Goal: Task Accomplishment & Management: Manage account settings

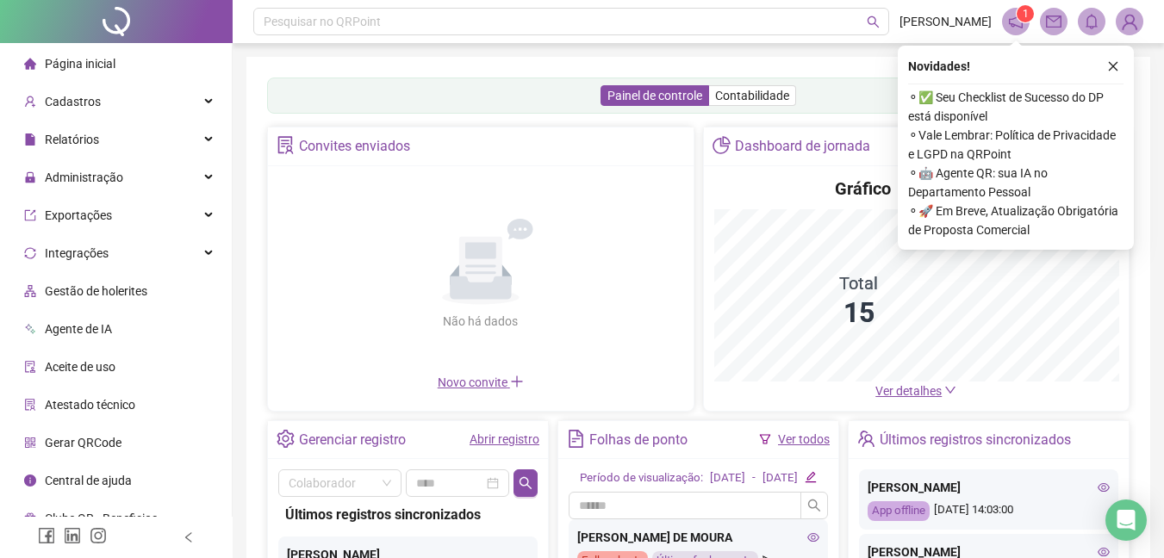
click at [921, 114] on div "Painel de controle Contabilidade" at bounding box center [698, 96] width 862 height 36
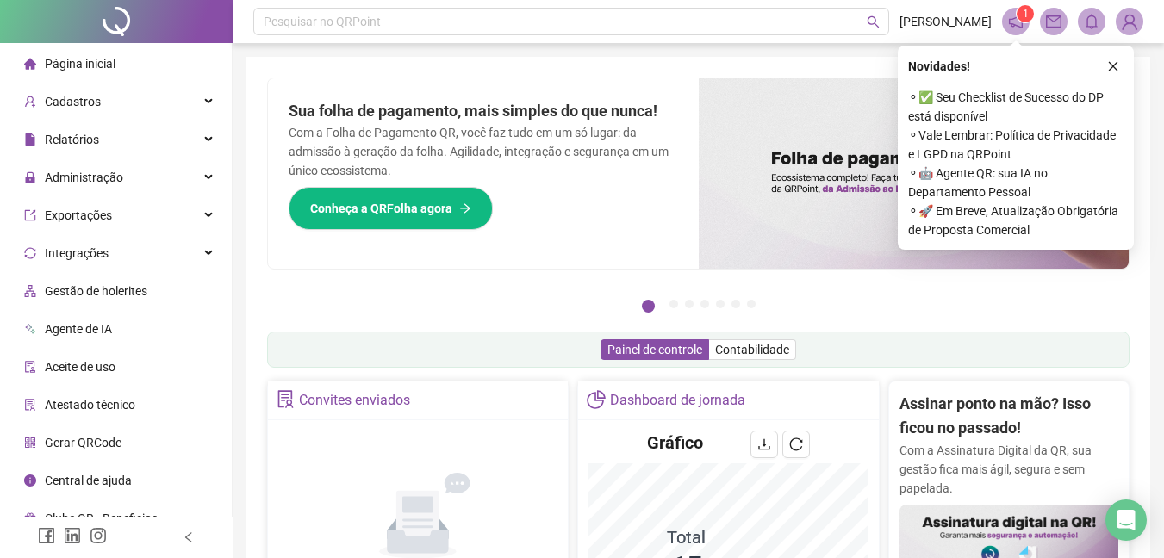
scroll to position [207, 0]
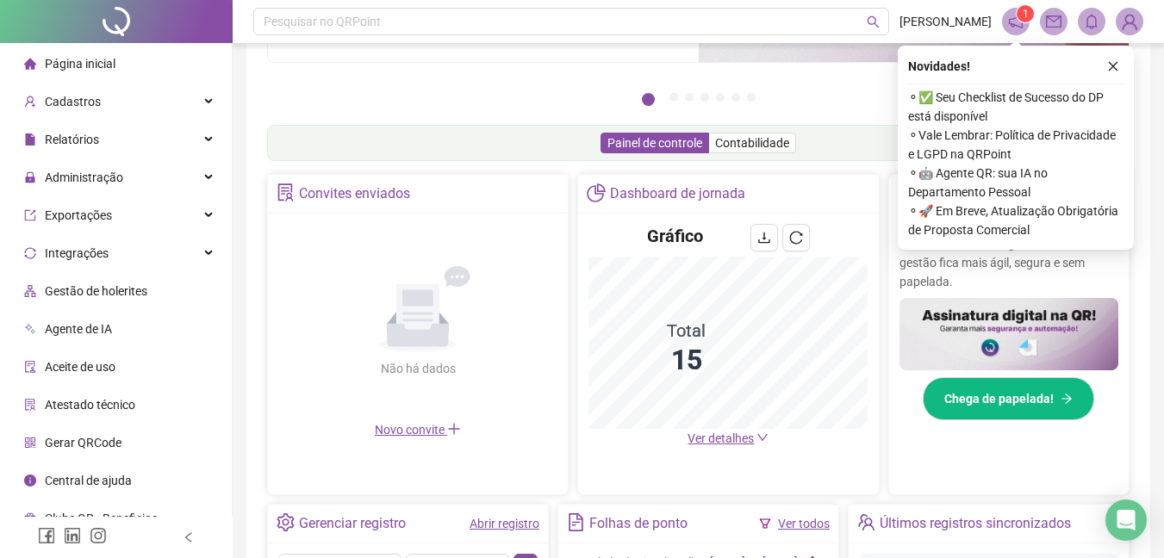
click at [725, 439] on span "Ver detalhes" at bounding box center [721, 439] width 66 height 14
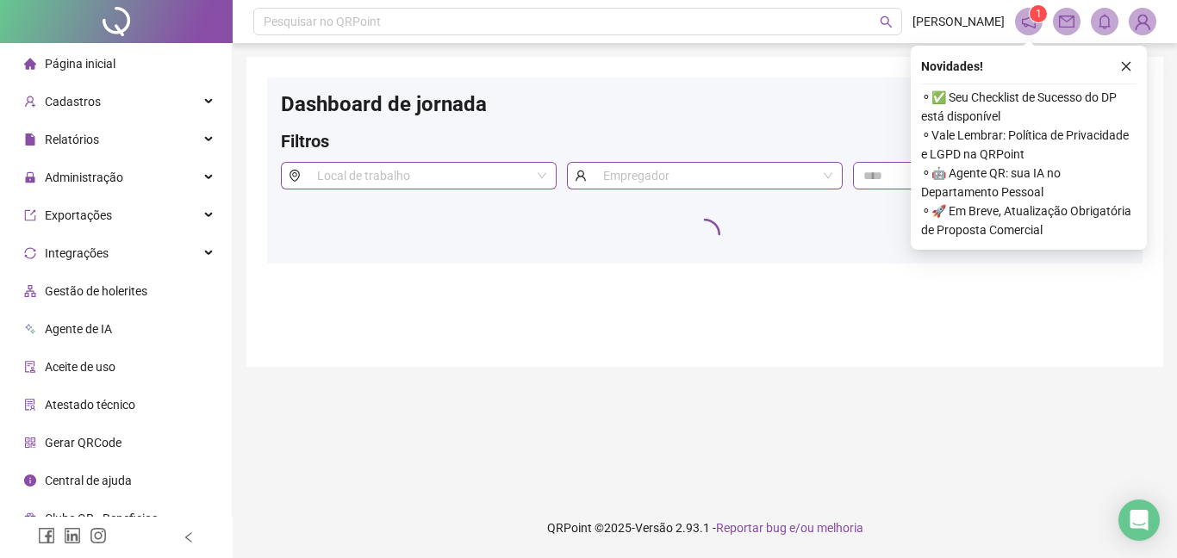
click at [1031, 17] on sup "1" at bounding box center [1038, 13] width 17 height 17
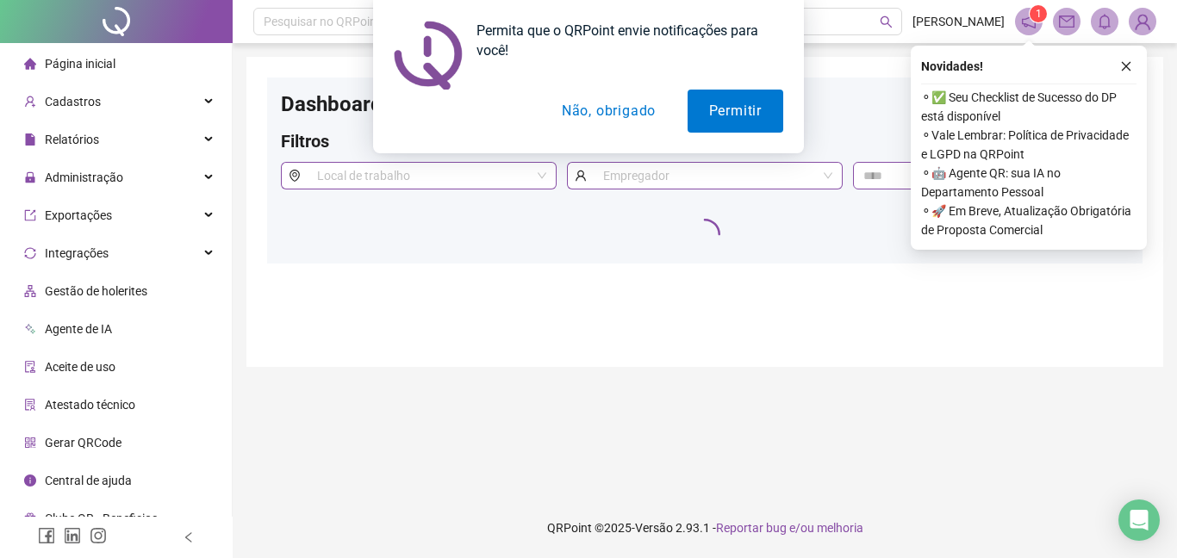
click at [616, 115] on button "Não, obrigado" at bounding box center [608, 111] width 137 height 43
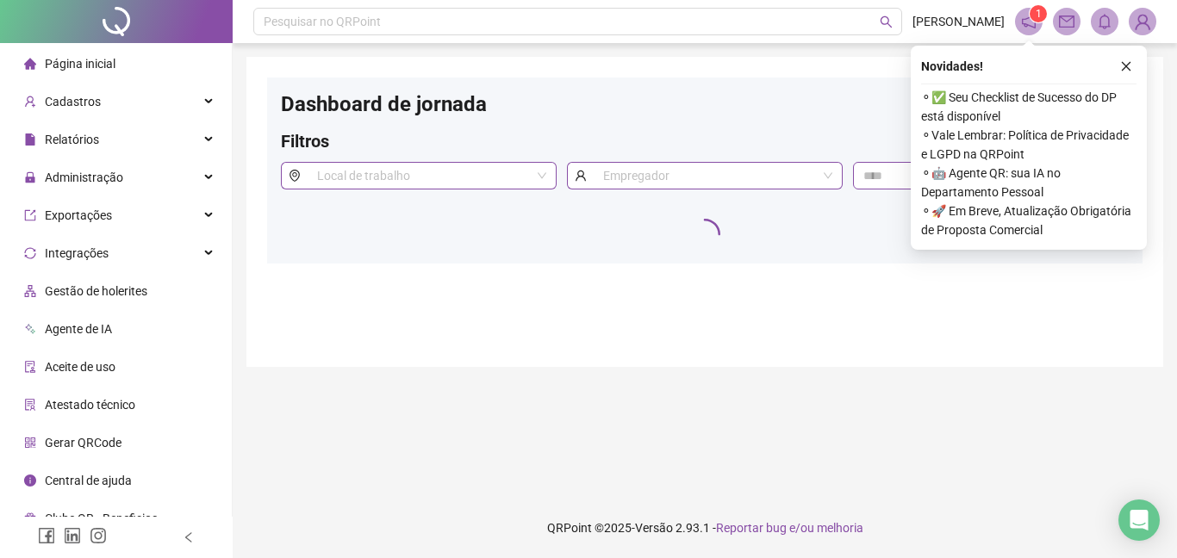
click at [1040, 16] on span "1" at bounding box center [1039, 14] width 6 height 12
click at [154, 62] on li "Página inicial" at bounding box center [115, 64] width 225 height 34
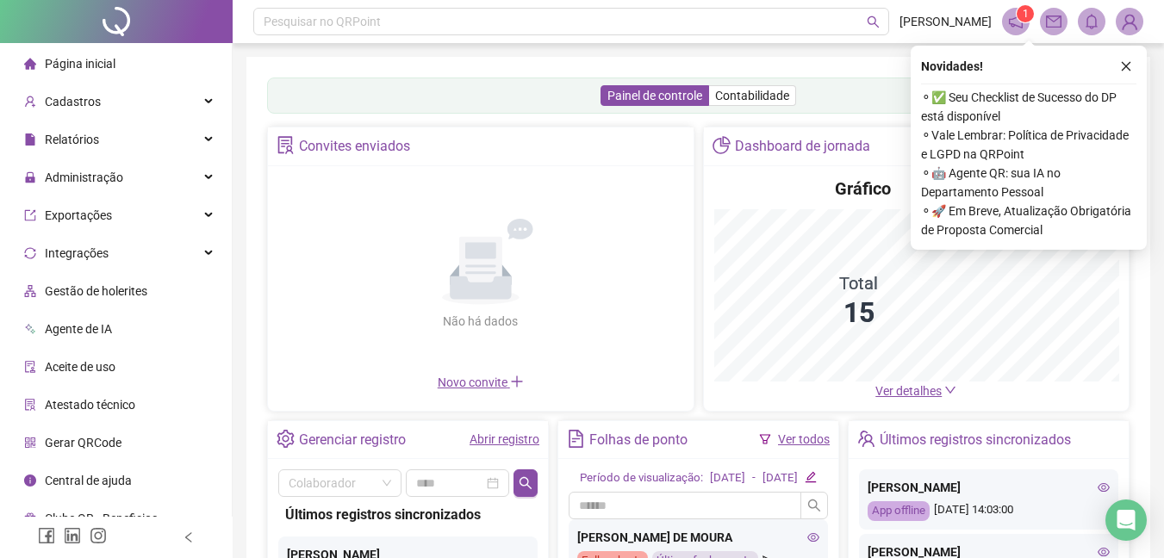
click at [938, 389] on span "Ver detalhes" at bounding box center [908, 391] width 66 height 14
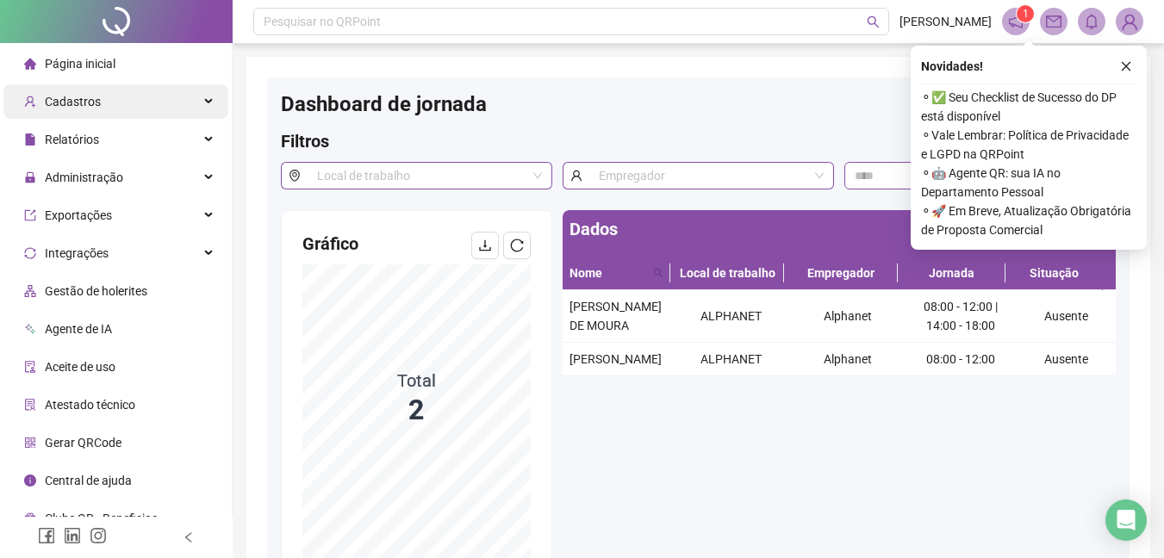
click at [85, 103] on span "Cadastros" at bounding box center [73, 102] width 56 height 14
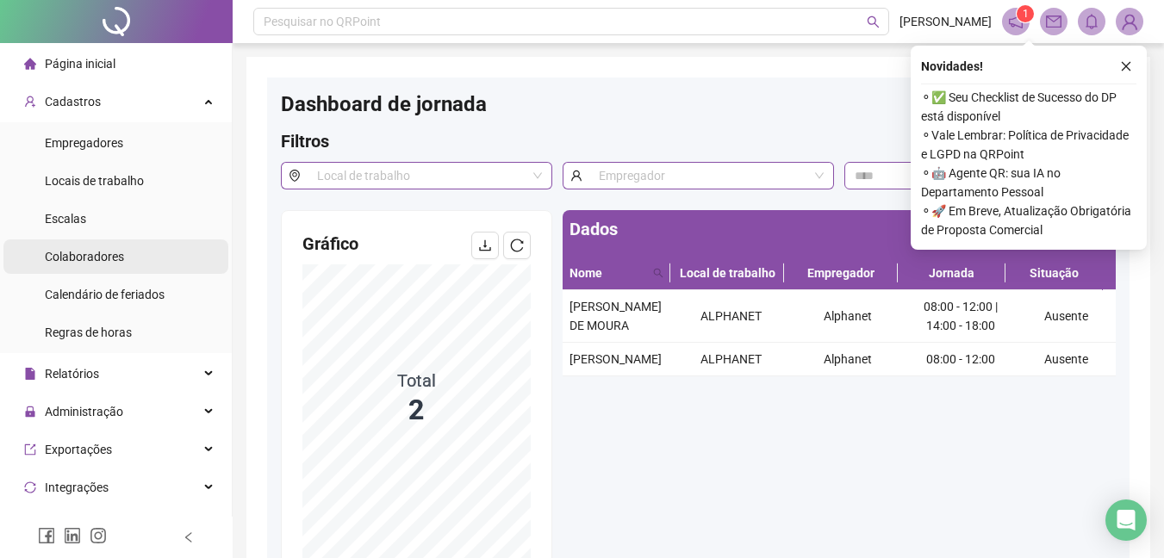
click at [84, 263] on span "Colaboradores" at bounding box center [84, 257] width 79 height 14
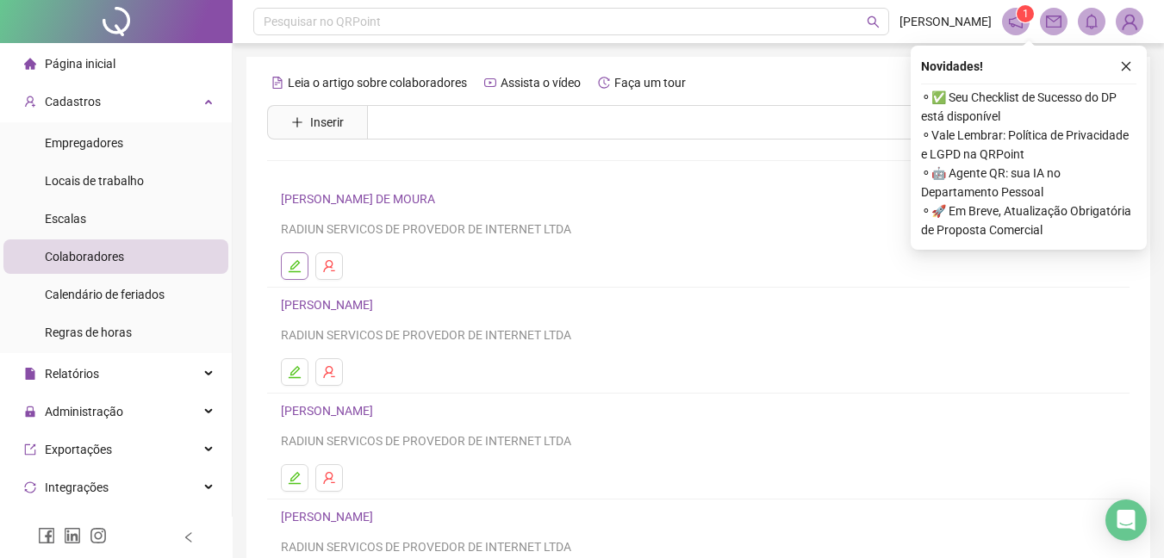
click at [304, 273] on button "button" at bounding box center [295, 266] width 28 height 28
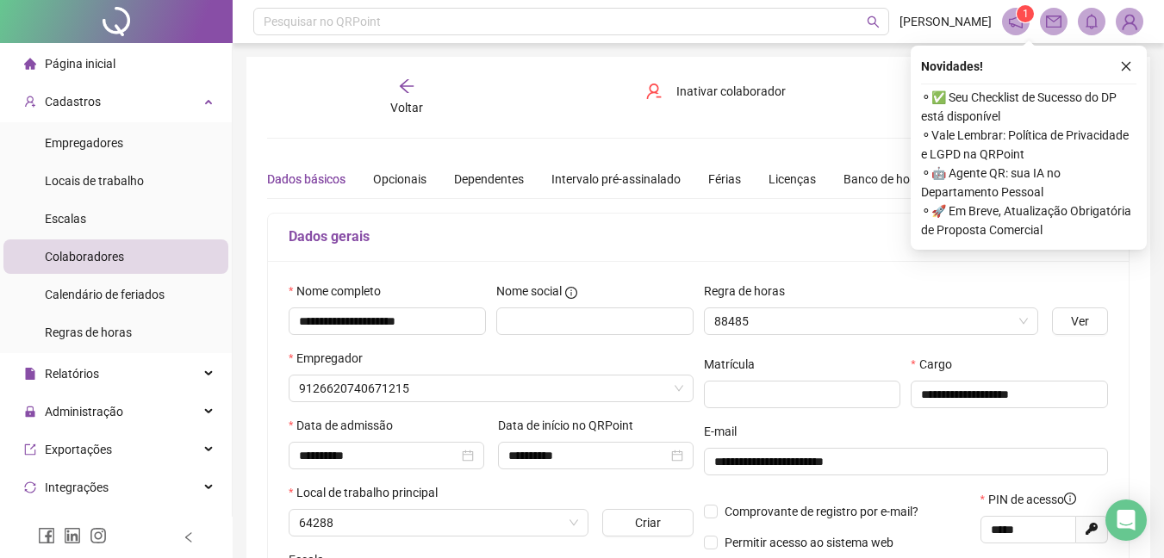
type input "**********"
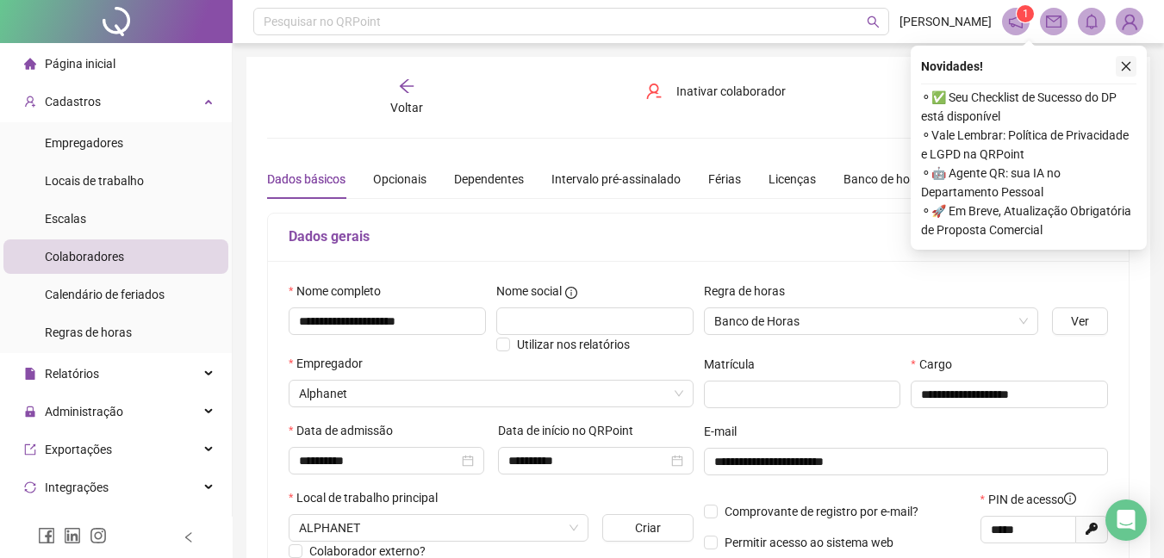
click at [1124, 59] on button "button" at bounding box center [1126, 66] width 21 height 21
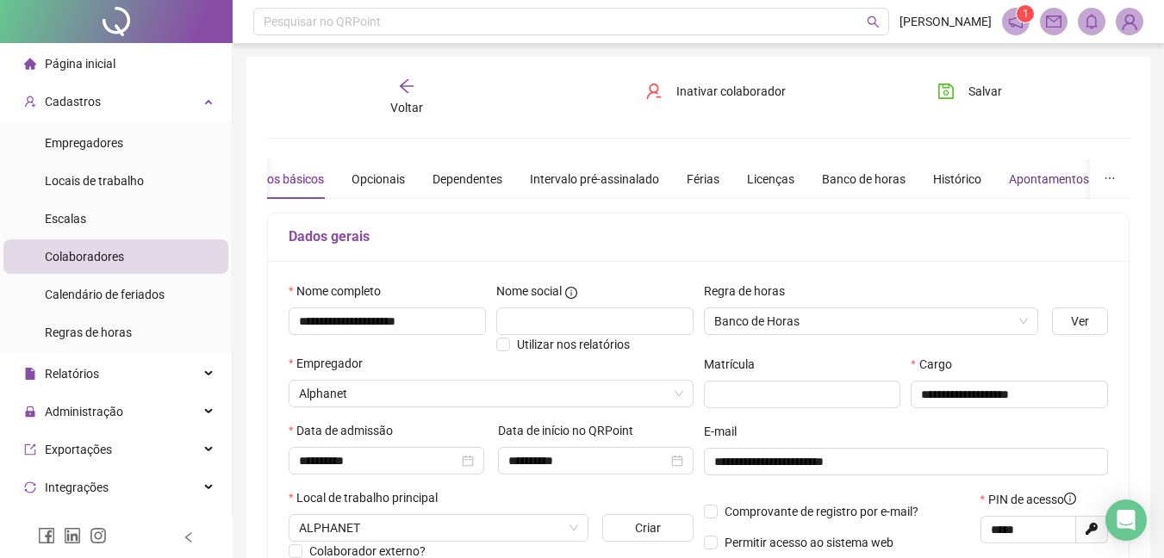
click at [1060, 171] on div "Apontamentos" at bounding box center [1049, 179] width 80 height 19
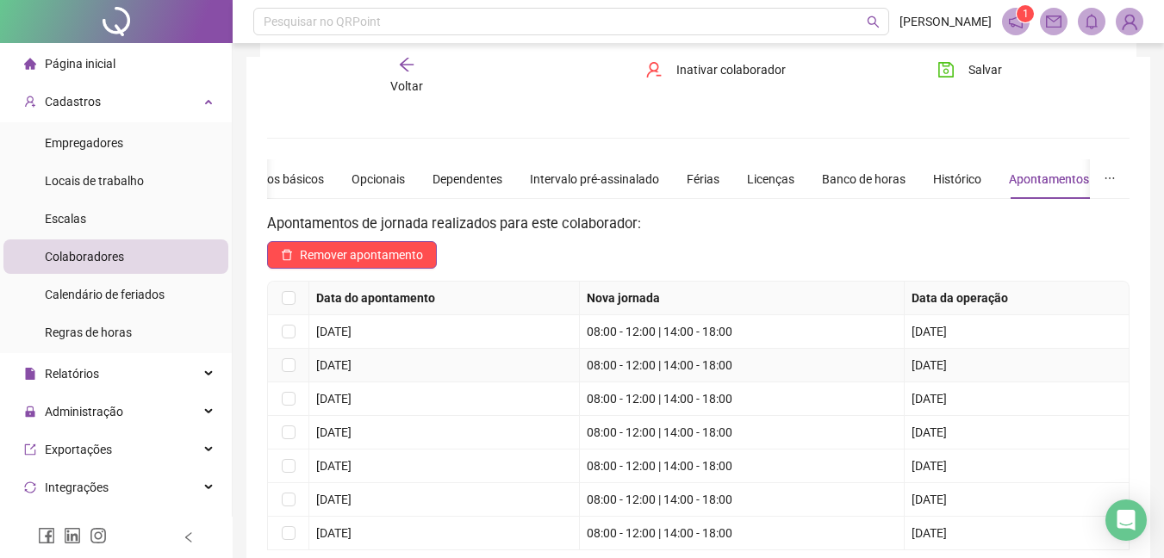
scroll to position [207, 0]
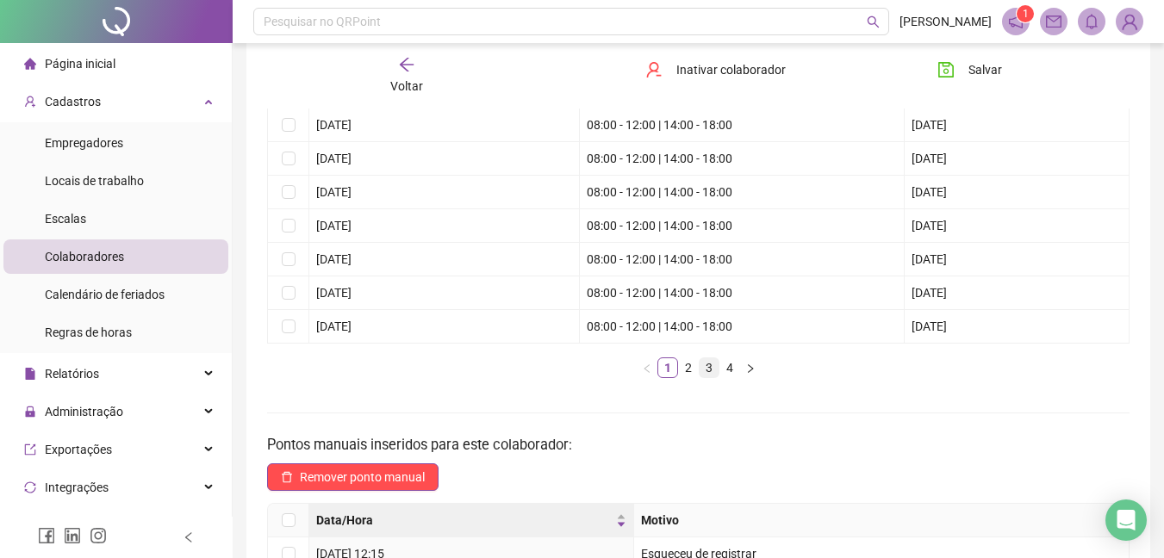
click at [701, 367] on link "3" at bounding box center [709, 367] width 19 height 19
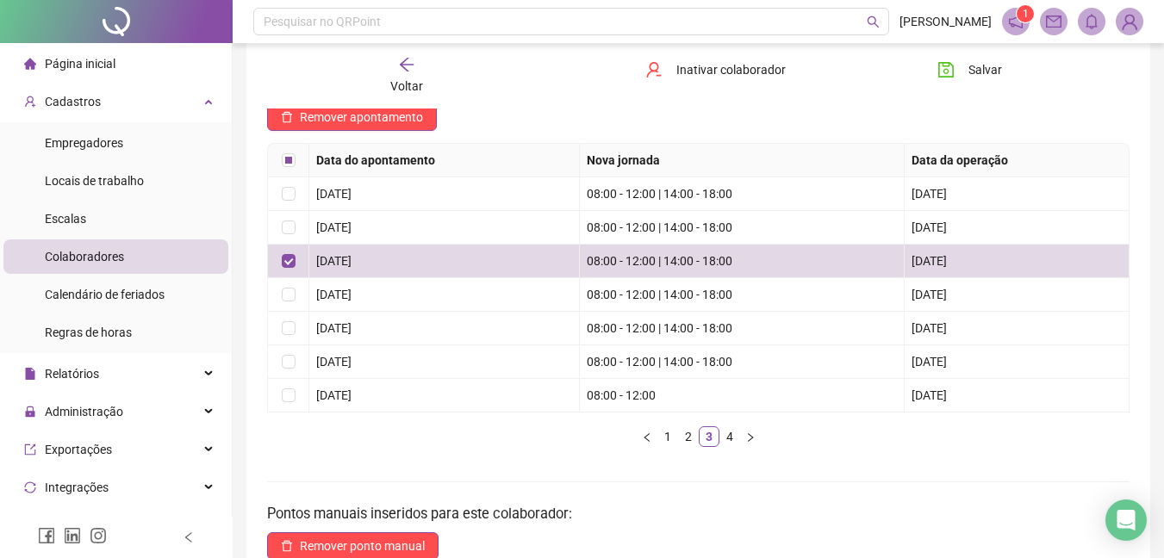
scroll to position [103, 0]
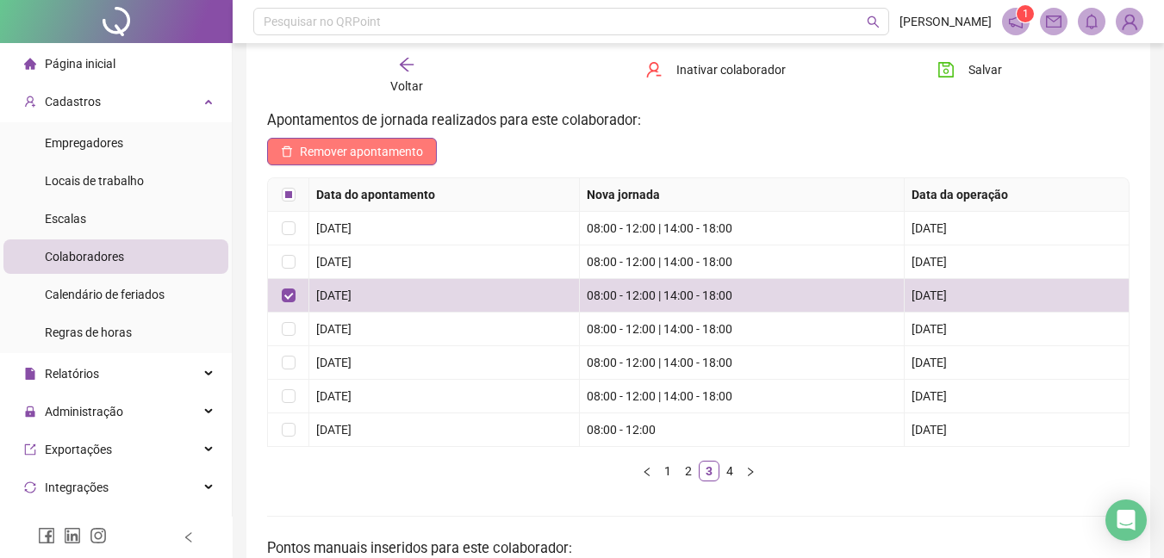
click at [414, 147] on span "Remover apontamento" at bounding box center [361, 151] width 123 height 19
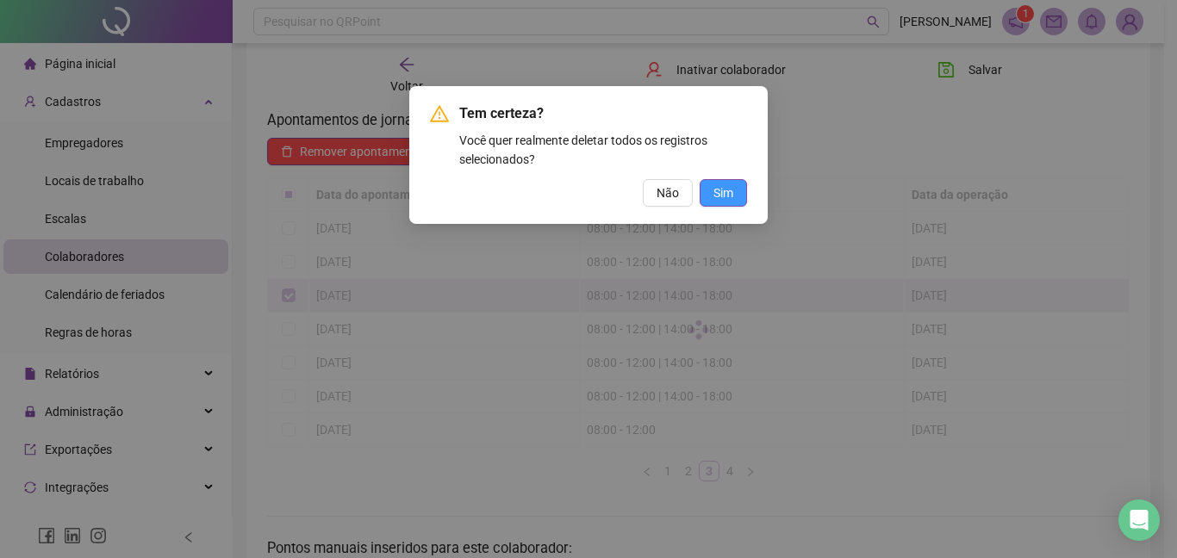
click at [730, 188] on span "Sim" at bounding box center [723, 193] width 20 height 19
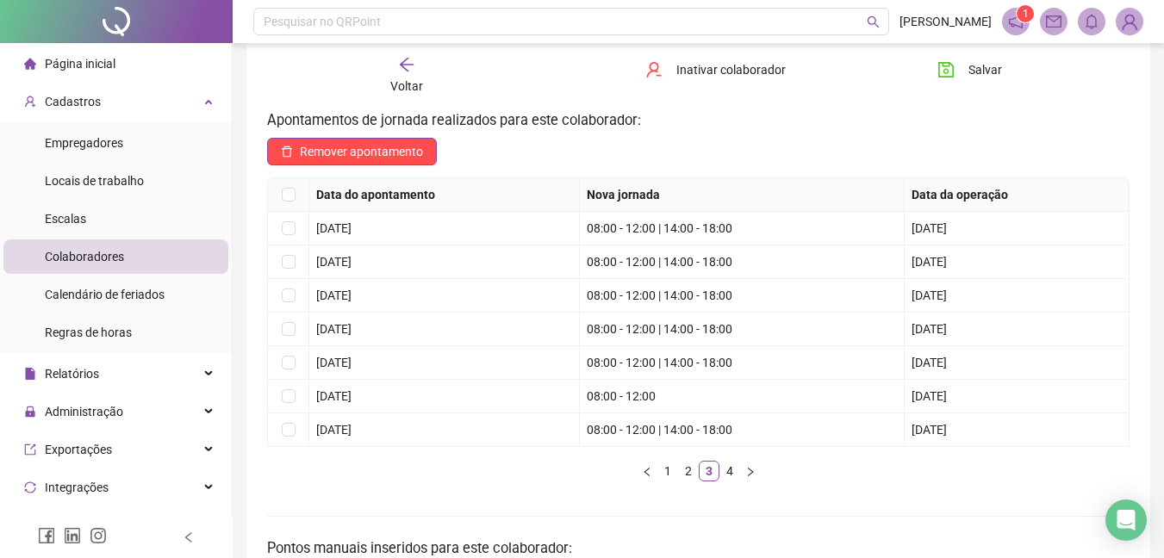
click at [412, 84] on span "Voltar" at bounding box center [406, 86] width 33 height 14
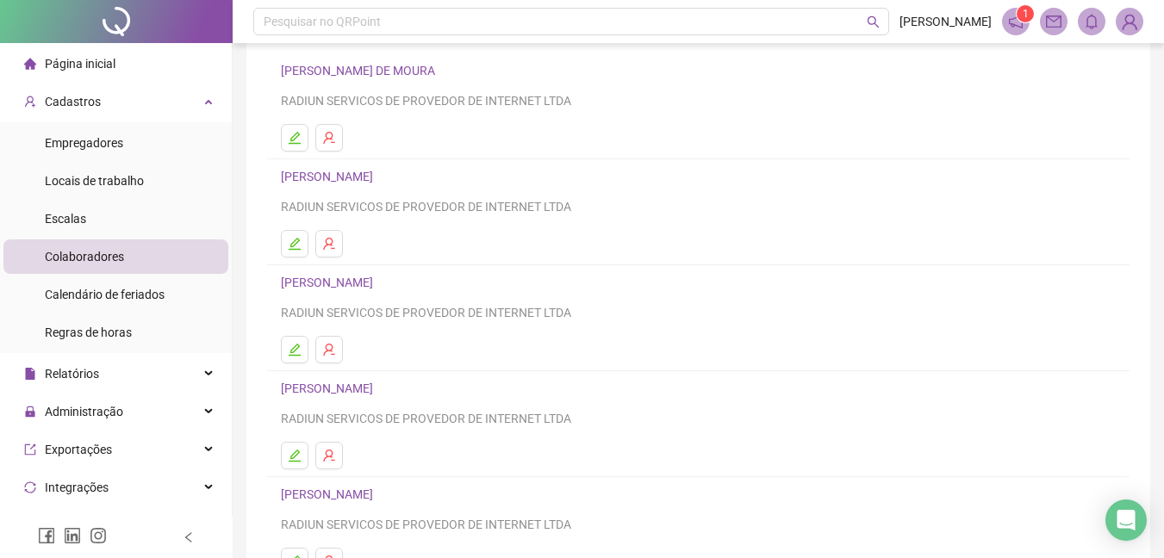
scroll to position [275, 0]
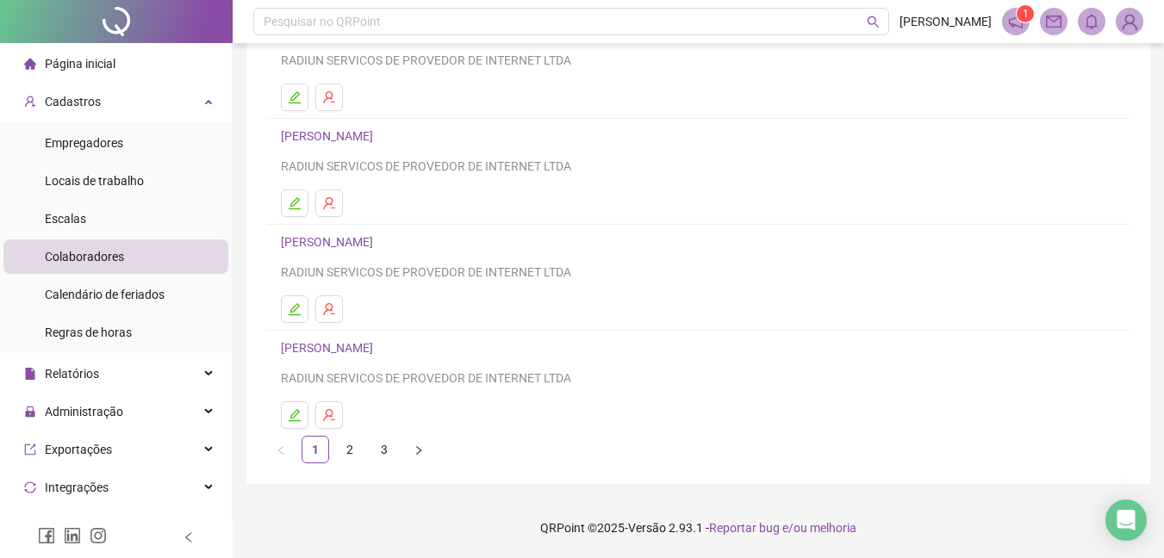
click at [365, 445] on ul "1 2 3" at bounding box center [698, 450] width 862 height 28
drag, startPoint x: 363, startPoint y: 445, endPoint x: 351, endPoint y: 445, distance: 12.1
click at [354, 445] on ul "1 2 3" at bounding box center [698, 450] width 862 height 28
click at [351, 445] on link "2" at bounding box center [350, 450] width 26 height 26
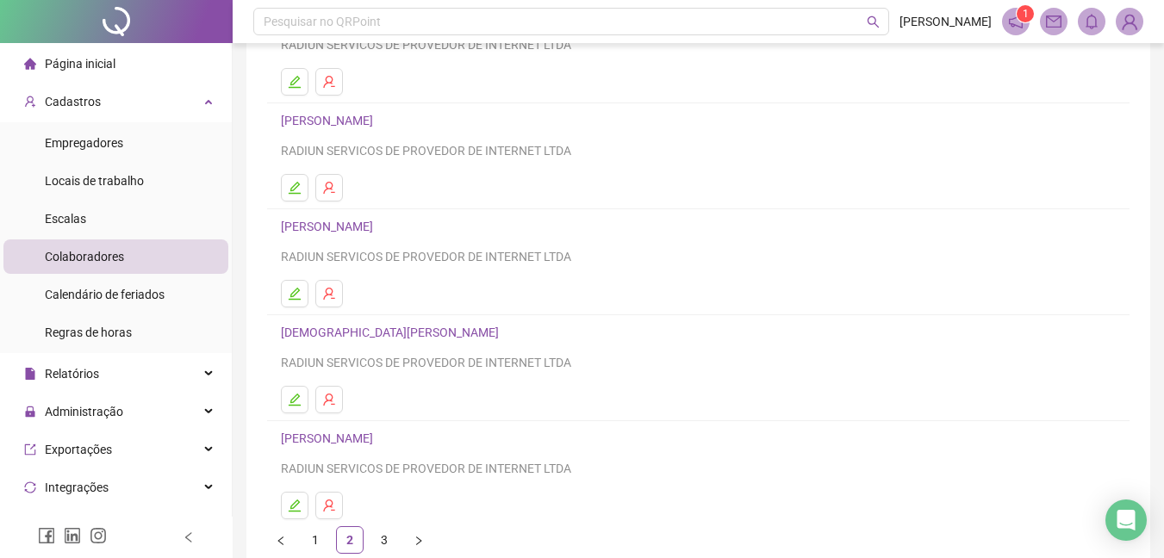
scroll to position [207, 0]
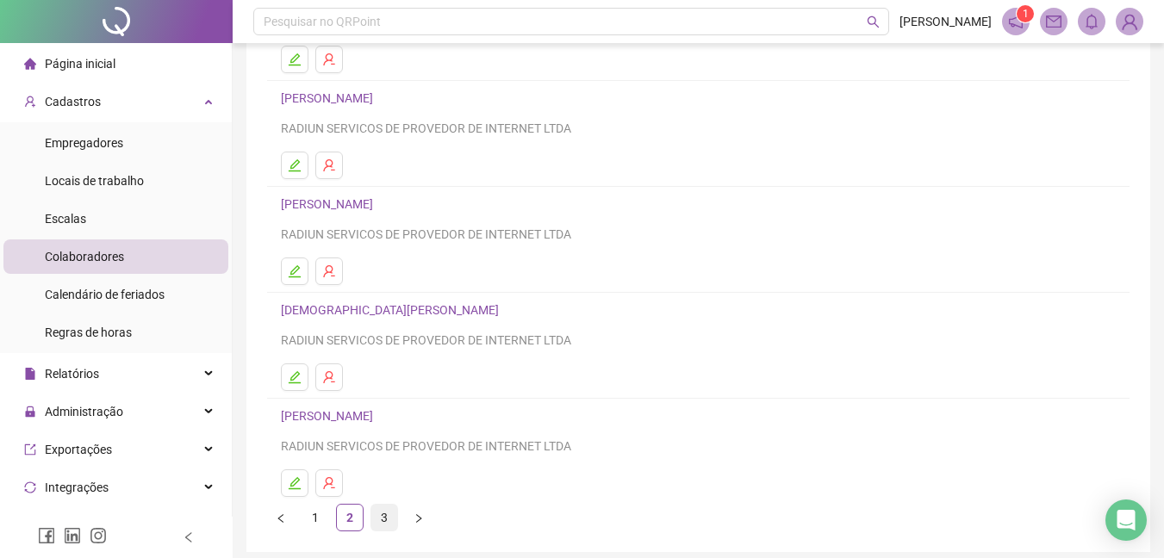
click at [387, 514] on link "3" at bounding box center [384, 518] width 26 height 26
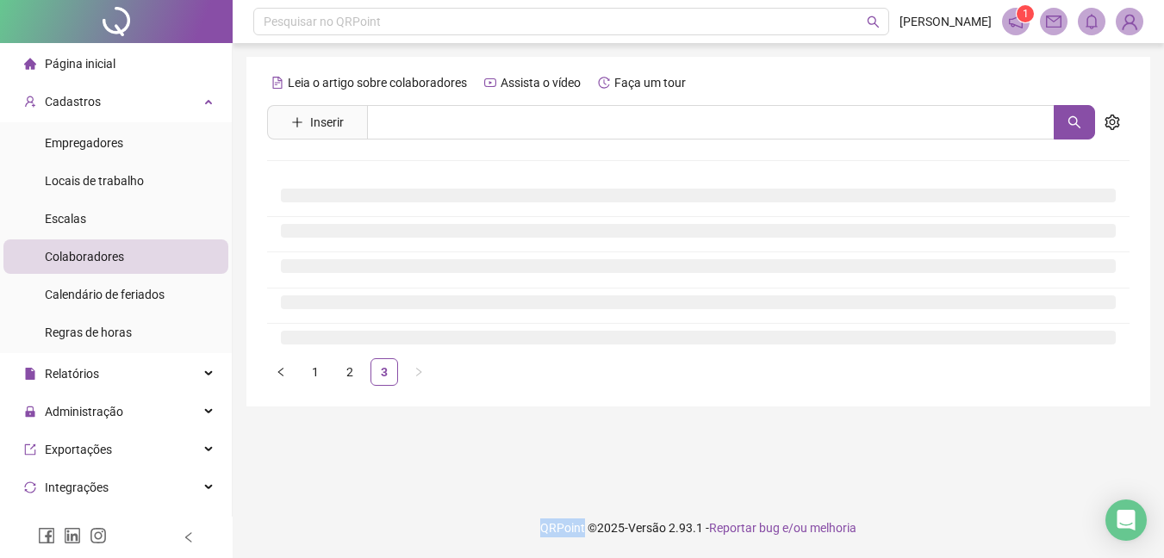
scroll to position [0, 0]
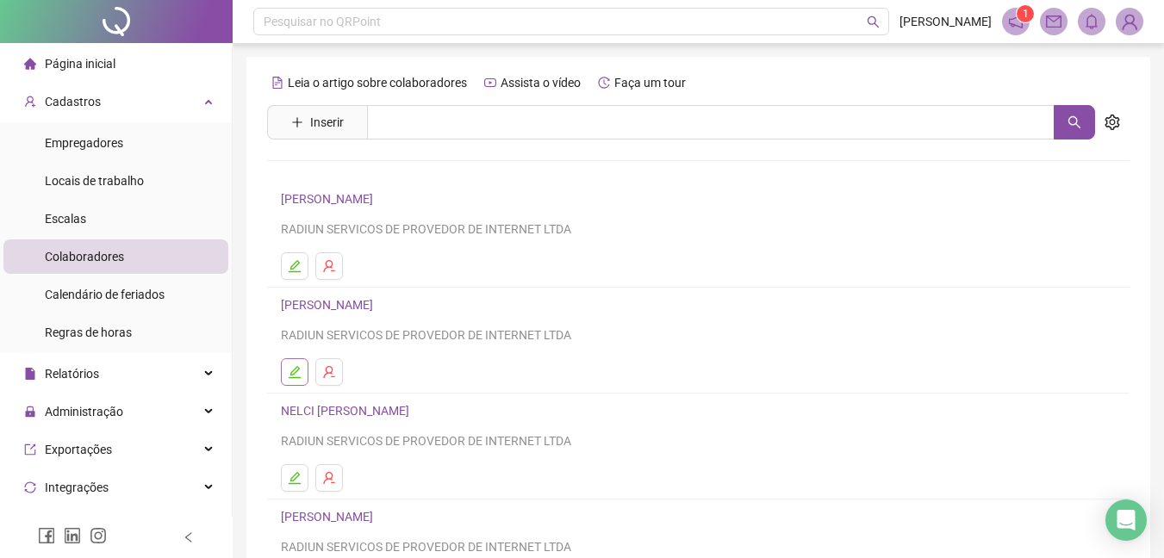
click at [303, 384] on button "button" at bounding box center [295, 372] width 28 height 28
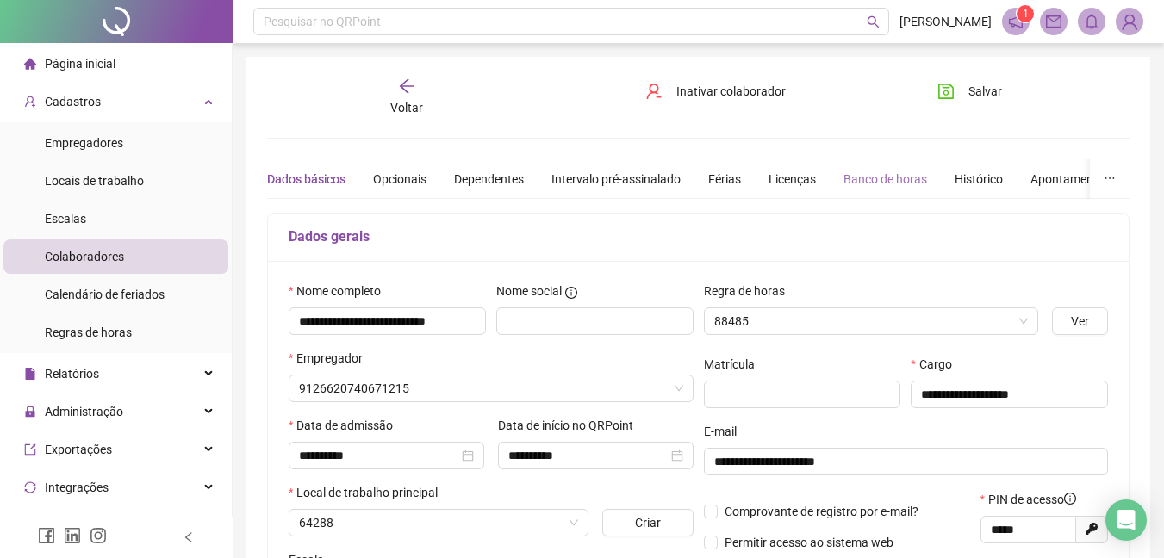
type input "**********"
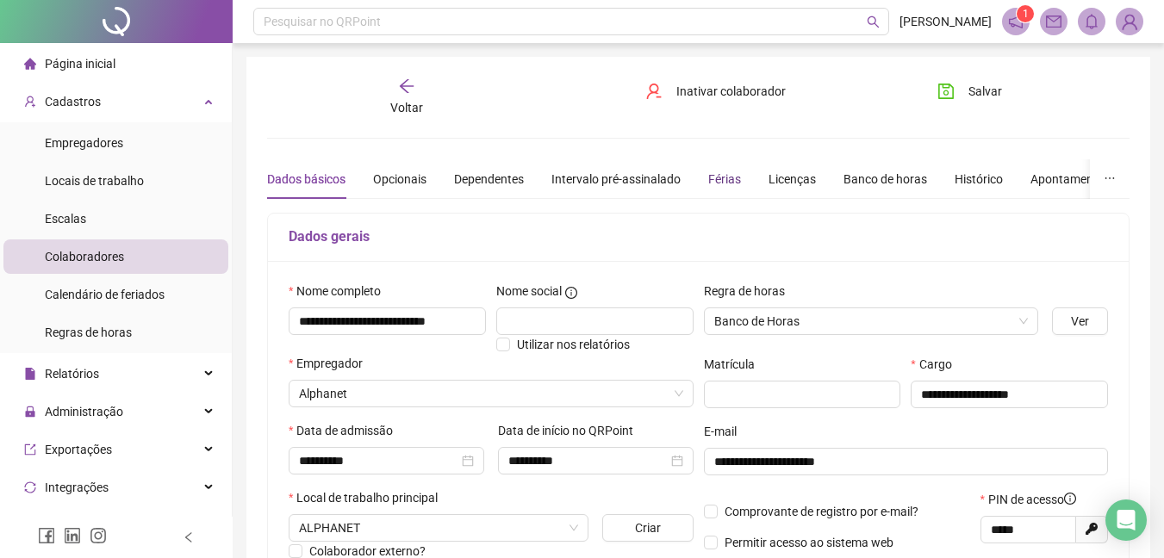
click at [711, 182] on div "Férias" at bounding box center [724, 179] width 33 height 19
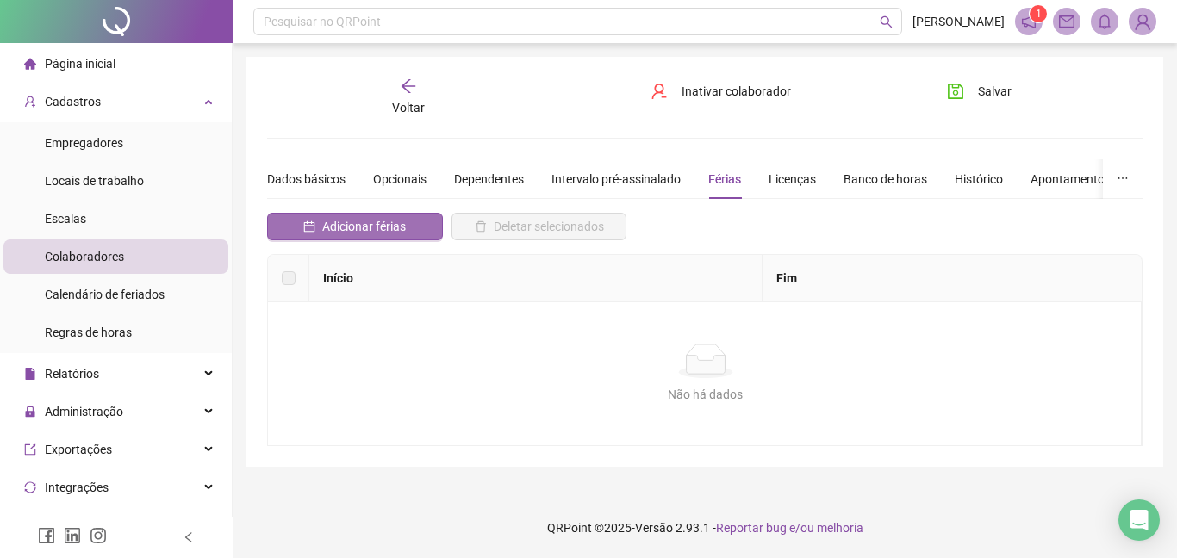
click at [359, 236] on button "Adicionar férias" at bounding box center [355, 227] width 176 height 28
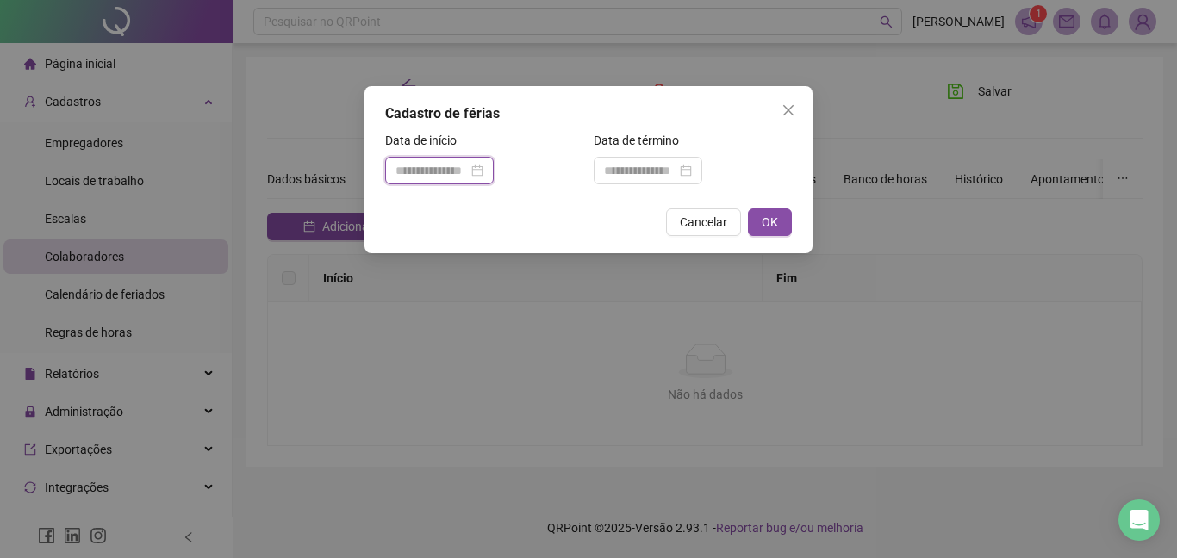
click at [466, 169] on input at bounding box center [431, 170] width 72 height 19
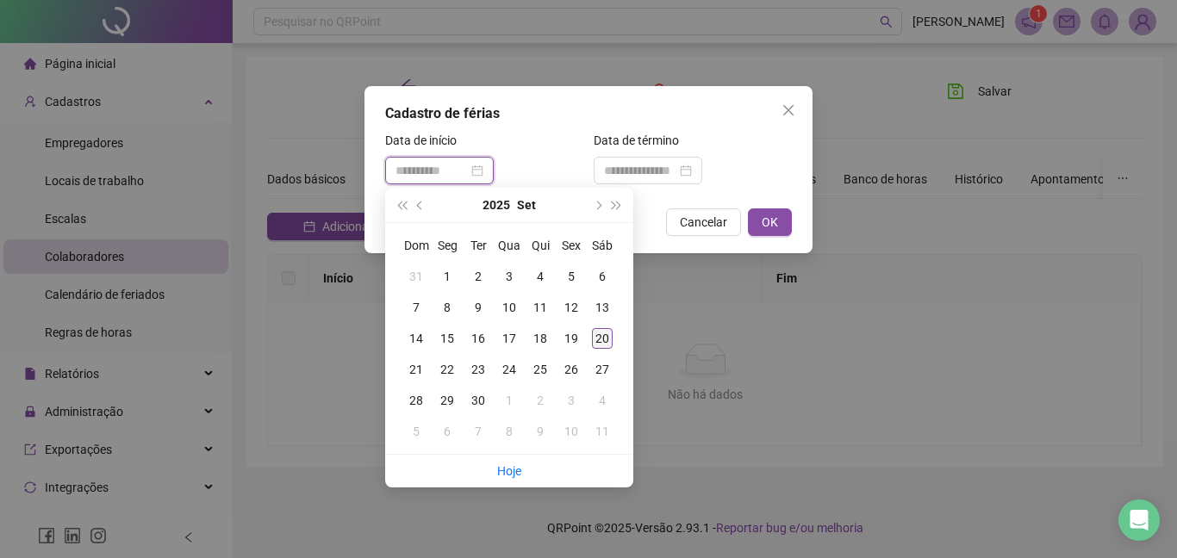
type input "**********"
click at [603, 344] on div "20" at bounding box center [602, 338] width 21 height 21
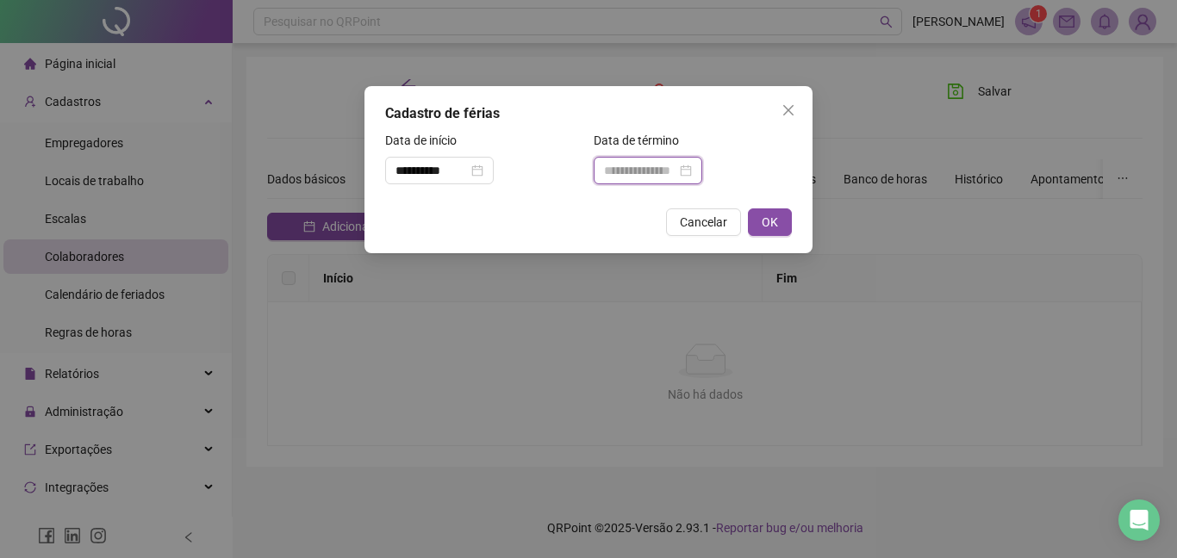
click at [651, 169] on input at bounding box center [640, 170] width 72 height 19
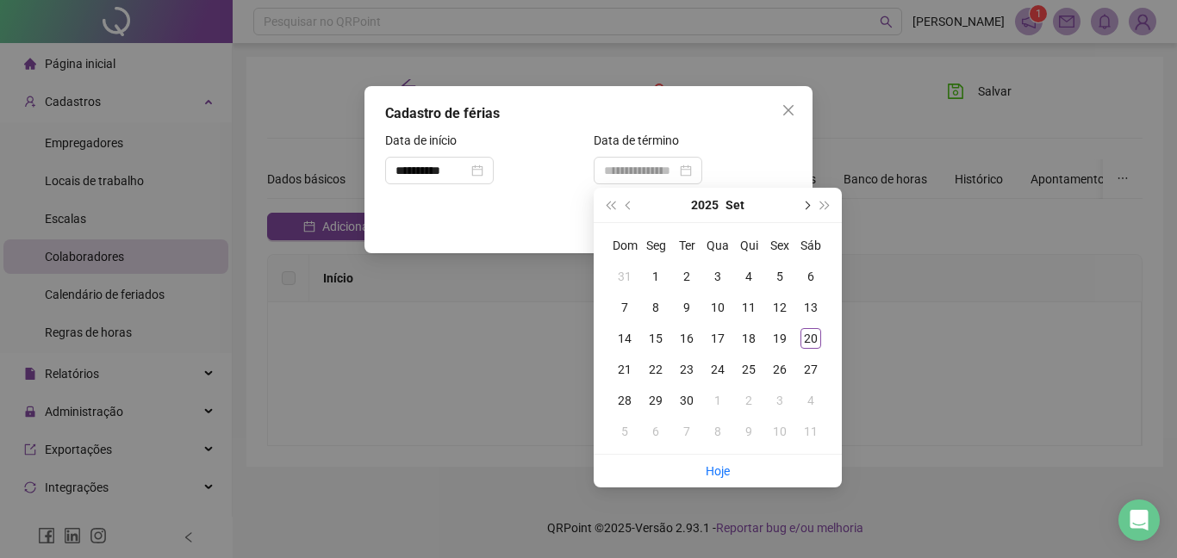
click at [803, 208] on button "next-year" at bounding box center [805, 205] width 19 height 34
type input "**********"
click at [631, 363] on div "19" at bounding box center [624, 369] width 21 height 21
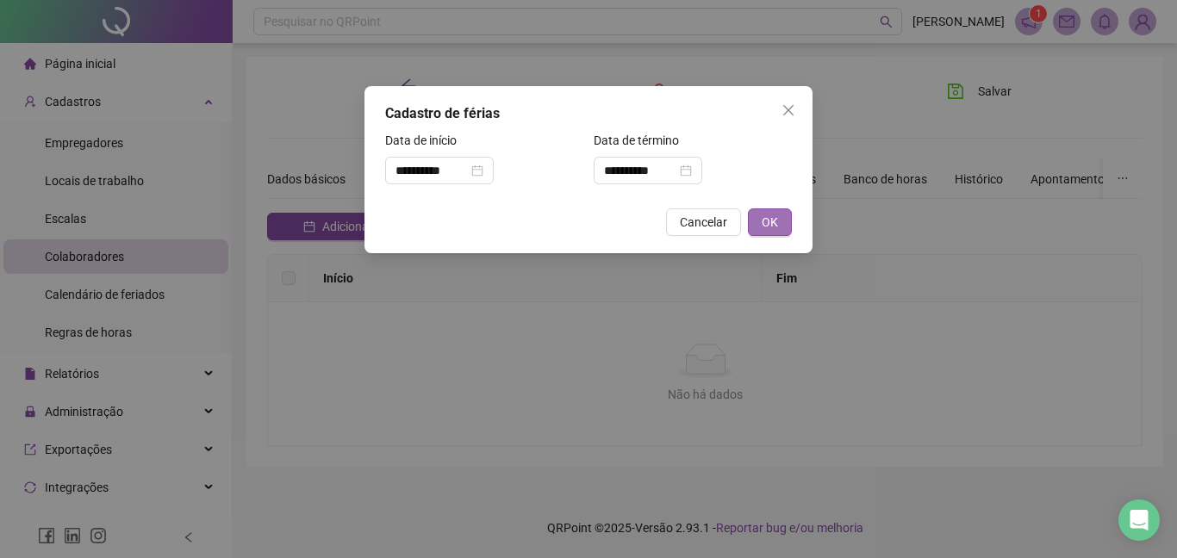
click at [770, 218] on span "OK" at bounding box center [770, 222] width 16 height 19
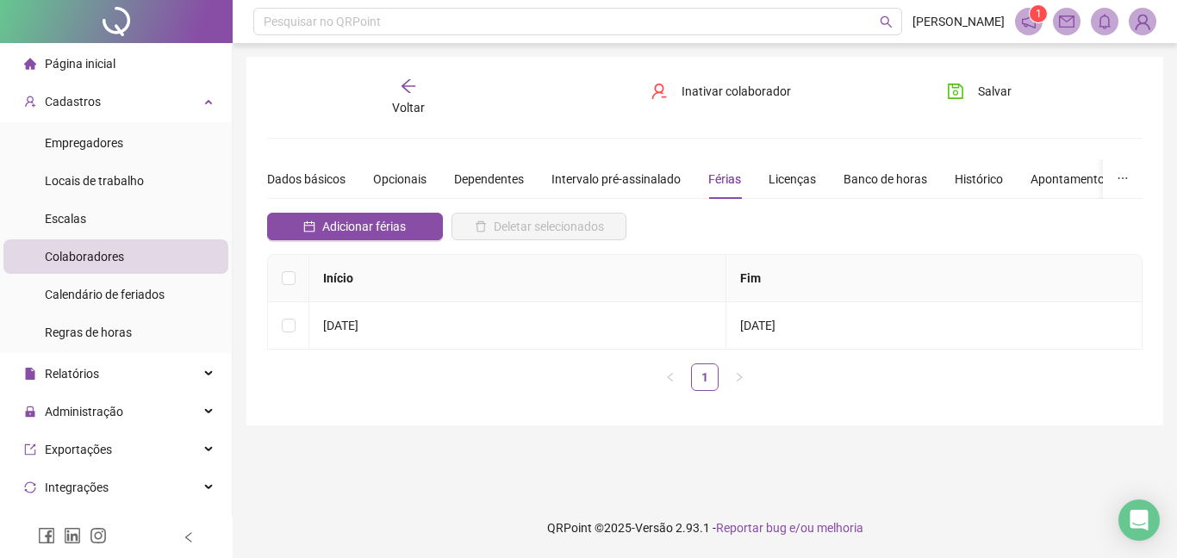
click at [401, 87] on icon "arrow-left" at bounding box center [408, 86] width 17 height 17
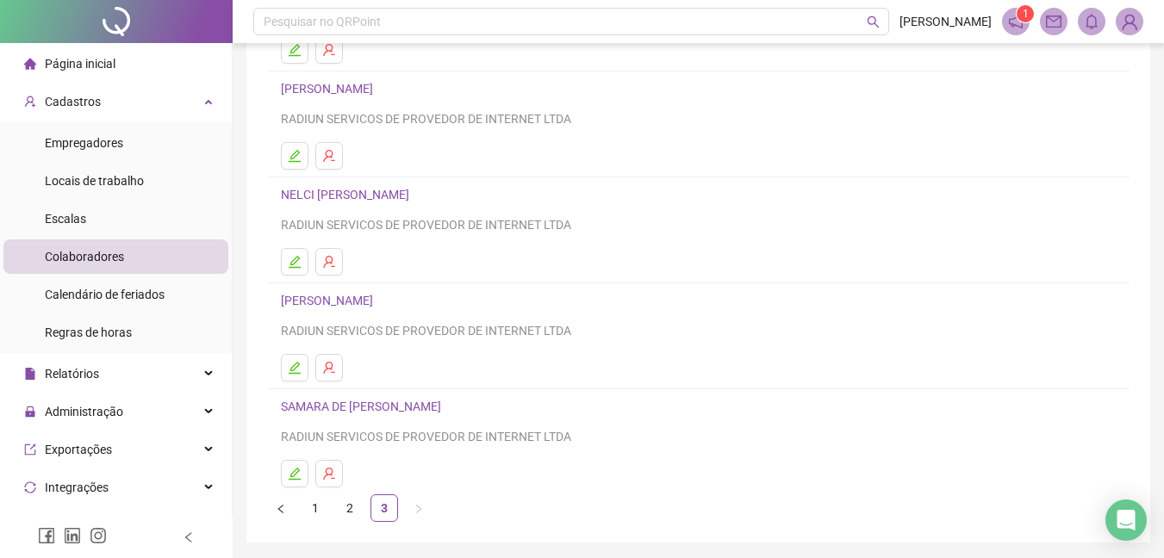
scroll to position [275, 0]
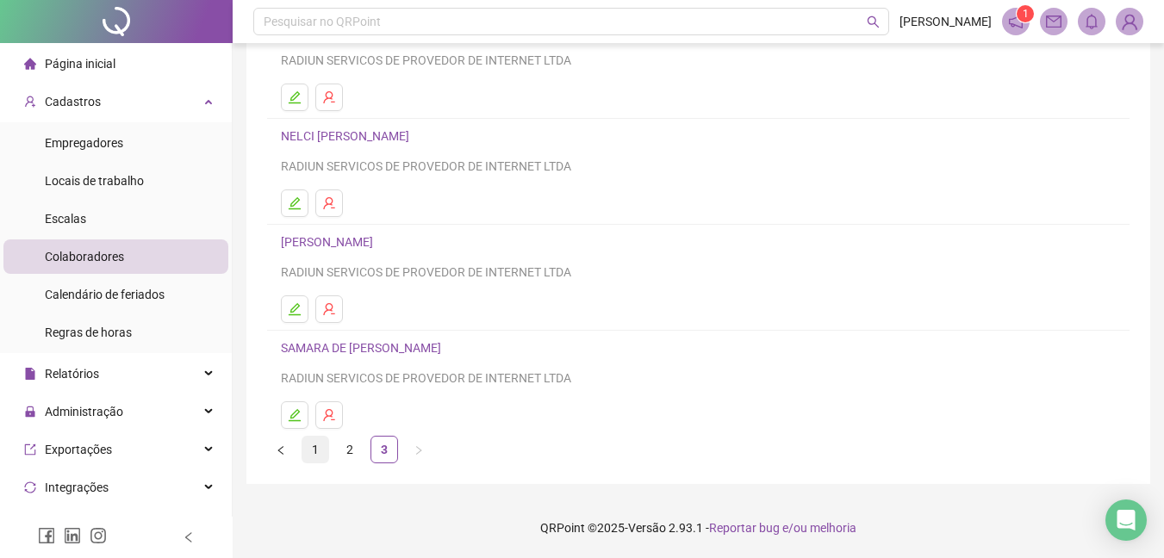
click at [313, 455] on link "1" at bounding box center [315, 450] width 26 height 26
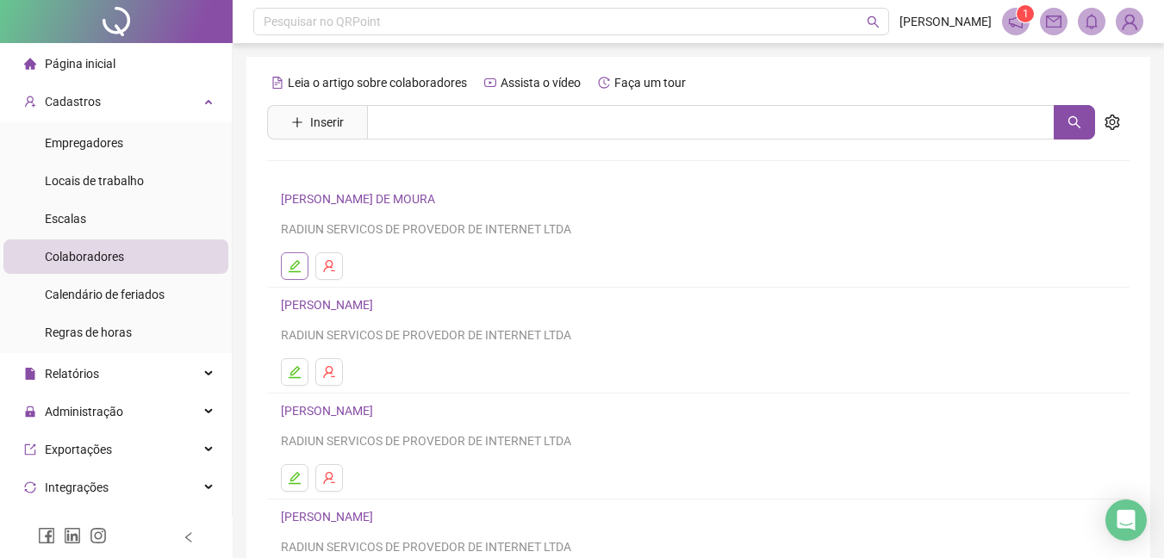
click at [302, 263] on button "button" at bounding box center [295, 266] width 28 height 28
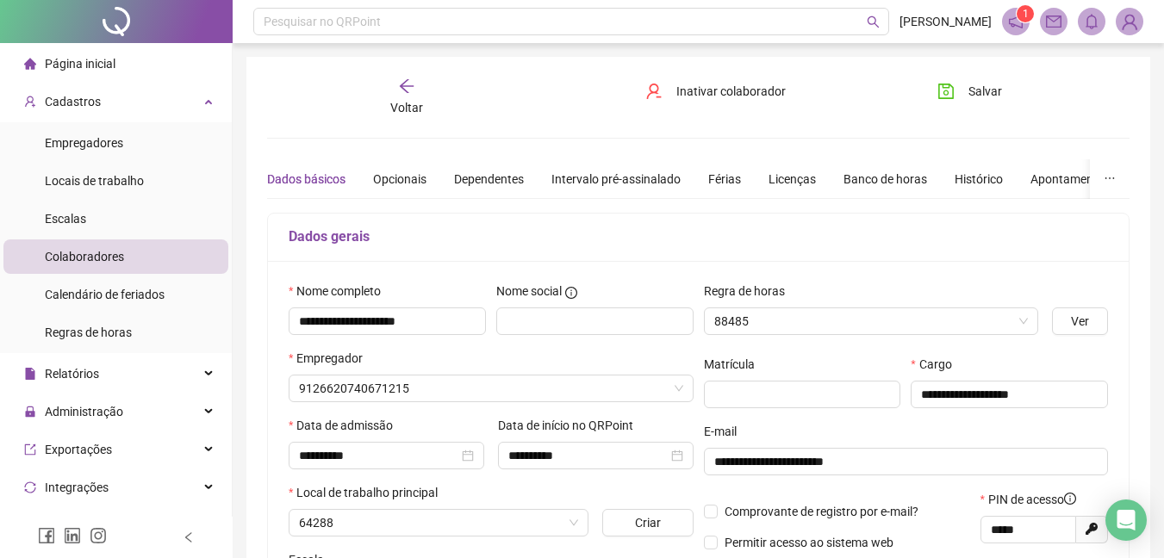
type input "**********"
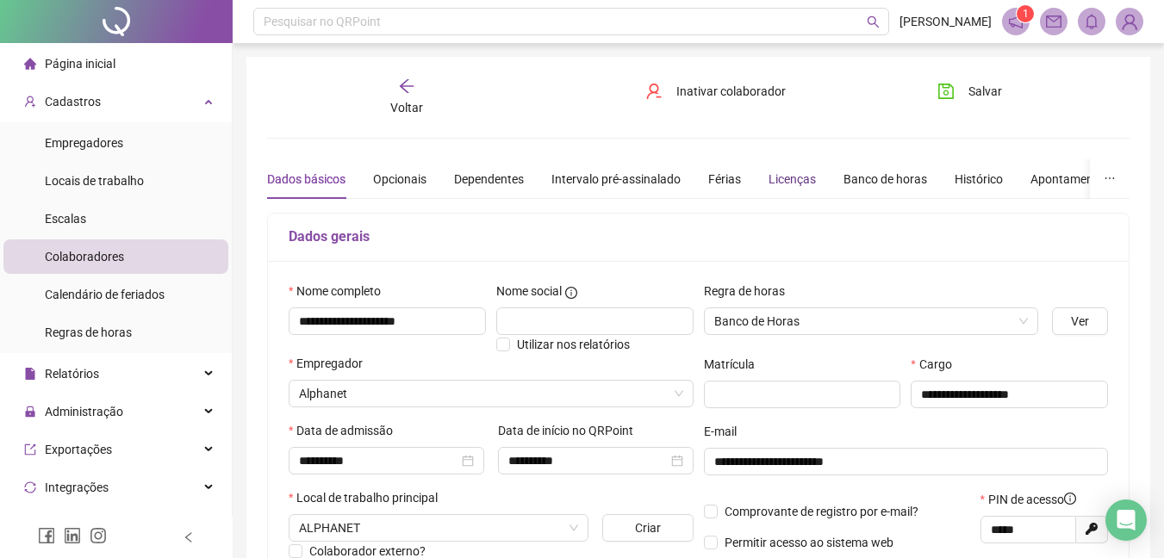
click at [800, 174] on div "Licenças" at bounding box center [791, 179] width 47 height 19
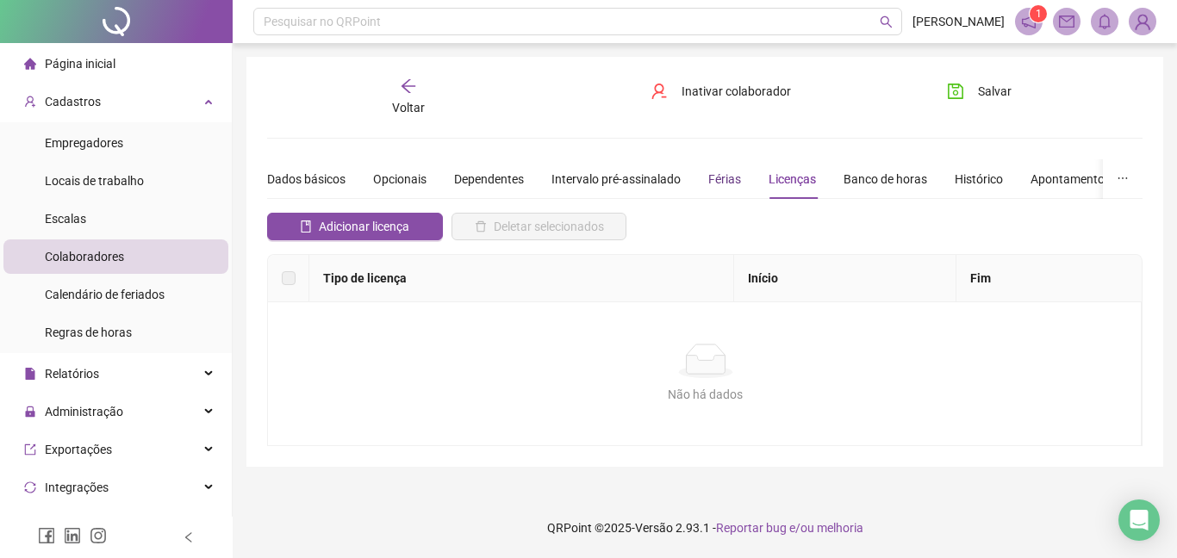
click at [718, 177] on div "Férias" at bounding box center [724, 179] width 33 height 19
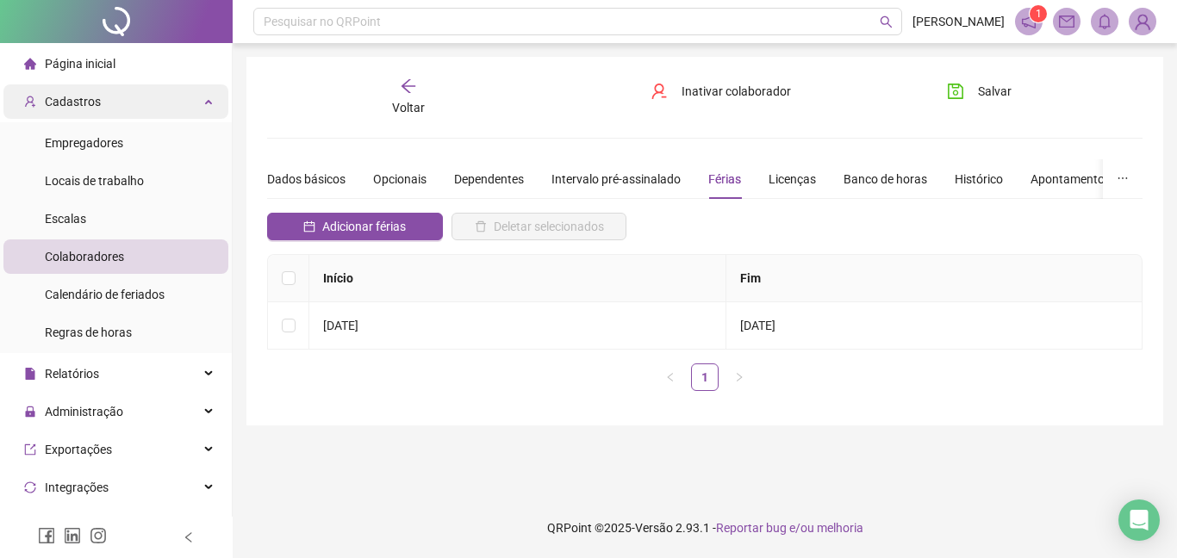
click at [122, 93] on div "Cadastros" at bounding box center [115, 101] width 225 height 34
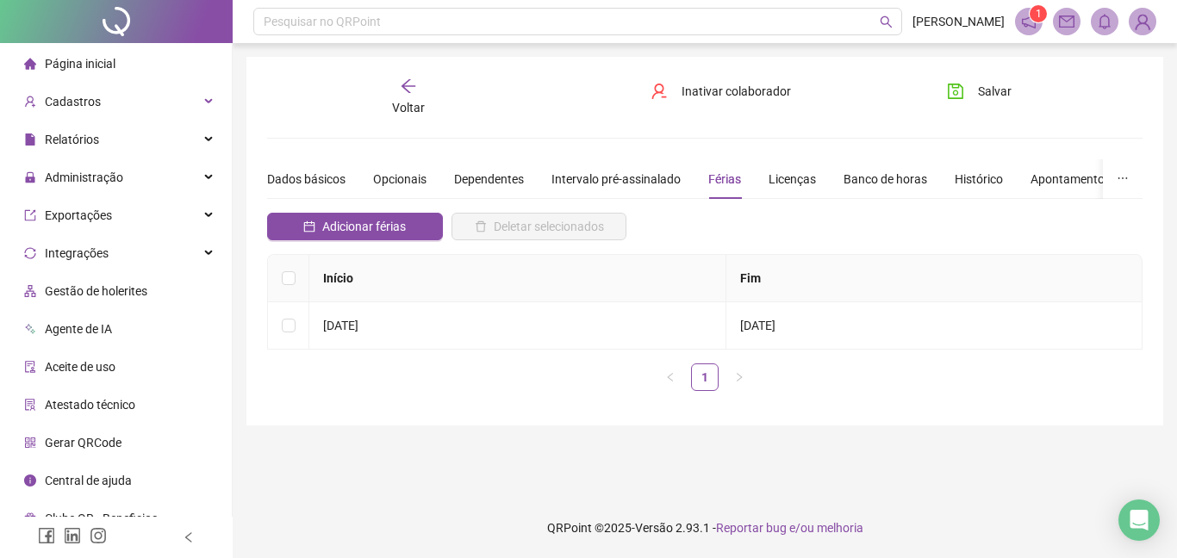
click at [126, 61] on li "Página inicial" at bounding box center [115, 64] width 225 height 34
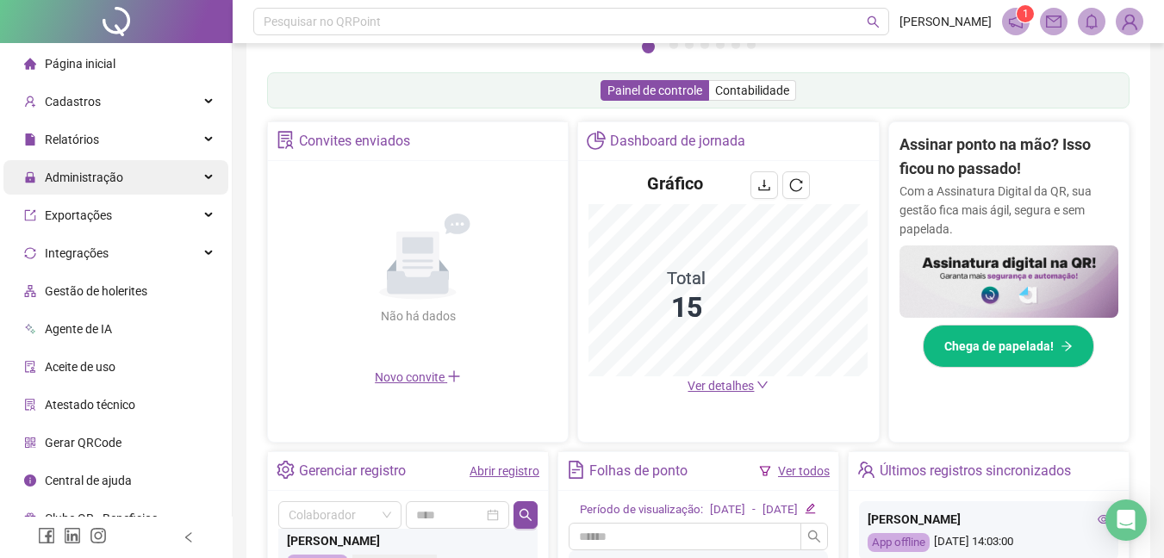
scroll to position [234, 0]
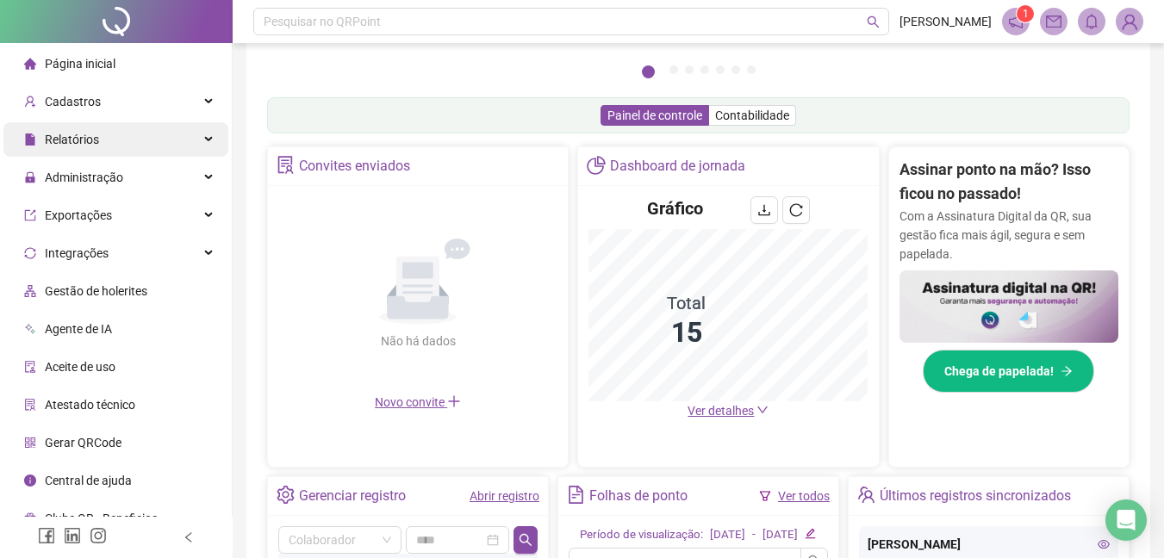
click at [108, 138] on div "Relatórios" at bounding box center [115, 139] width 225 height 34
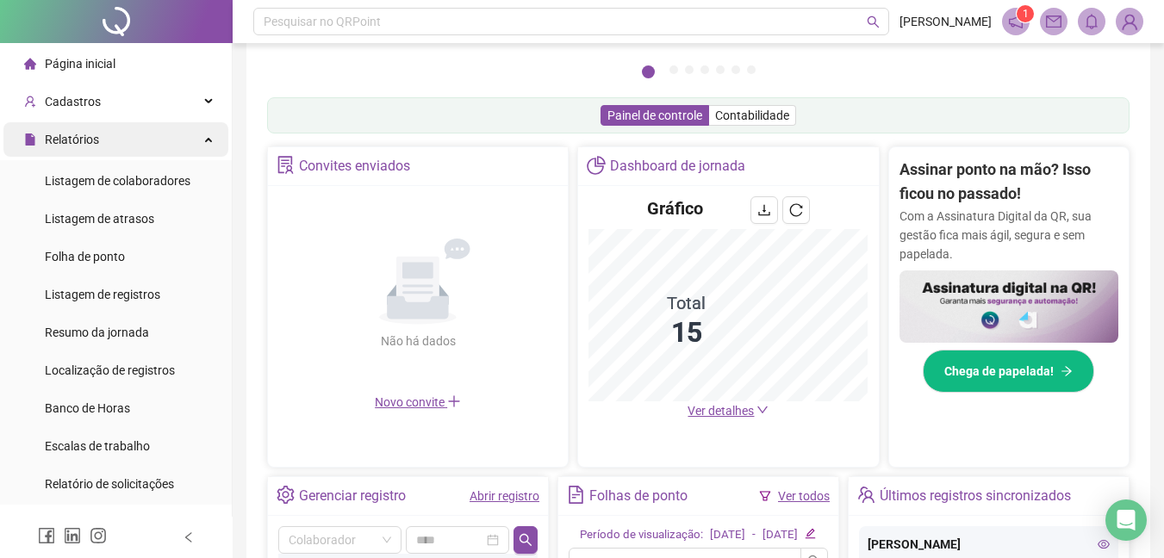
click at [108, 138] on div "Relatórios" at bounding box center [115, 139] width 225 height 34
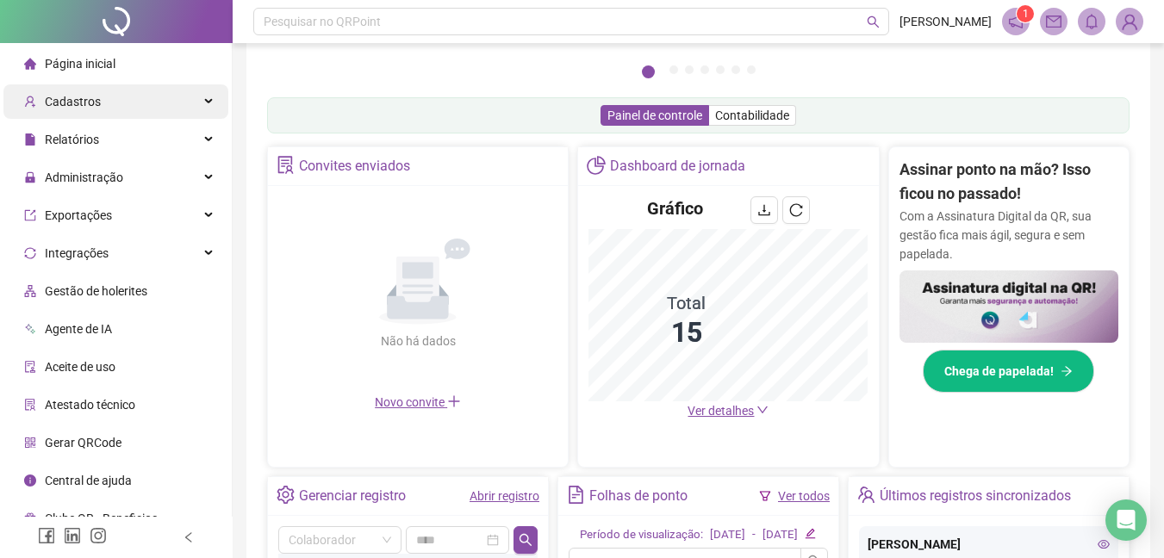
click at [131, 109] on div "Cadastros" at bounding box center [115, 101] width 225 height 34
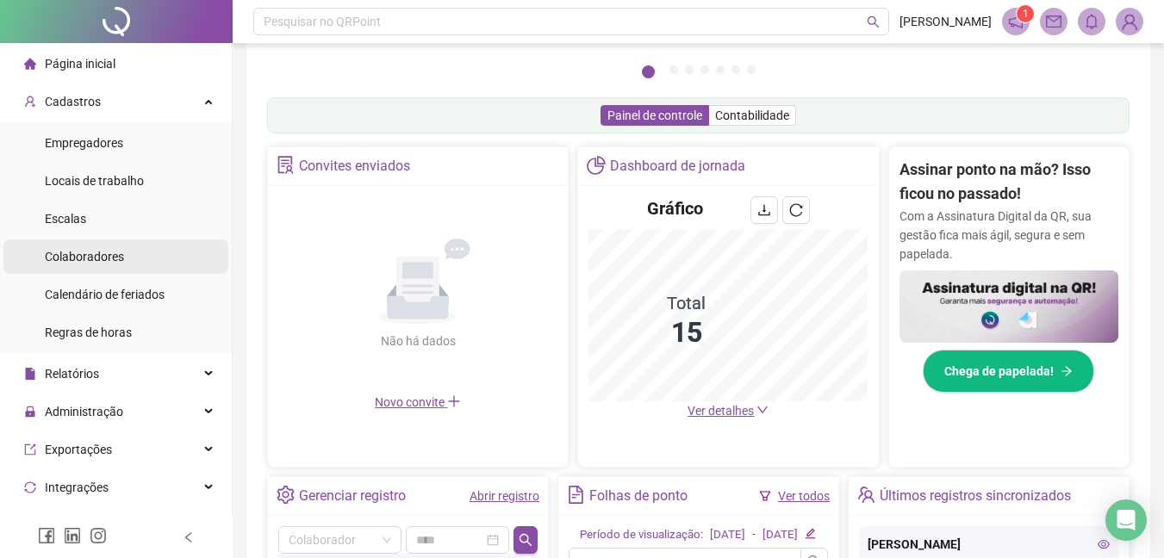
click at [108, 260] on span "Colaboradores" at bounding box center [84, 257] width 79 height 14
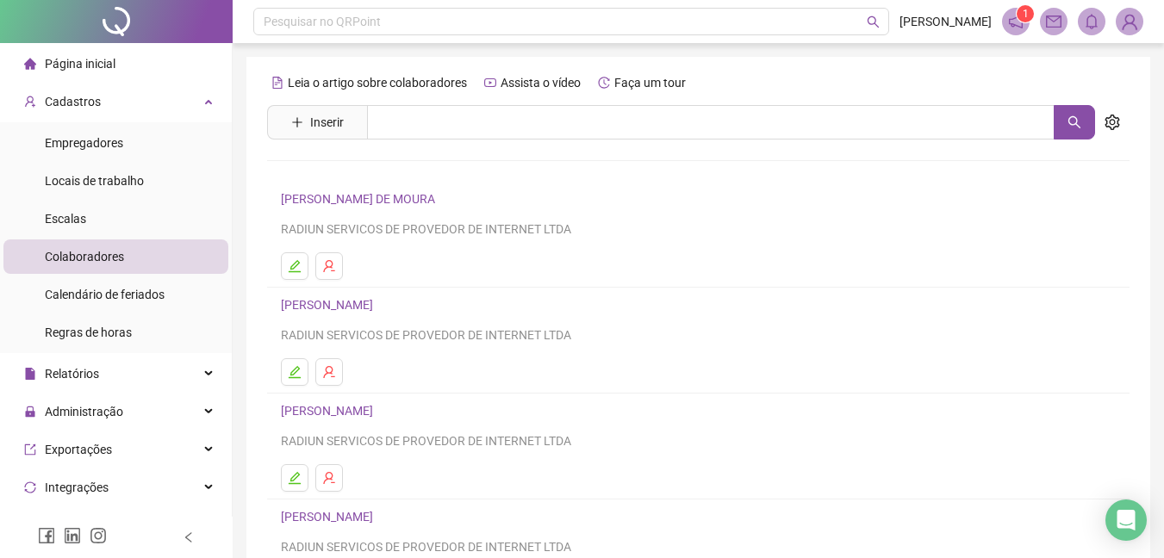
scroll to position [275, 0]
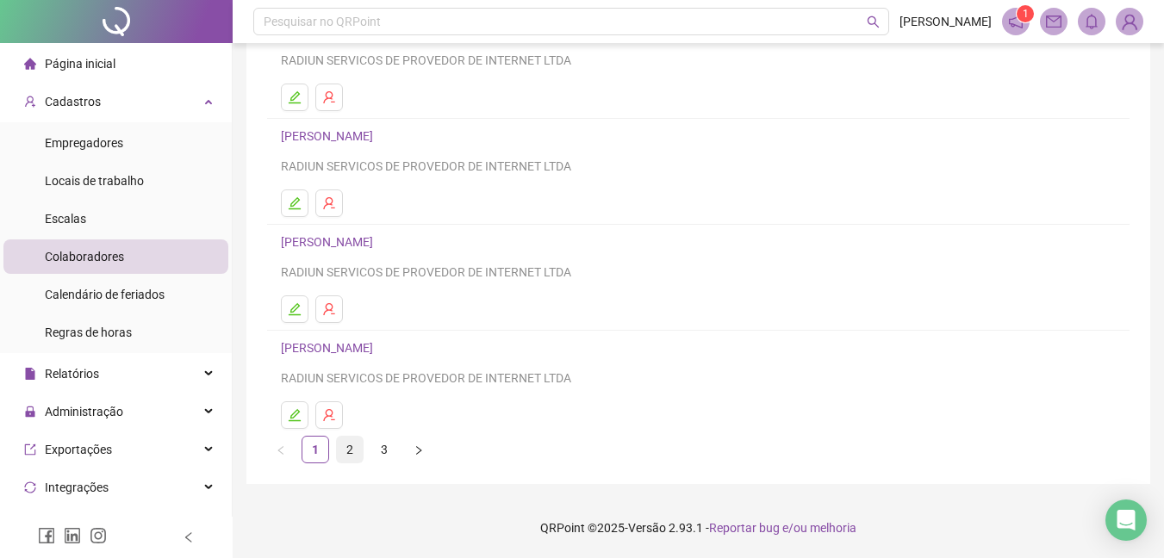
click at [348, 446] on link "2" at bounding box center [350, 450] width 26 height 26
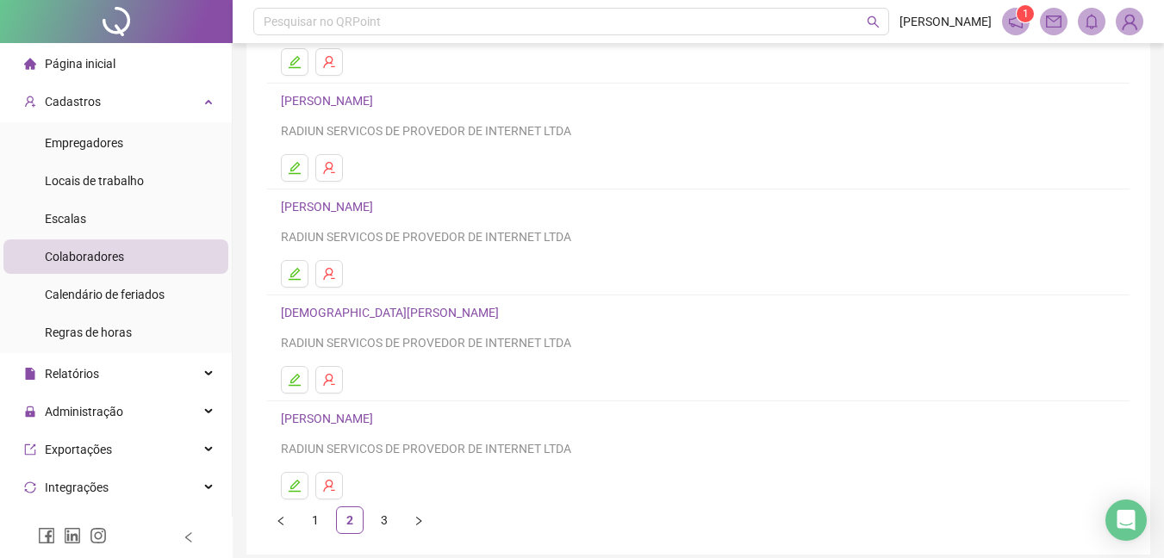
scroll to position [207, 0]
click at [302, 382] on button "button" at bounding box center [295, 378] width 28 height 28
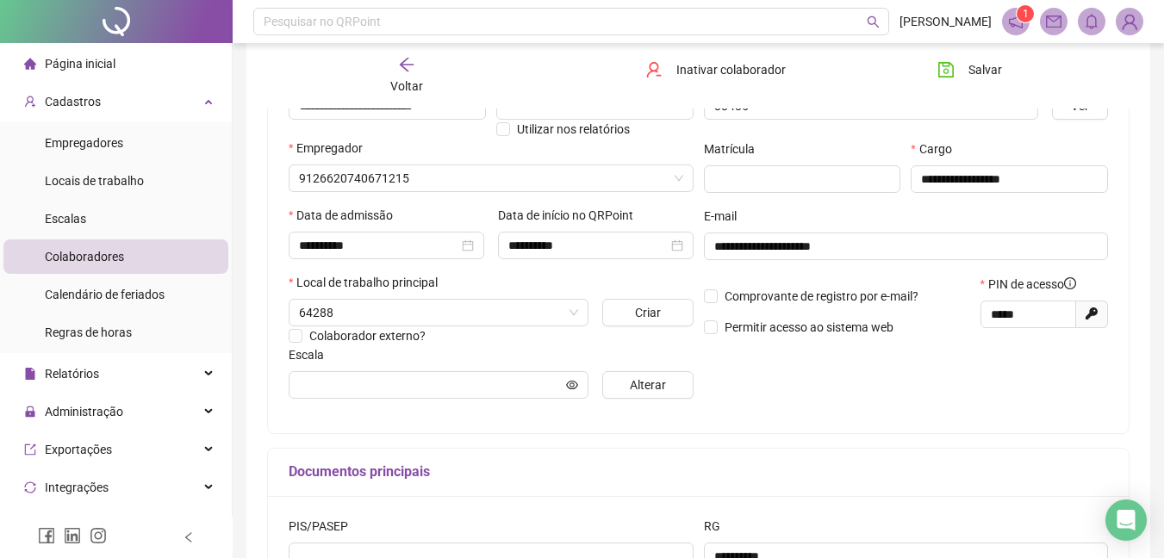
type input "********"
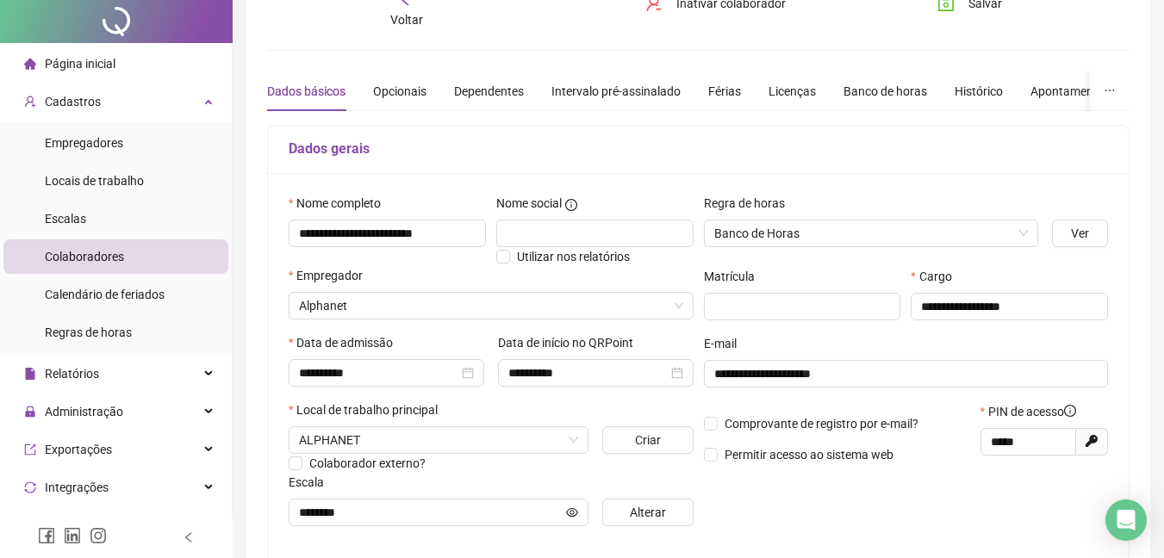
scroll to position [0, 0]
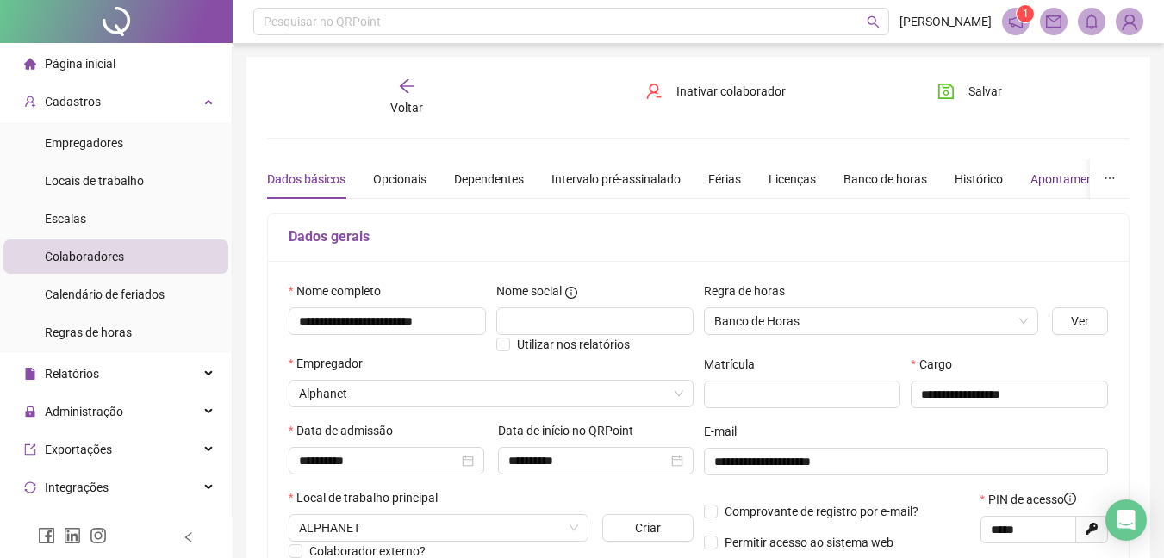
click at [1051, 173] on div "Apontamentos" at bounding box center [1070, 179] width 80 height 19
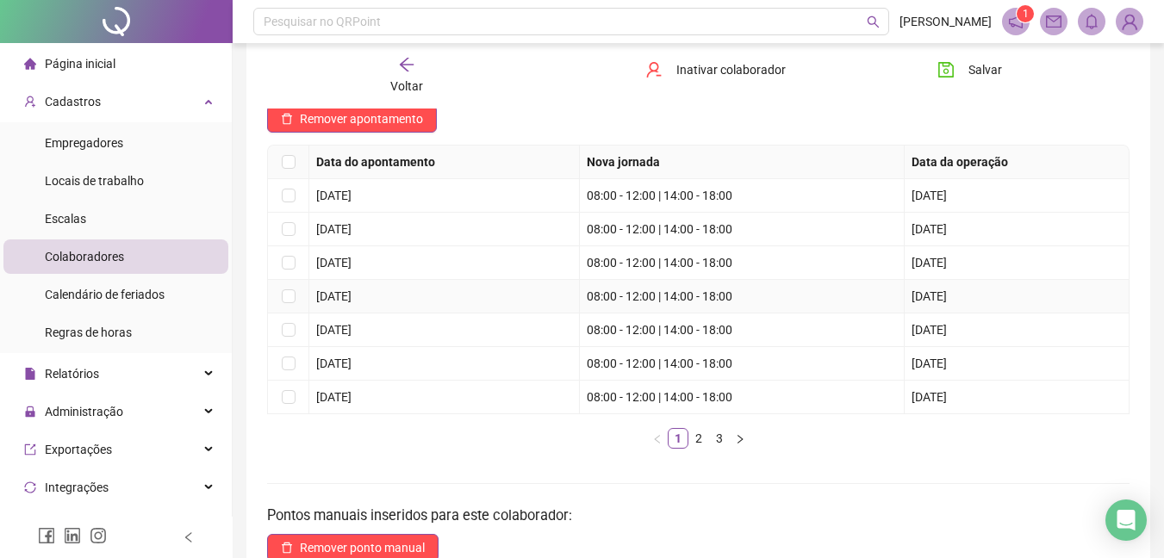
scroll to position [103, 0]
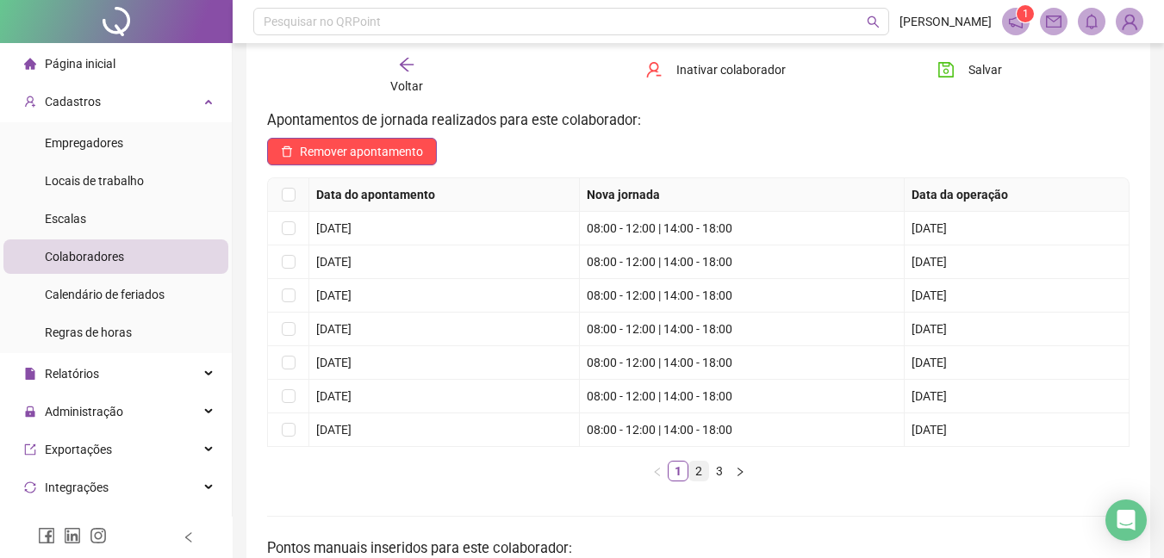
click at [701, 472] on link "2" at bounding box center [698, 471] width 19 height 19
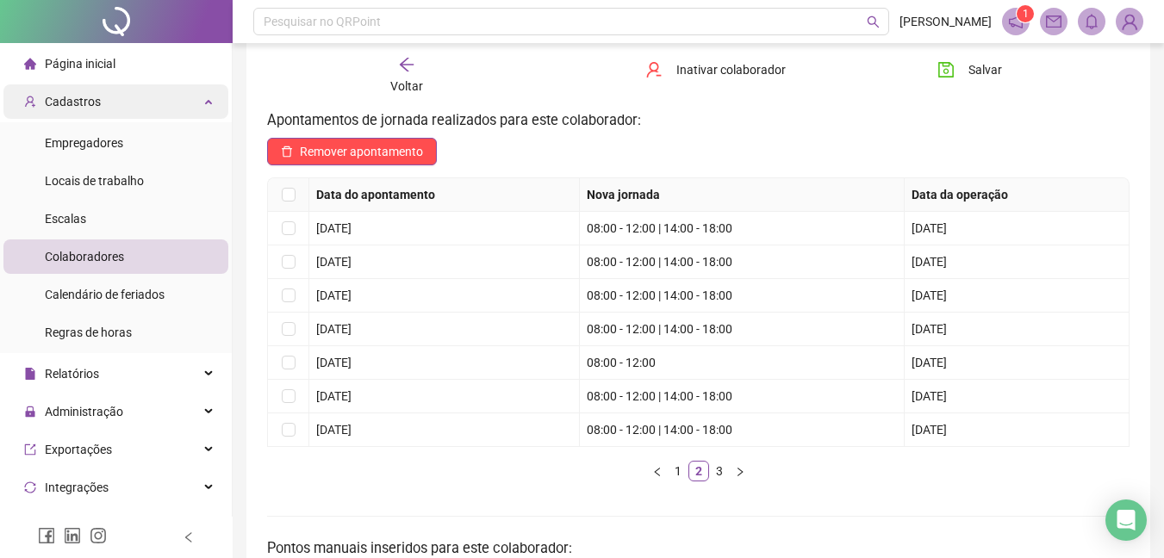
click at [98, 97] on span "Cadastros" at bounding box center [73, 102] width 56 height 14
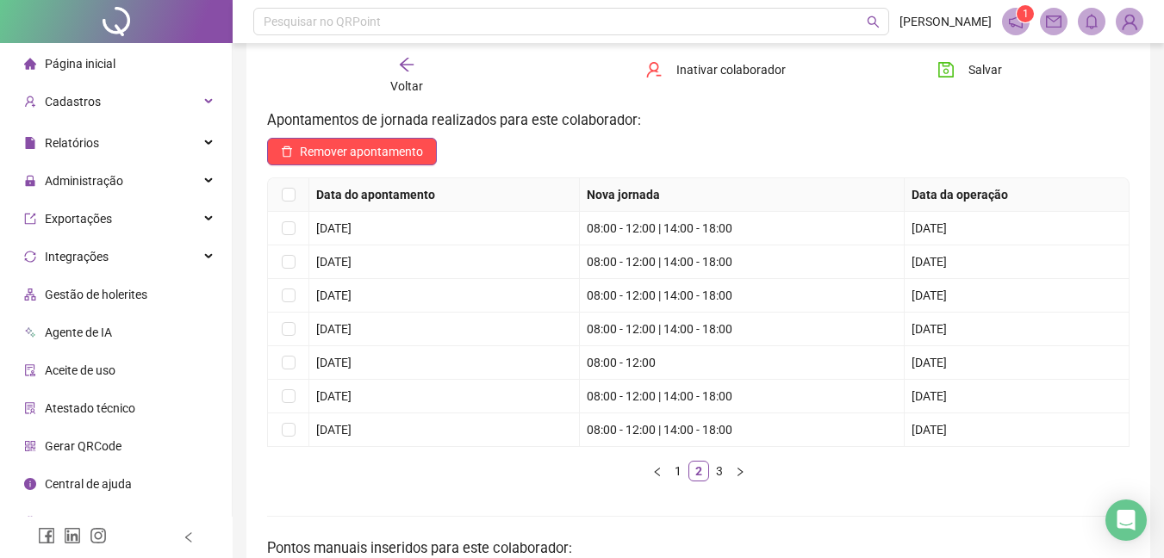
click at [111, 71] on div "Página inicial" at bounding box center [69, 64] width 91 height 34
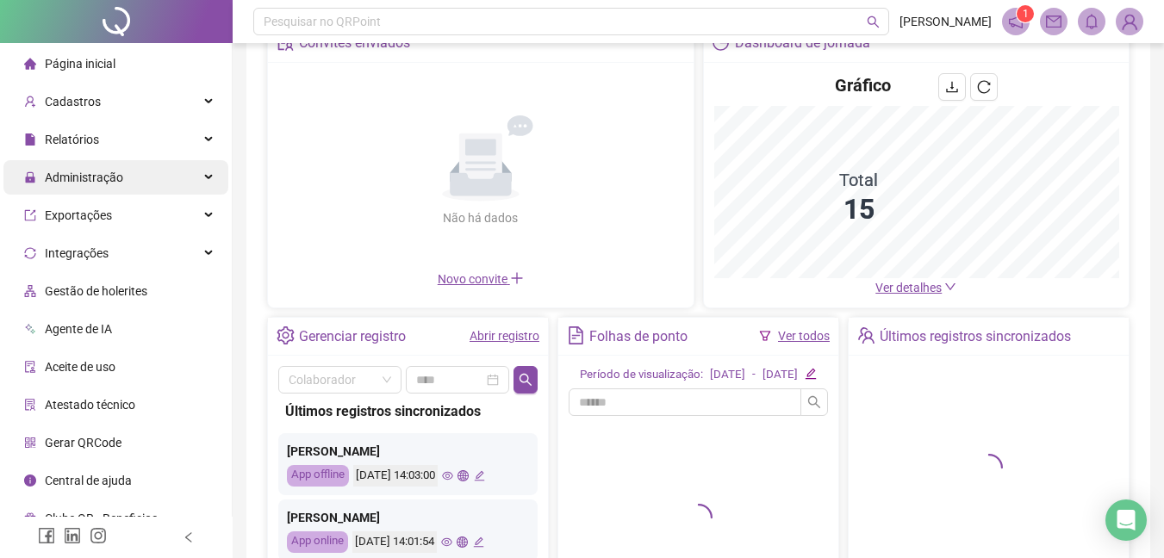
click at [111, 178] on span "Administração" at bounding box center [84, 178] width 78 height 14
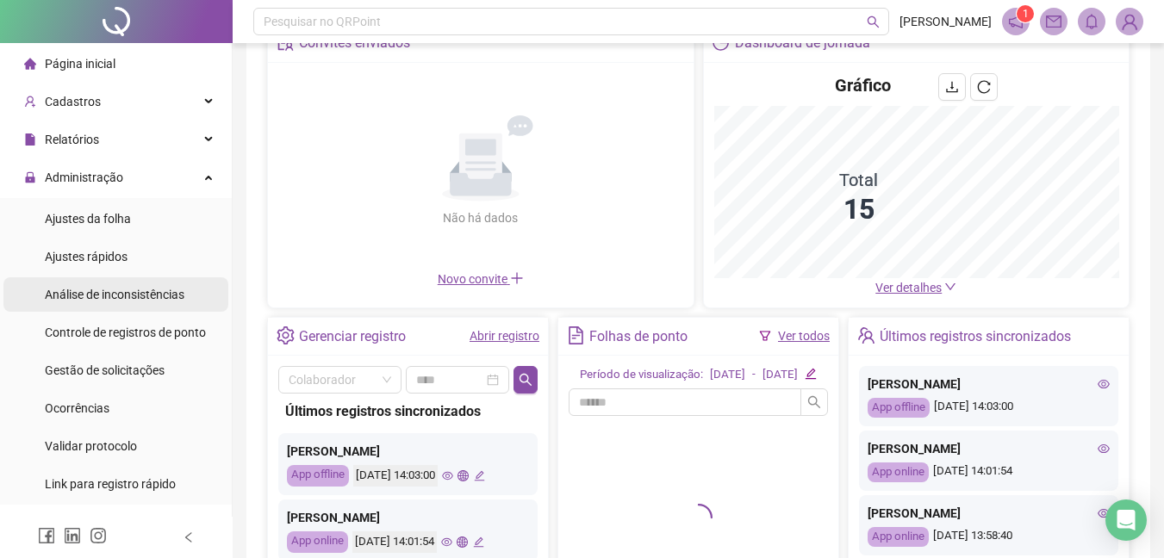
click at [115, 292] on span "Análise de inconsistências" at bounding box center [115, 295] width 140 height 14
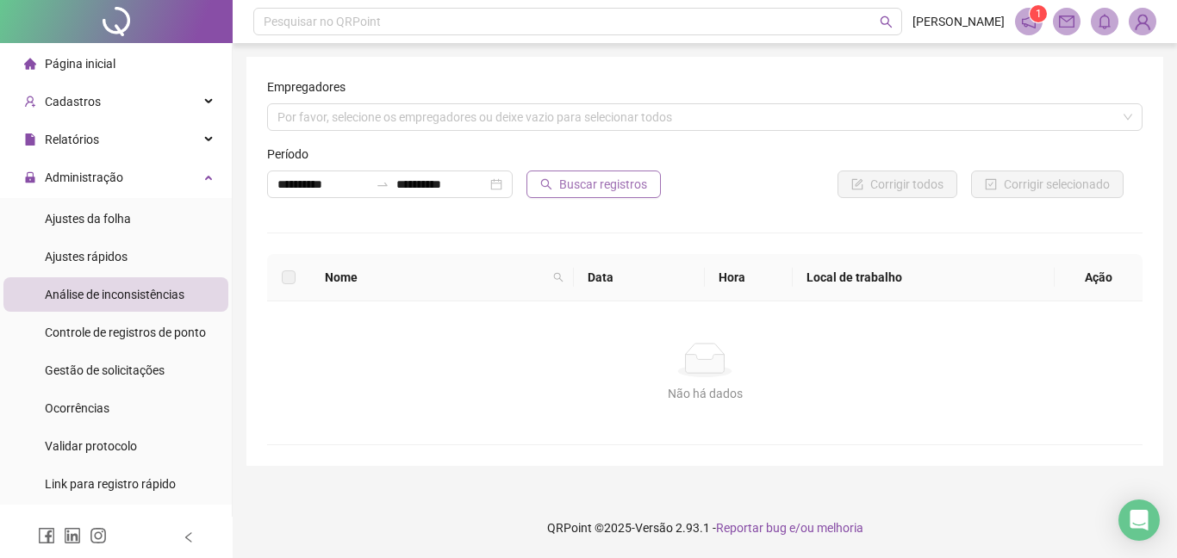
click at [594, 183] on span "Buscar registros" at bounding box center [603, 184] width 88 height 19
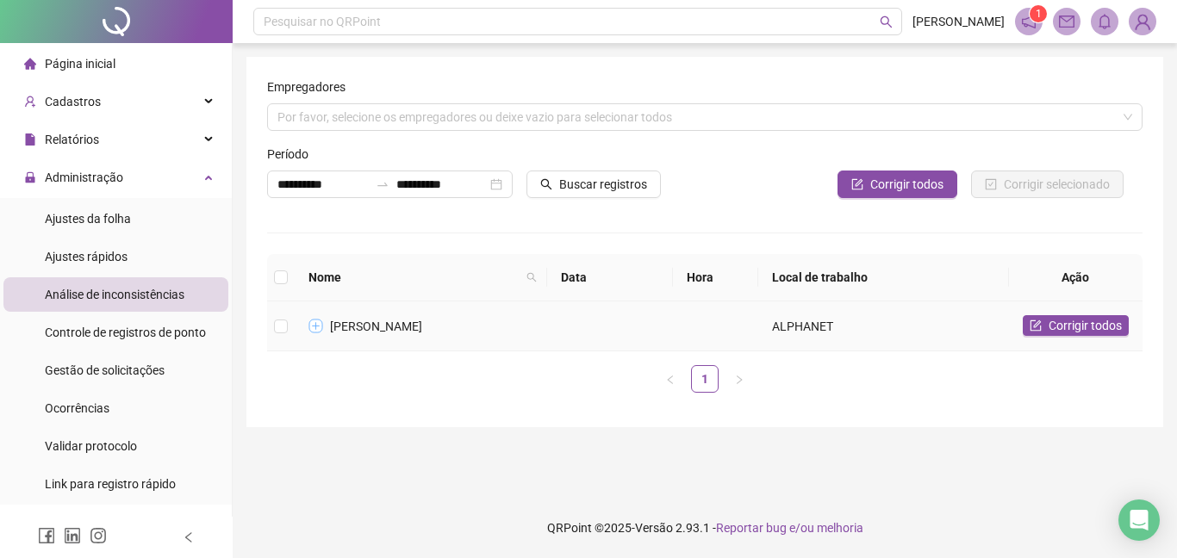
click at [320, 328] on button "Expandir linha" at bounding box center [316, 327] width 14 height 14
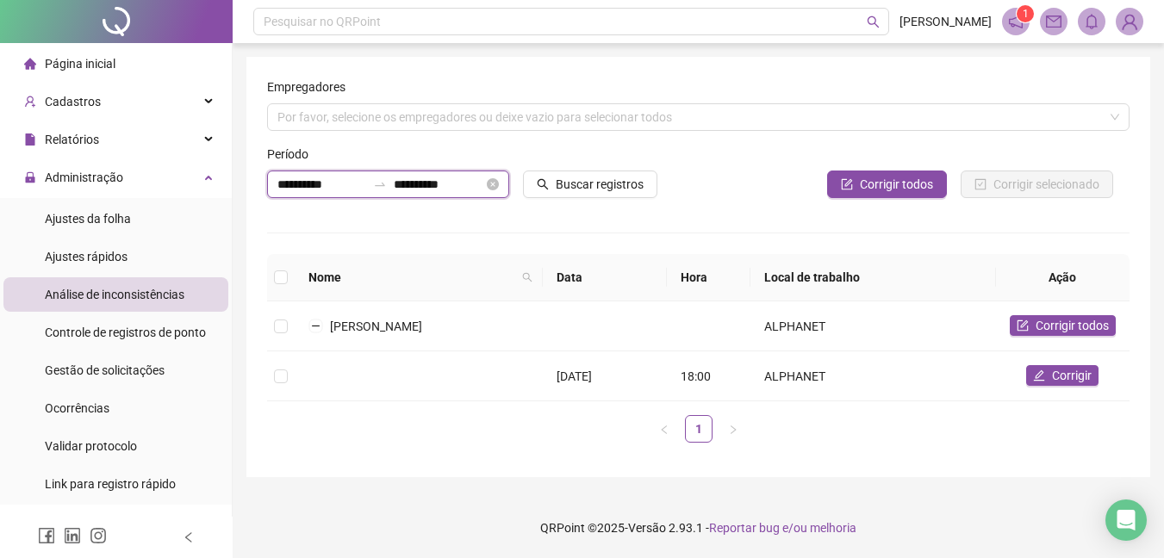
click at [340, 186] on input "**********" at bounding box center [321, 184] width 89 height 19
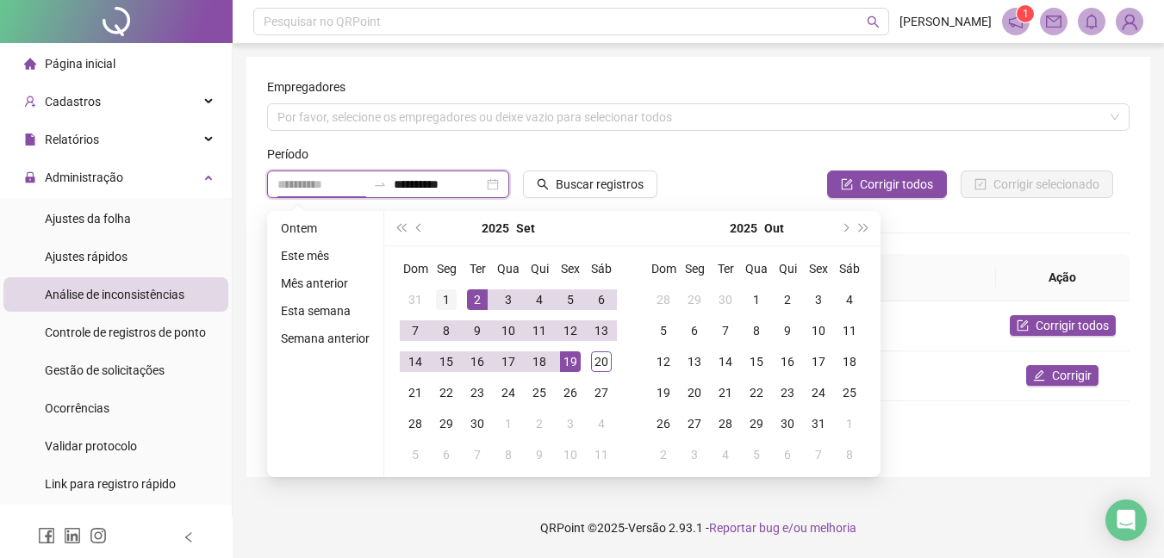
type input "**********"
click at [447, 299] on div "1" at bounding box center [446, 299] width 21 height 21
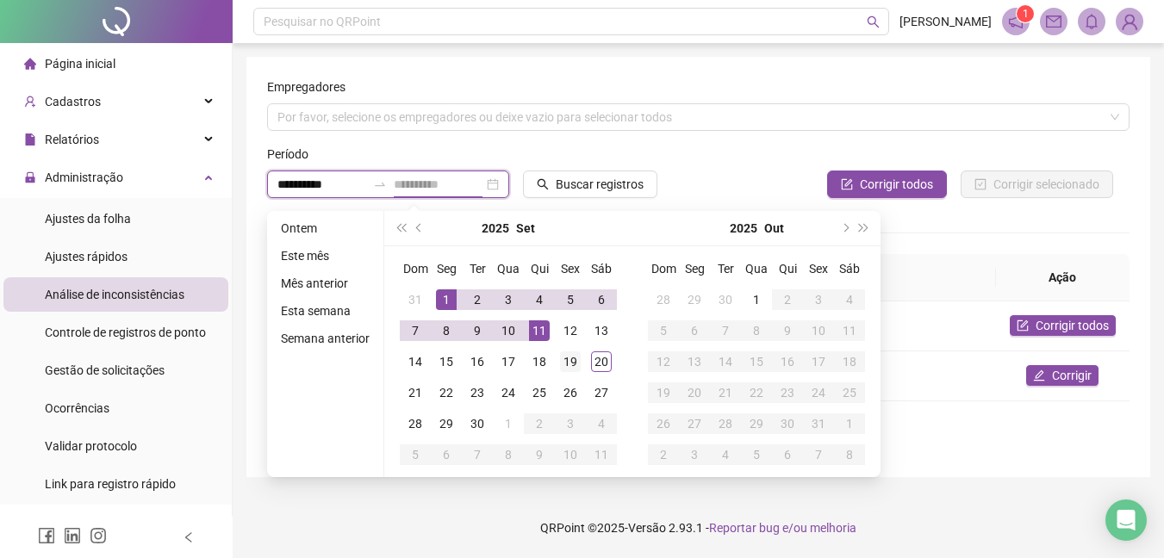
type input "**********"
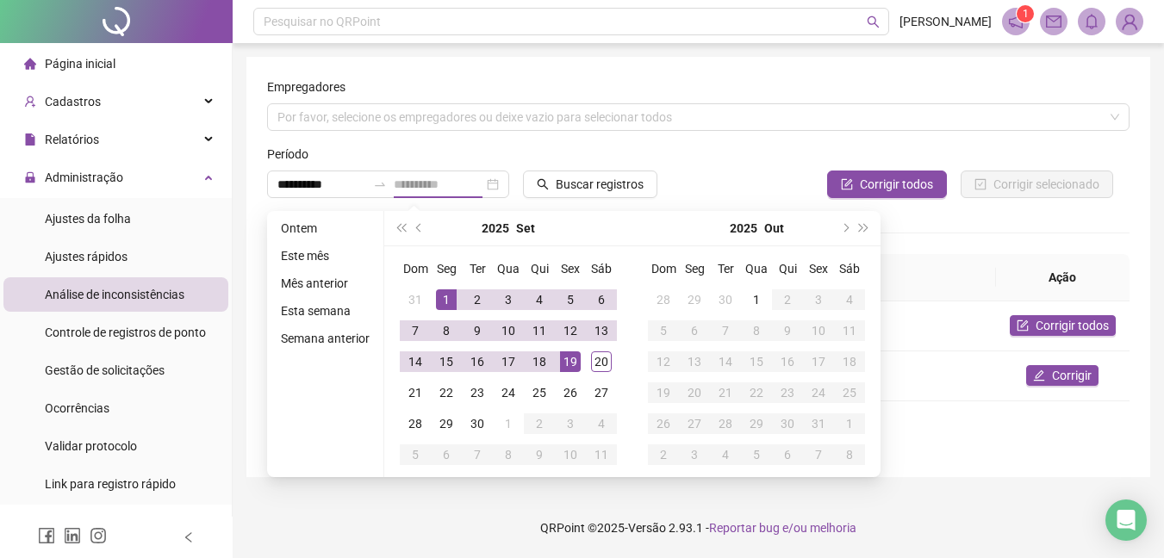
click at [572, 366] on div "19" at bounding box center [570, 362] width 21 height 21
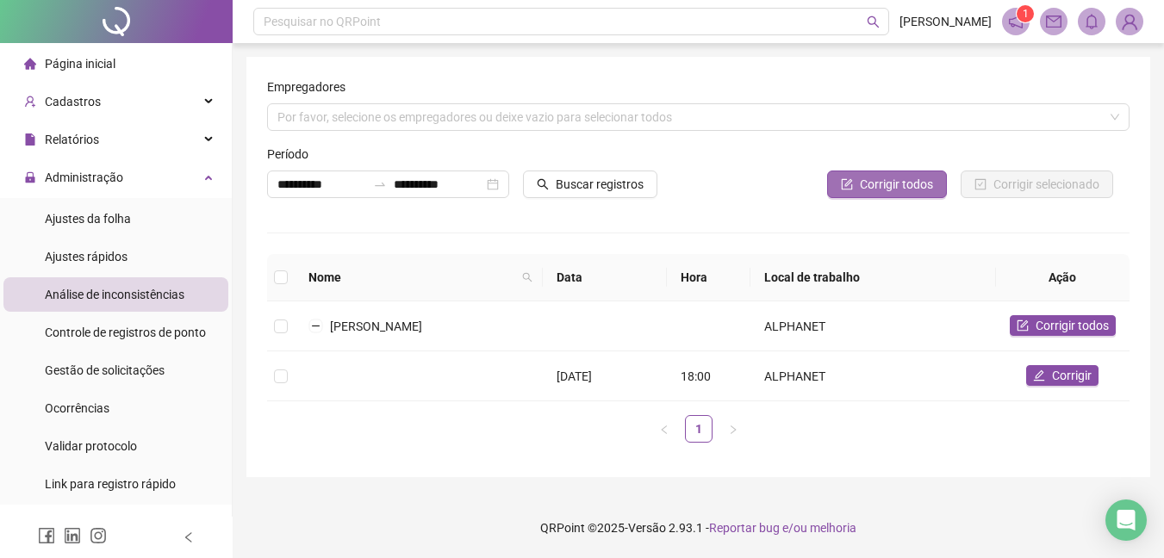
click at [876, 173] on button "Corrigir todos" at bounding box center [887, 185] width 120 height 28
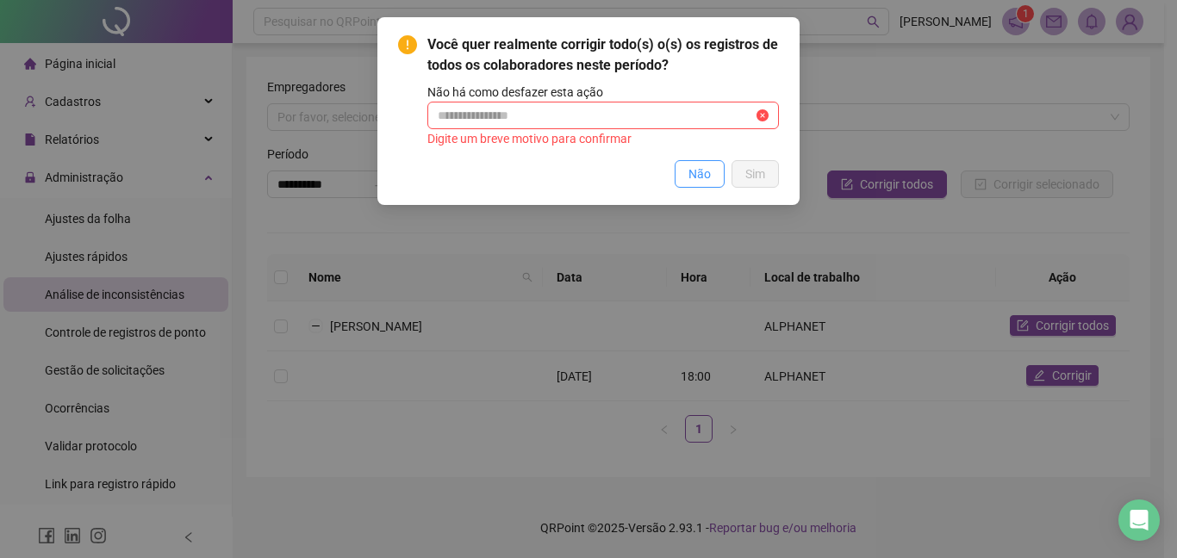
click at [700, 182] on span "Não" at bounding box center [699, 174] width 22 height 19
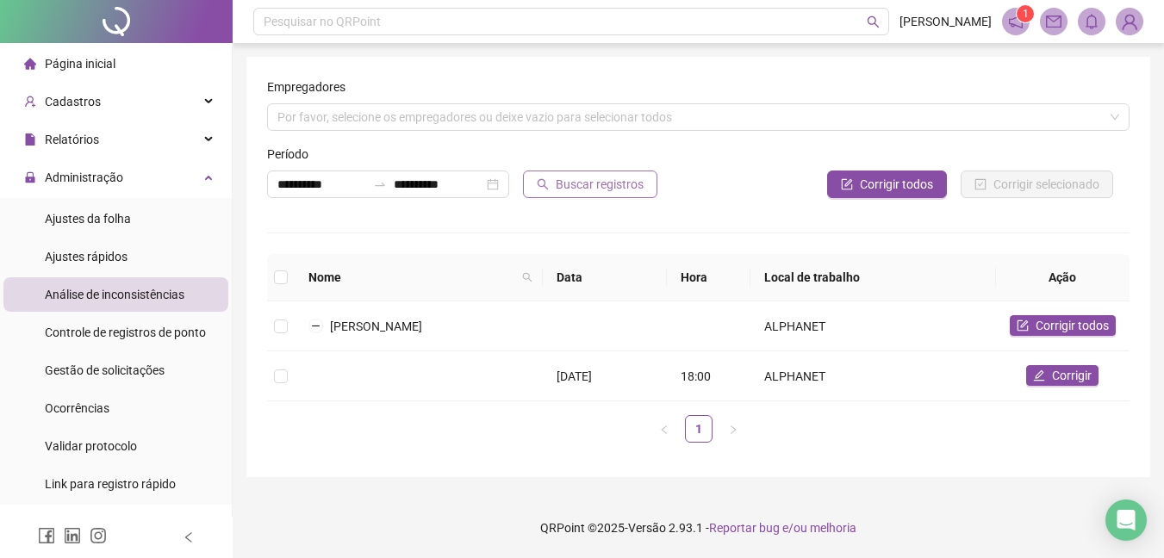
click at [580, 182] on span "Buscar registros" at bounding box center [600, 184] width 88 height 19
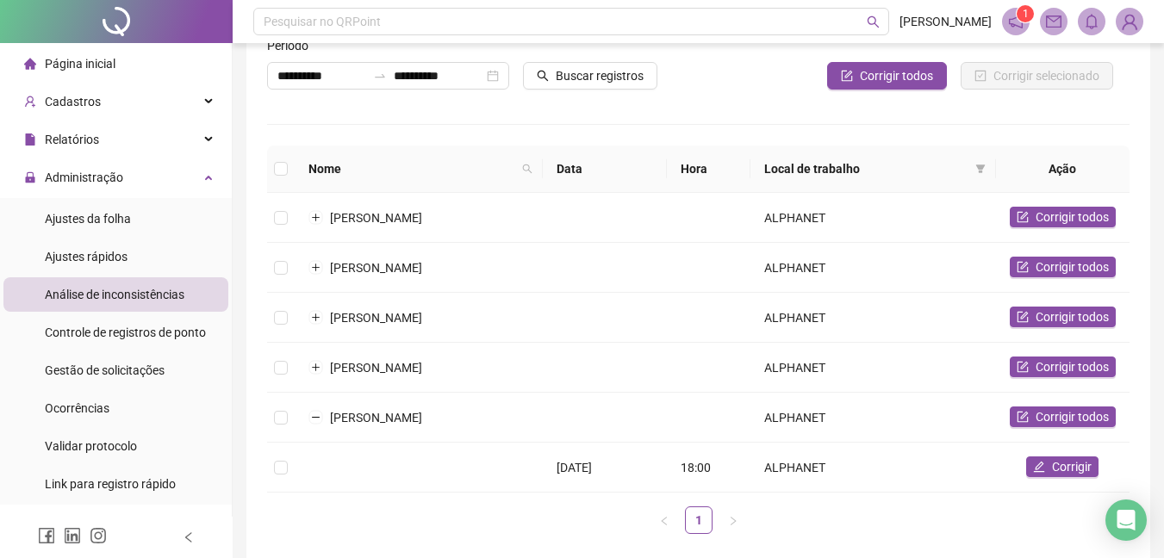
scroll to position [207, 0]
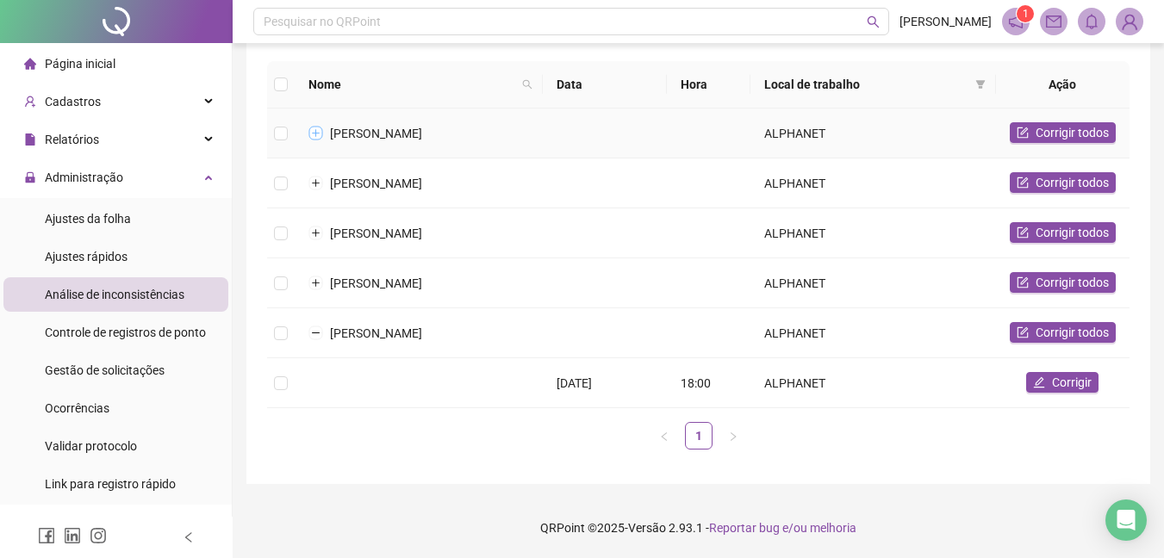
click at [319, 127] on button "Expandir linha" at bounding box center [316, 134] width 14 height 14
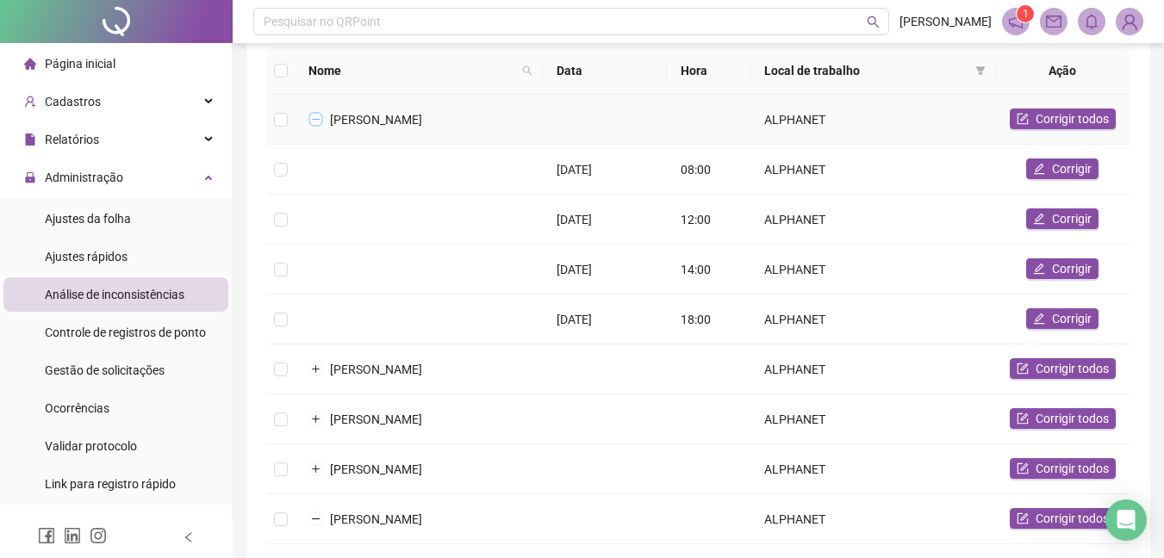
click at [319, 121] on button "Colapsar linha" at bounding box center [316, 120] width 14 height 14
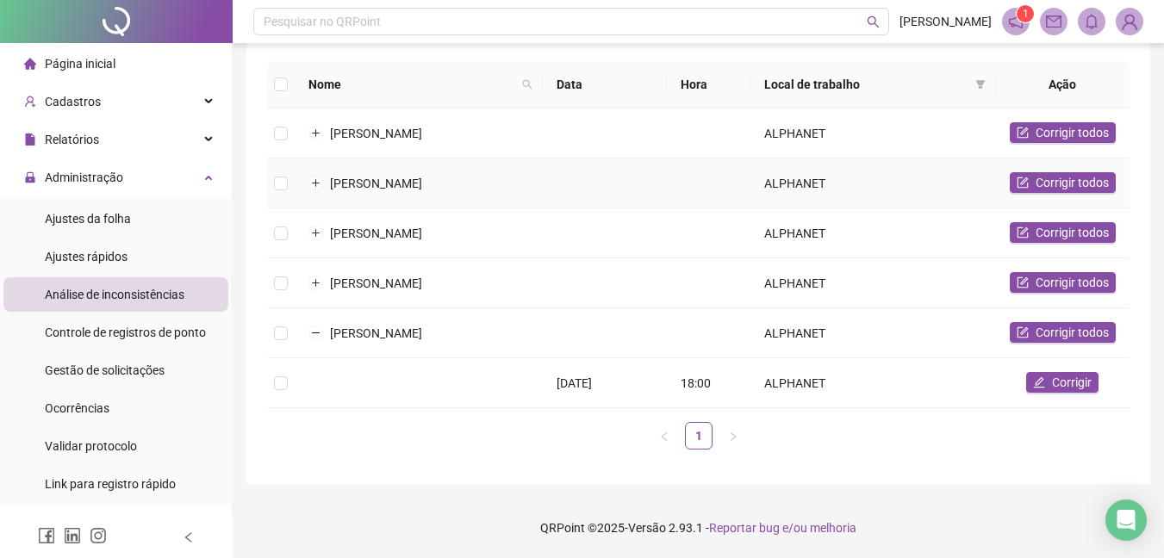
click at [317, 178] on td "[PERSON_NAME]" at bounding box center [419, 184] width 248 height 50
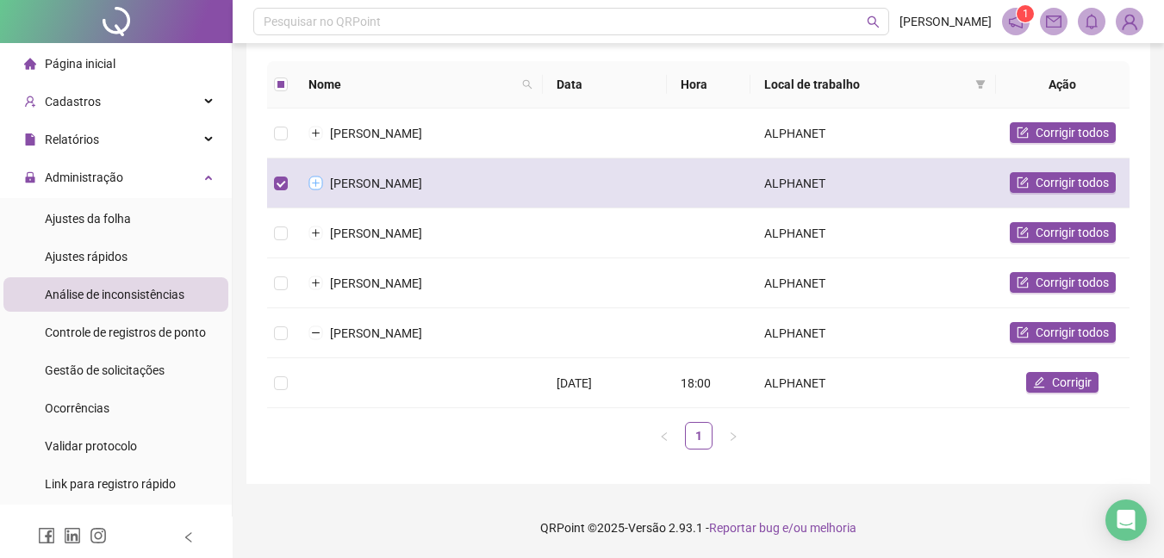
click at [317, 177] on button "Expandir linha" at bounding box center [316, 184] width 14 height 14
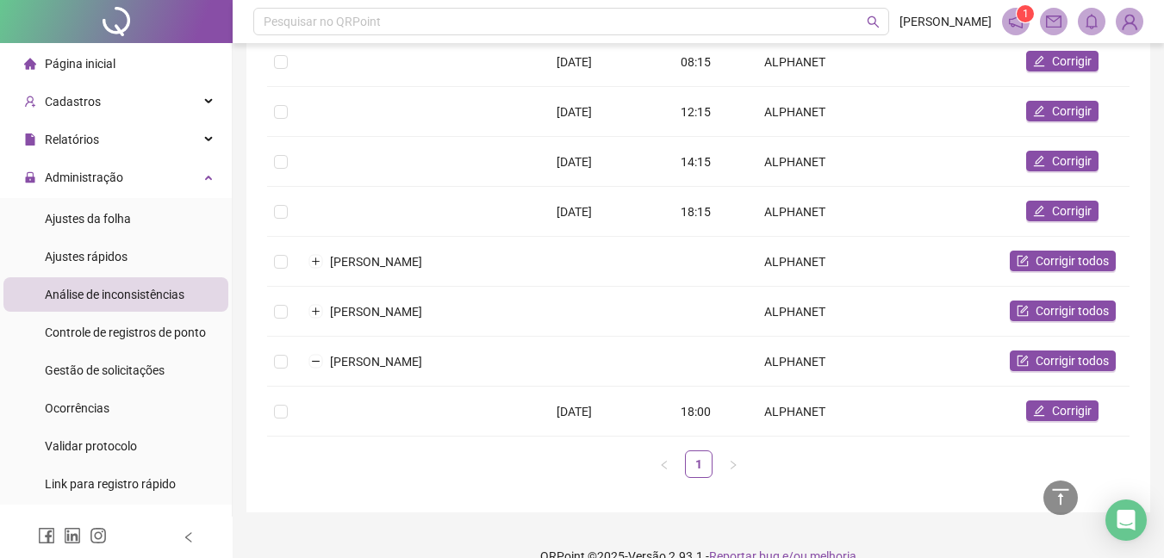
scroll to position [1225, 0]
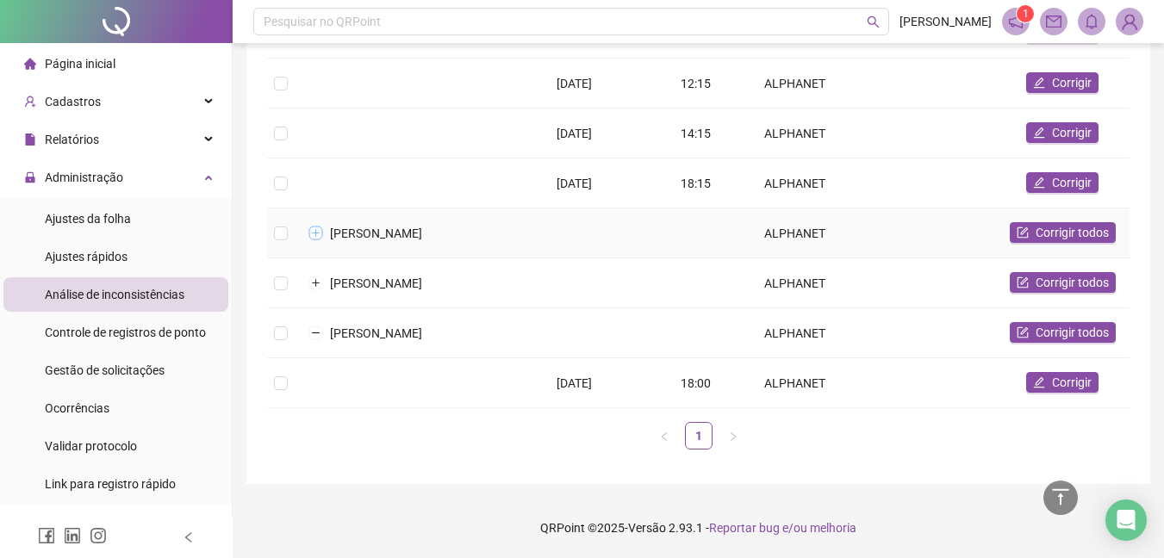
click at [309, 227] on button "Expandir linha" at bounding box center [316, 234] width 14 height 14
click at [314, 277] on button "Expandir linha" at bounding box center [316, 284] width 14 height 14
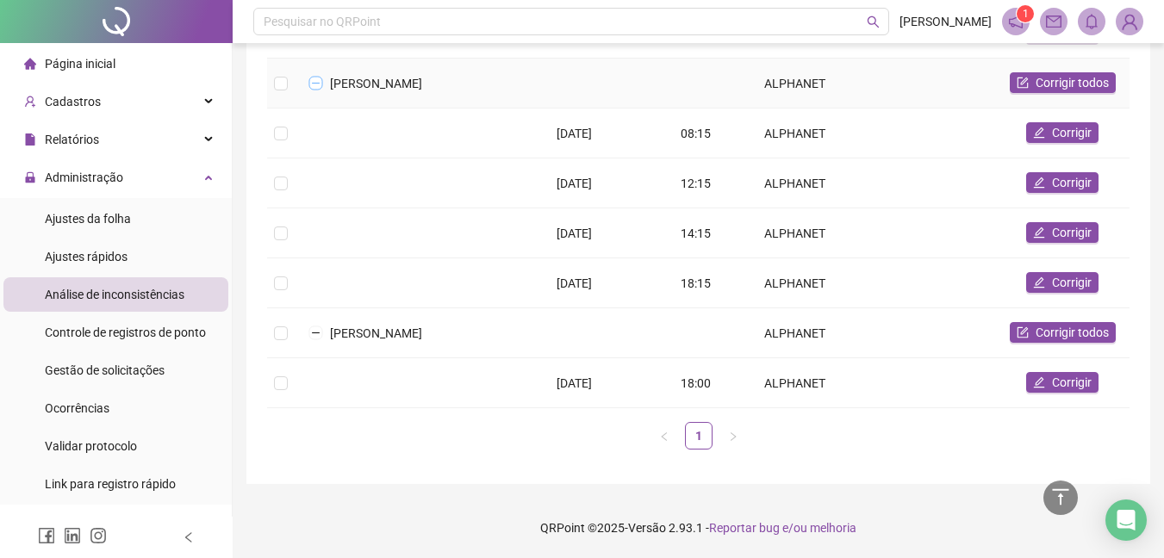
scroll to position [1625, 0]
click at [316, 327] on button "Colapsar linha" at bounding box center [316, 334] width 14 height 14
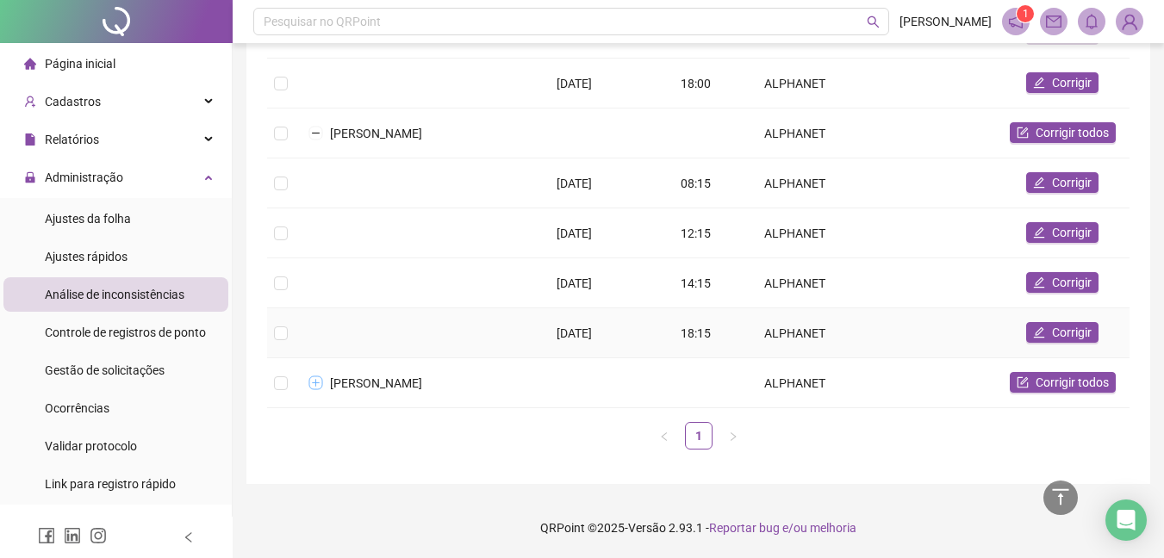
scroll to position [1575, 0]
click at [121, 178] on span "Administração" at bounding box center [84, 178] width 78 height 14
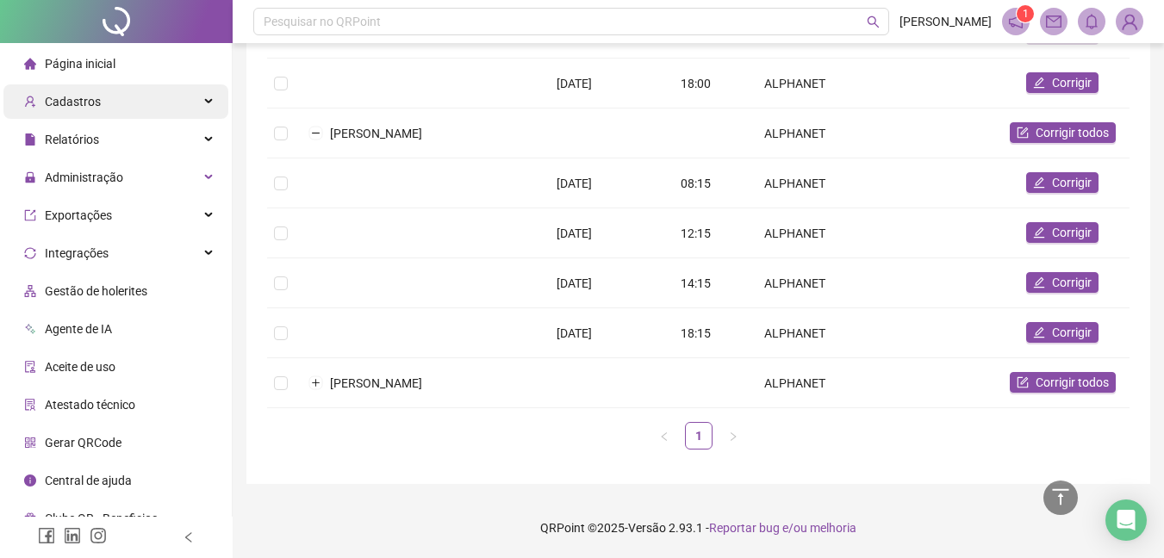
click at [135, 113] on div "Cadastros" at bounding box center [115, 101] width 225 height 34
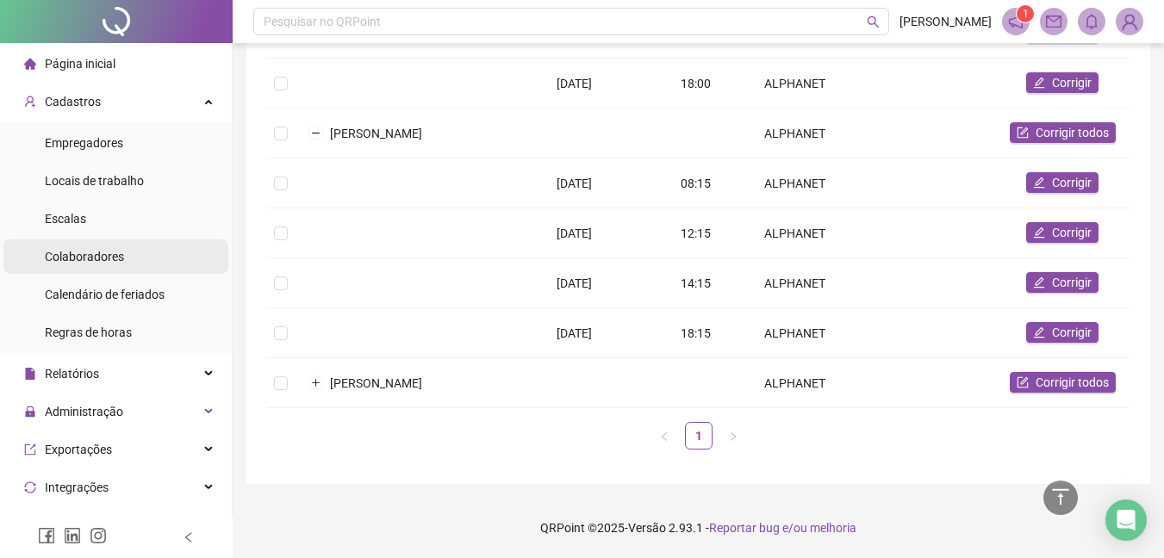
click at [112, 256] on span "Colaboradores" at bounding box center [84, 257] width 79 height 14
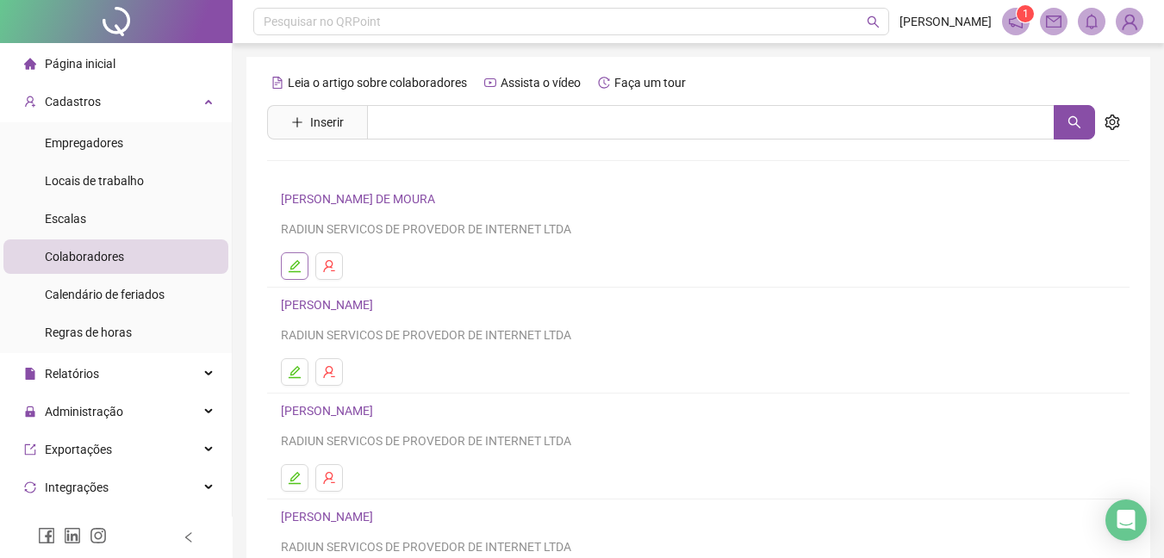
click at [289, 273] on button "button" at bounding box center [295, 266] width 28 height 28
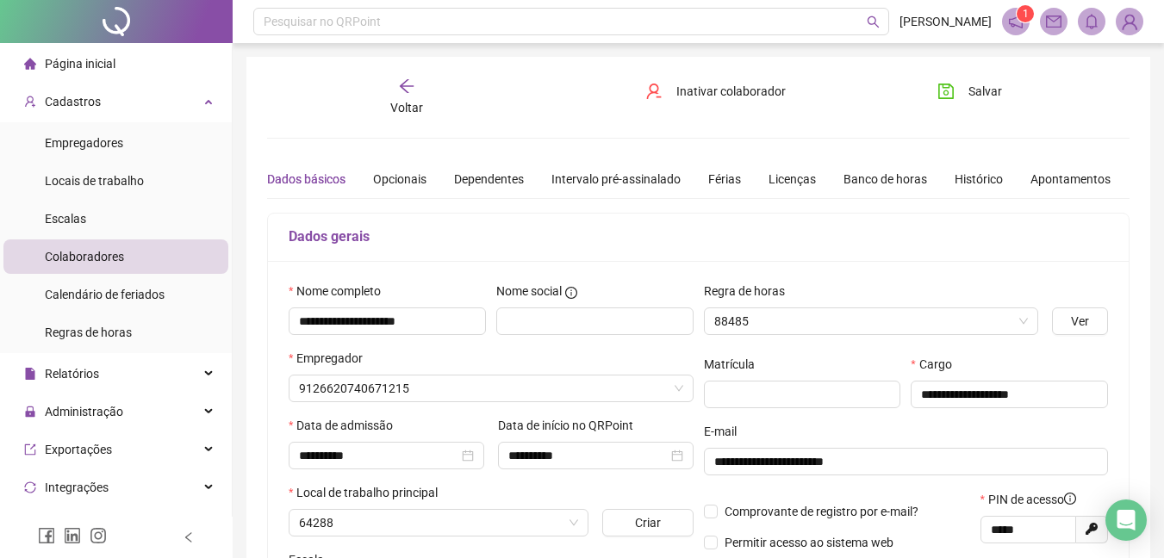
type input "**********"
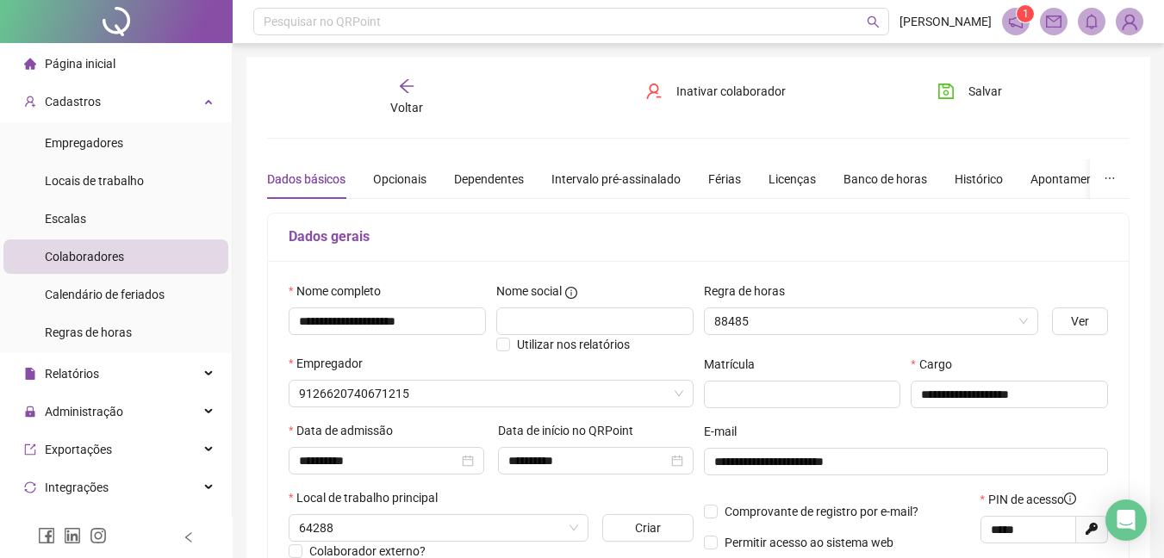
type input "**********"
click at [731, 175] on div "Férias" at bounding box center [724, 179] width 33 height 19
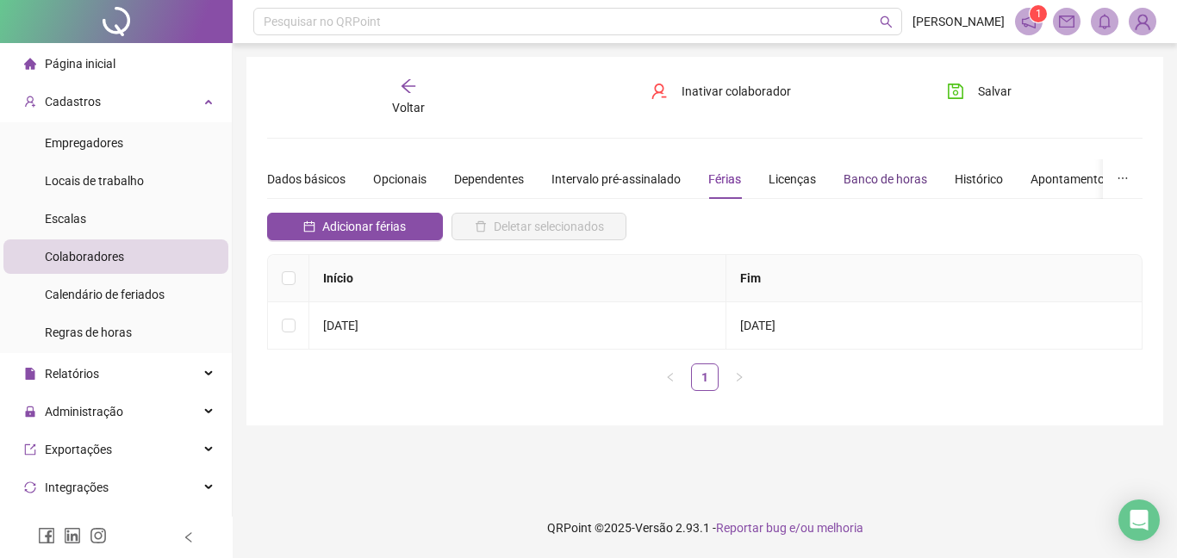
click at [898, 183] on div "Banco de horas" at bounding box center [885, 179] width 84 height 19
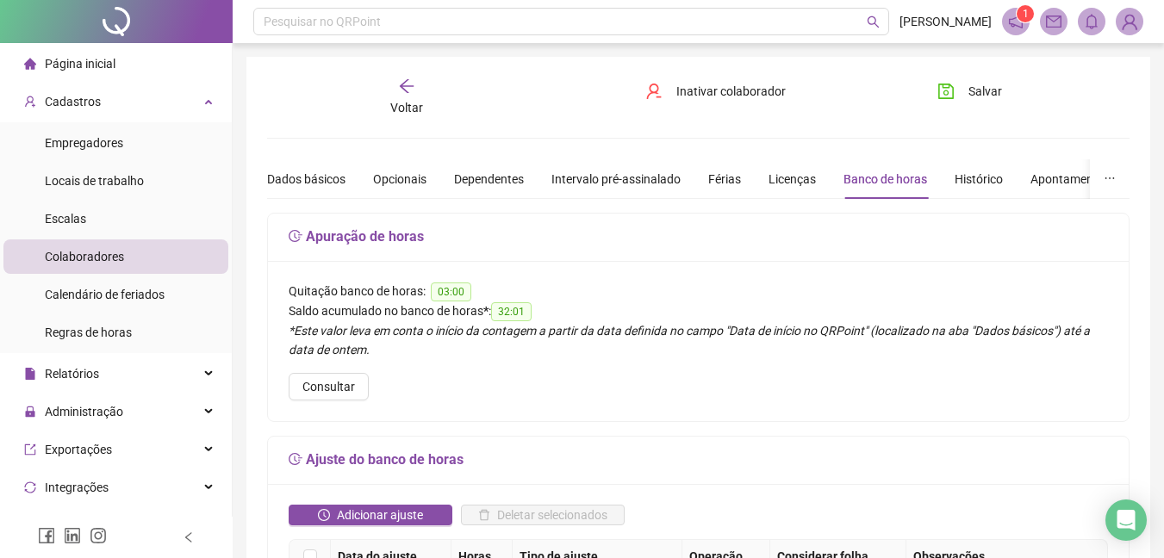
click at [1027, 178] on div "Dados básicos Opcionais Dependentes Intervalo pré-assinalado Férias Licenças Ba…" at bounding box center [782, 179] width 1030 height 40
click at [1036, 176] on div "Apontamentos" at bounding box center [1070, 179] width 80 height 19
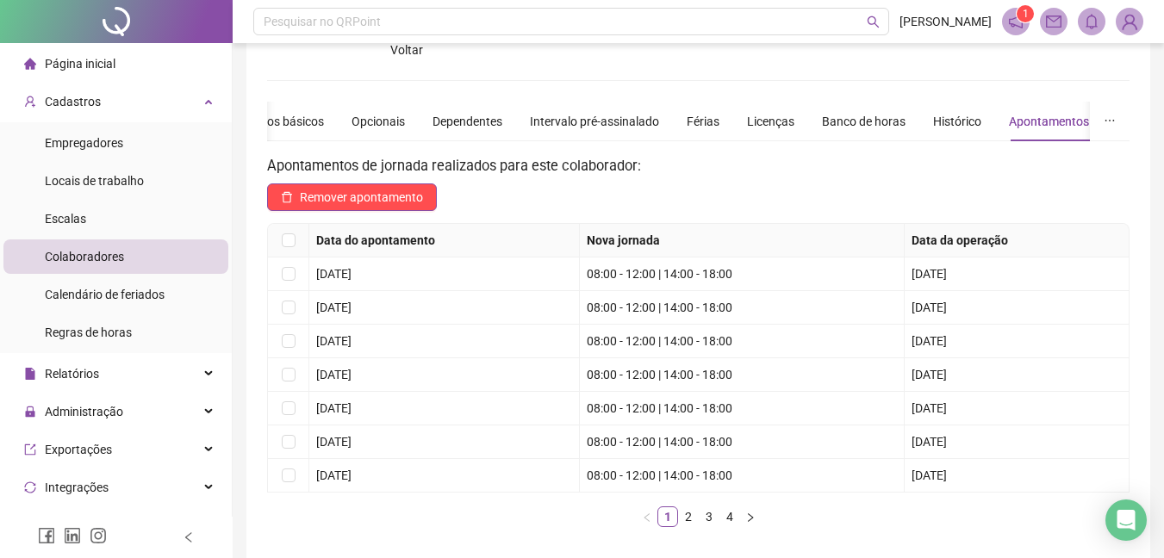
scroll to position [207, 0]
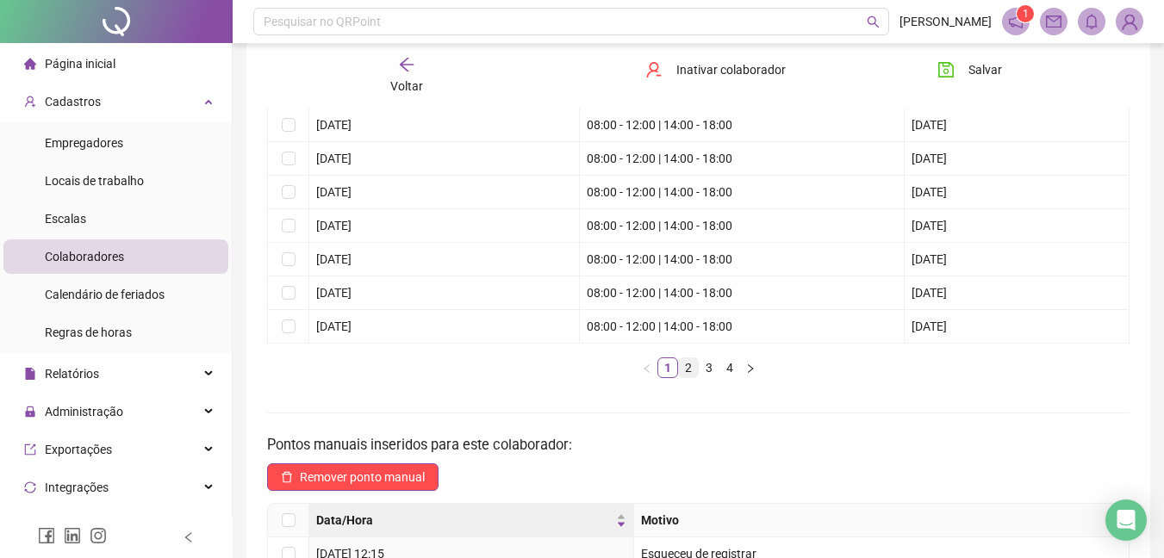
click at [689, 376] on link "2" at bounding box center [688, 367] width 19 height 19
click at [719, 375] on li "3" at bounding box center [709, 368] width 21 height 21
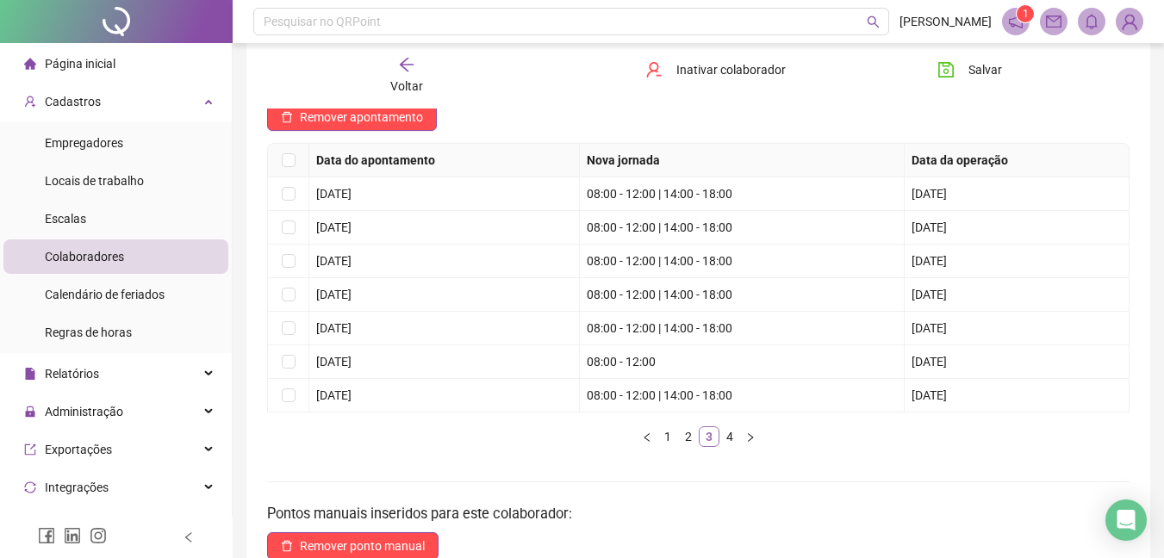
scroll to position [103, 0]
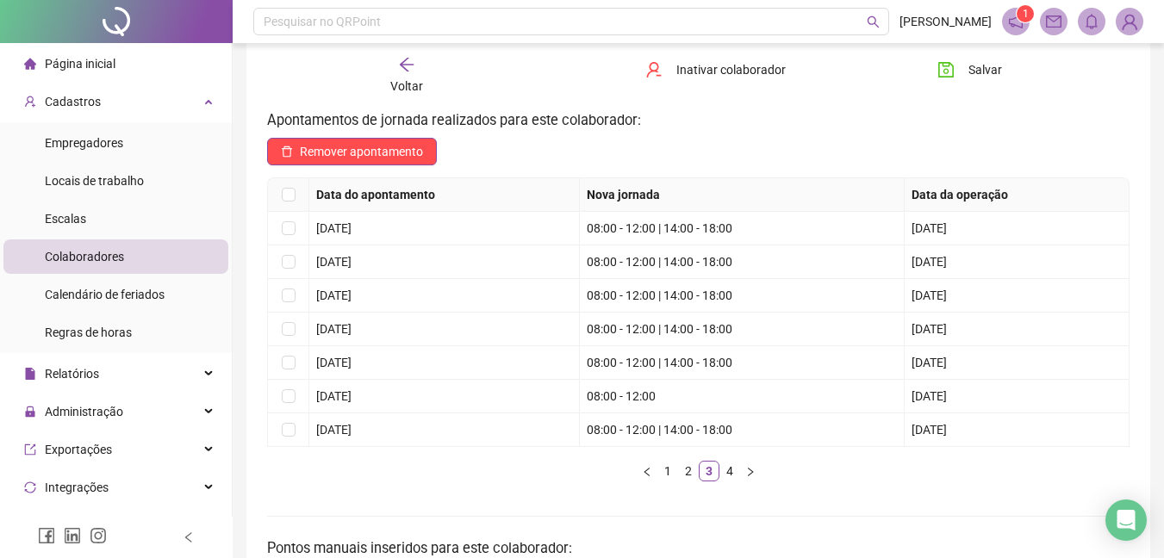
click at [411, 69] on icon "arrow-left" at bounding box center [406, 64] width 17 height 17
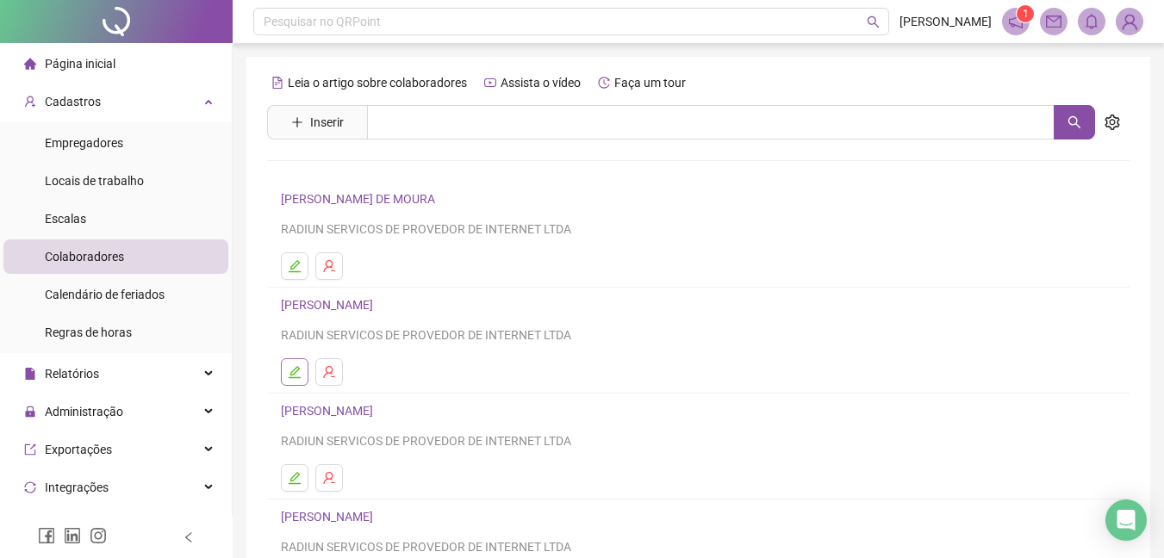
click at [302, 371] on button "button" at bounding box center [295, 372] width 28 height 28
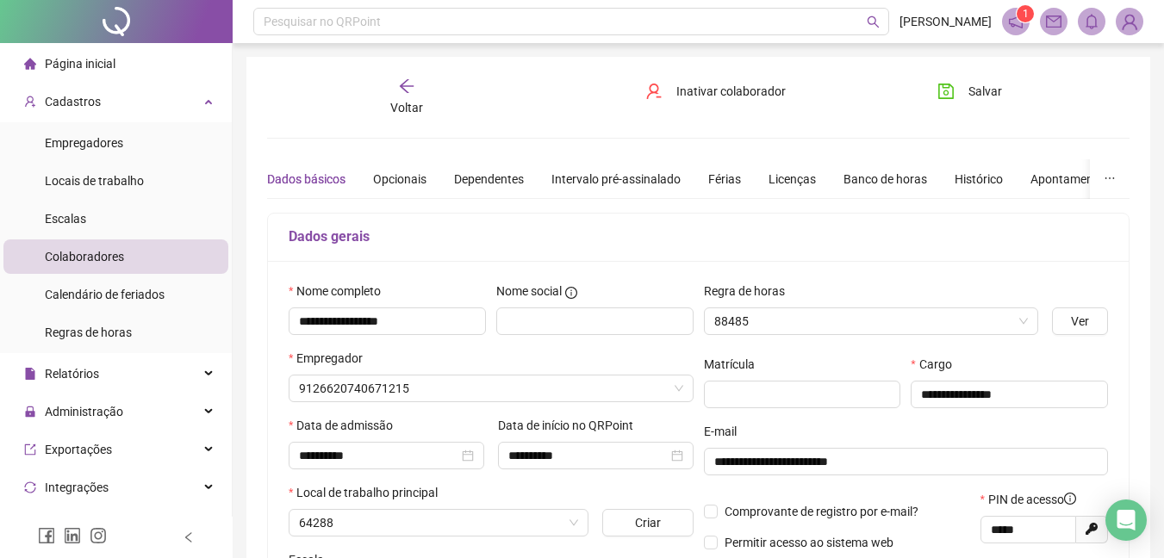
type input "********"
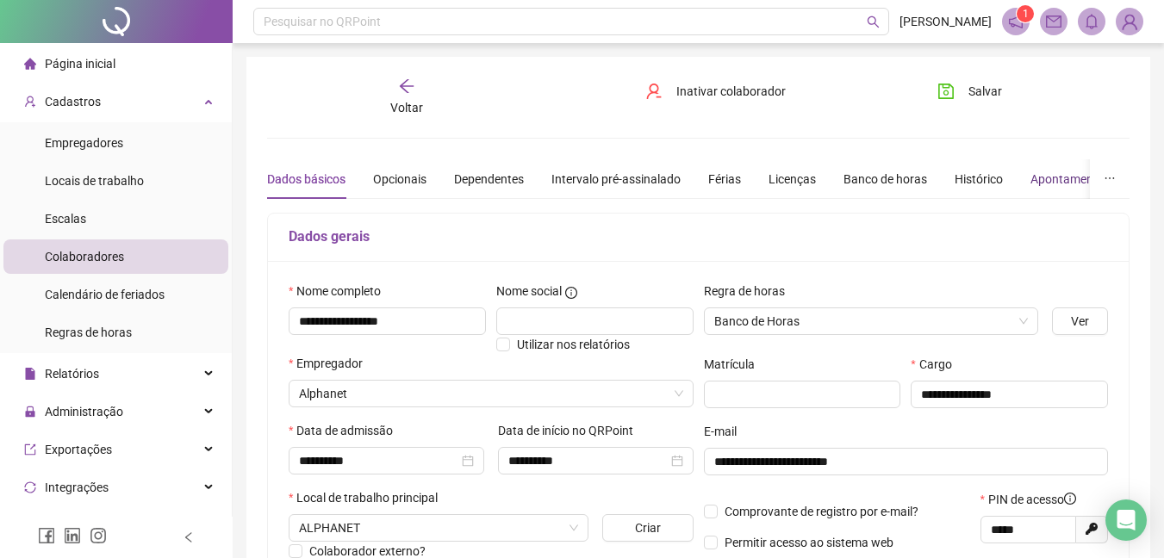
click at [1063, 181] on div "Apontamentos" at bounding box center [1070, 179] width 80 height 19
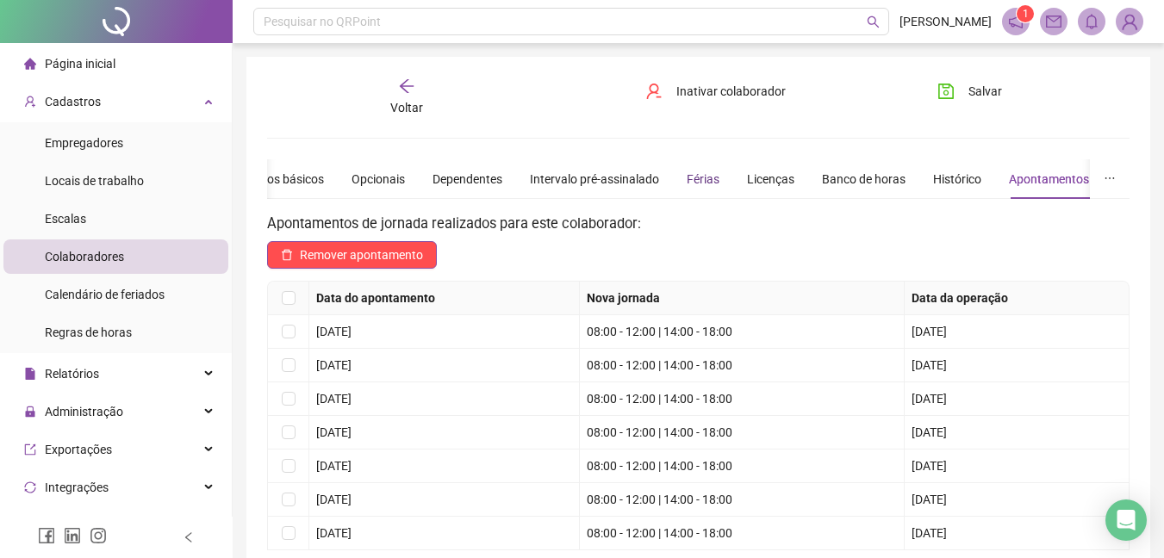
click at [708, 185] on div "Férias" at bounding box center [703, 179] width 33 height 19
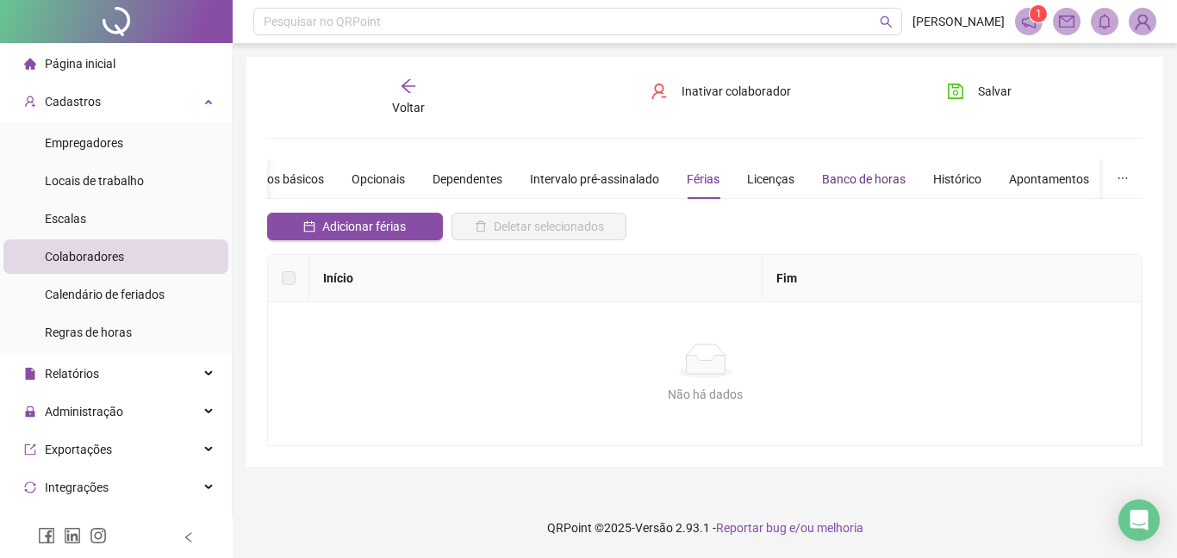
click at [856, 177] on div "Banco de horas" at bounding box center [864, 179] width 84 height 19
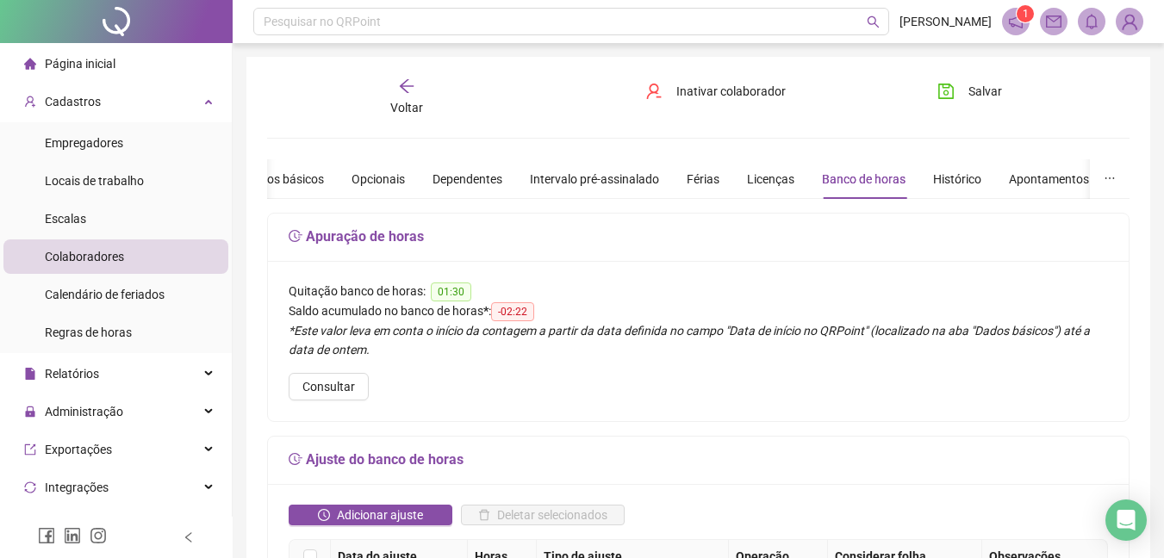
click at [422, 96] on div "Voltar" at bounding box center [406, 98] width 133 height 40
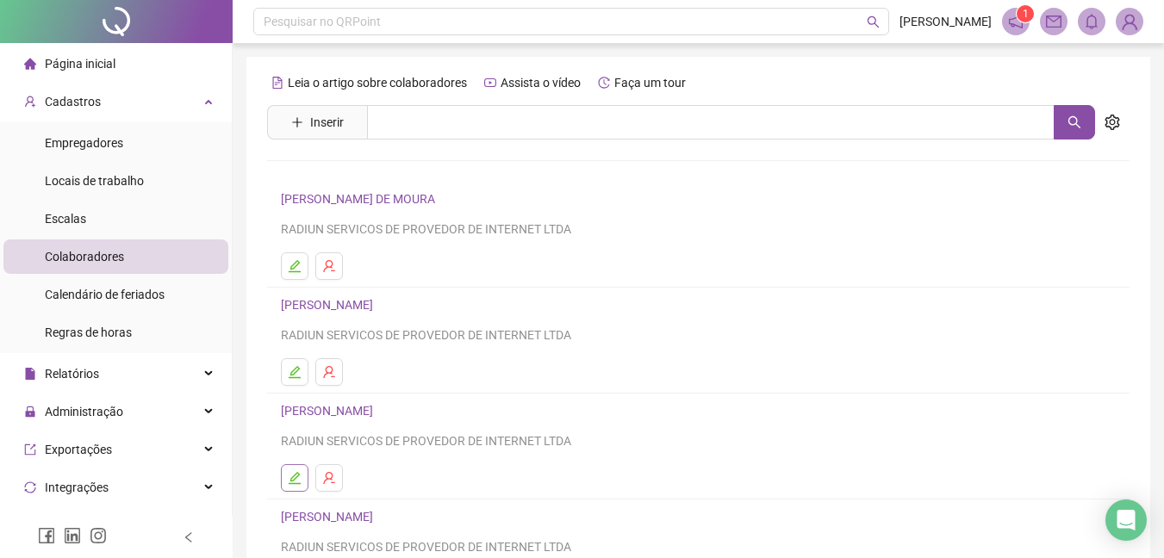
click at [296, 486] on button "button" at bounding box center [295, 478] width 28 height 28
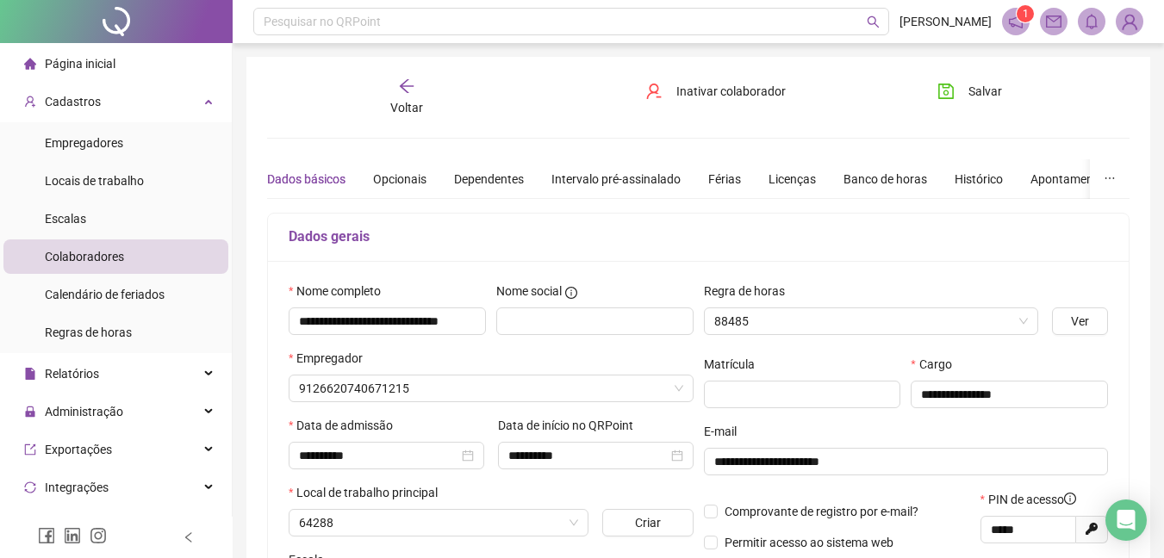
type input "**********"
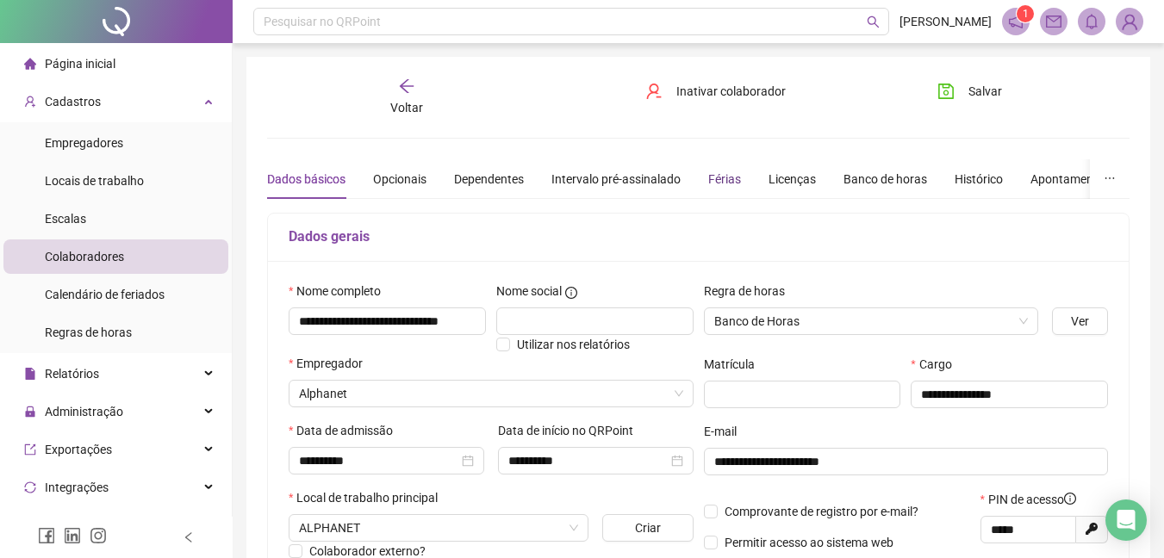
click at [728, 179] on div "Férias" at bounding box center [724, 179] width 33 height 19
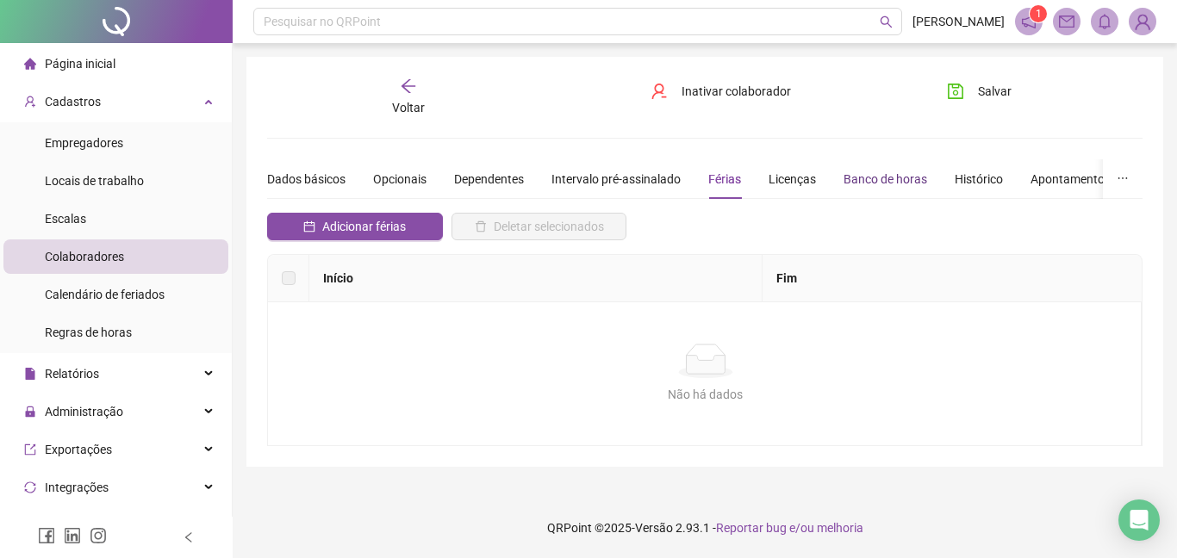
click at [893, 171] on div "Banco de horas" at bounding box center [885, 179] width 84 height 19
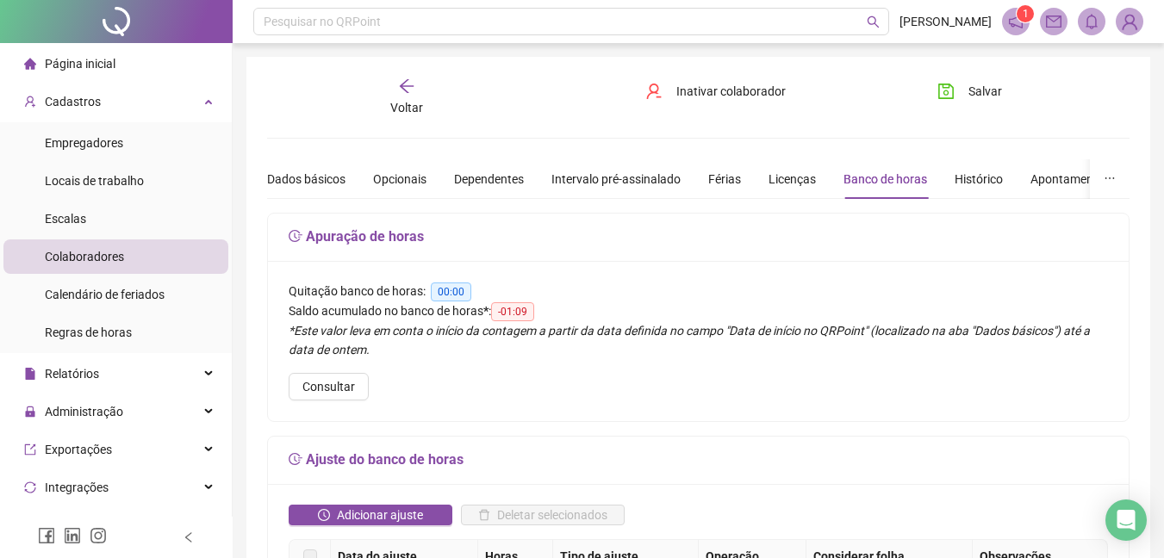
click at [411, 98] on div "Voltar" at bounding box center [406, 98] width 133 height 40
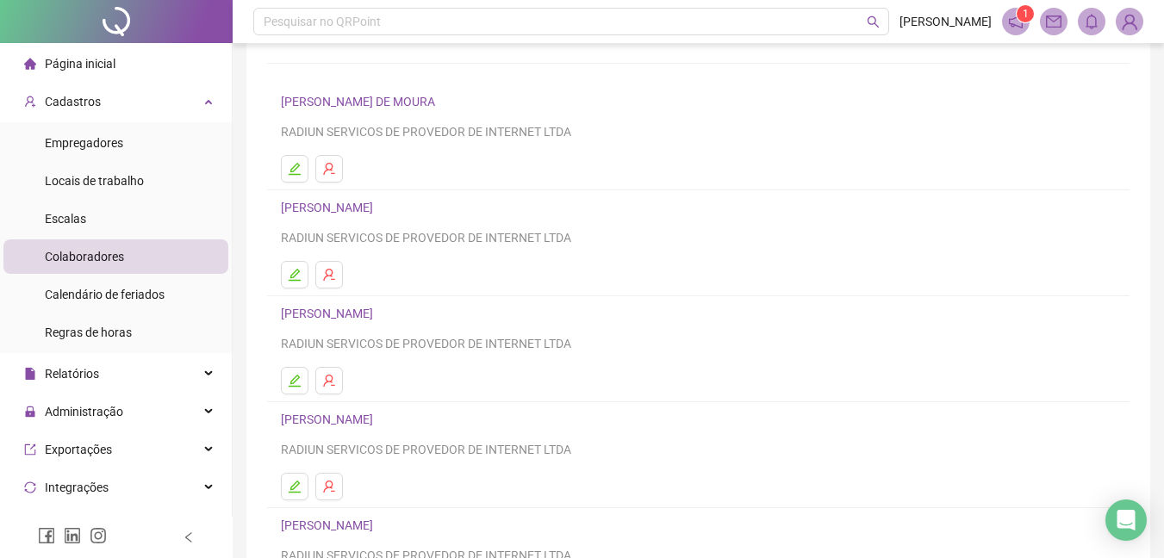
scroll to position [207, 0]
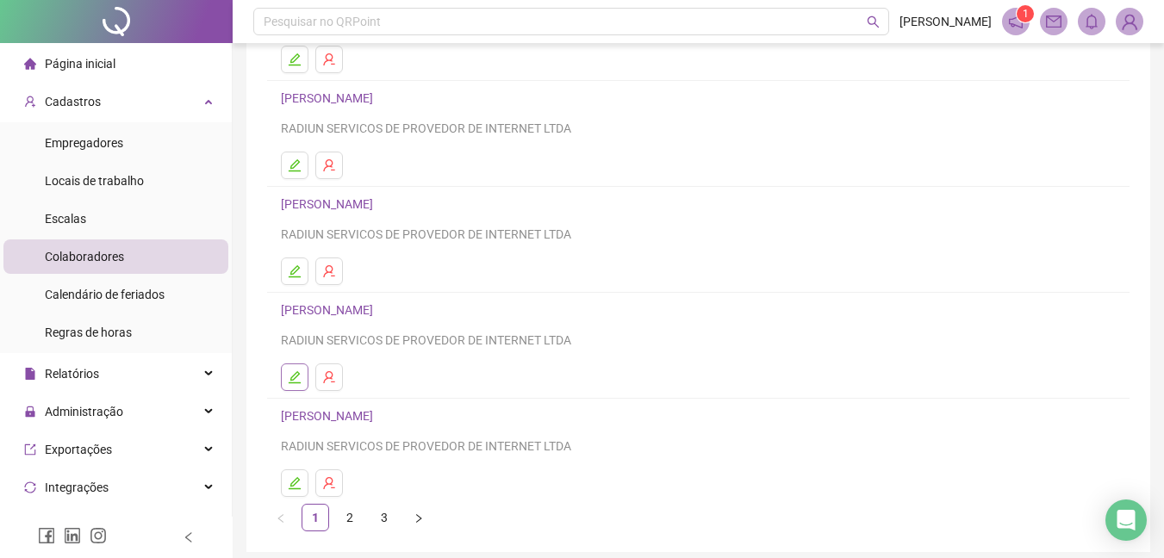
click at [302, 374] on button "button" at bounding box center [295, 378] width 28 height 28
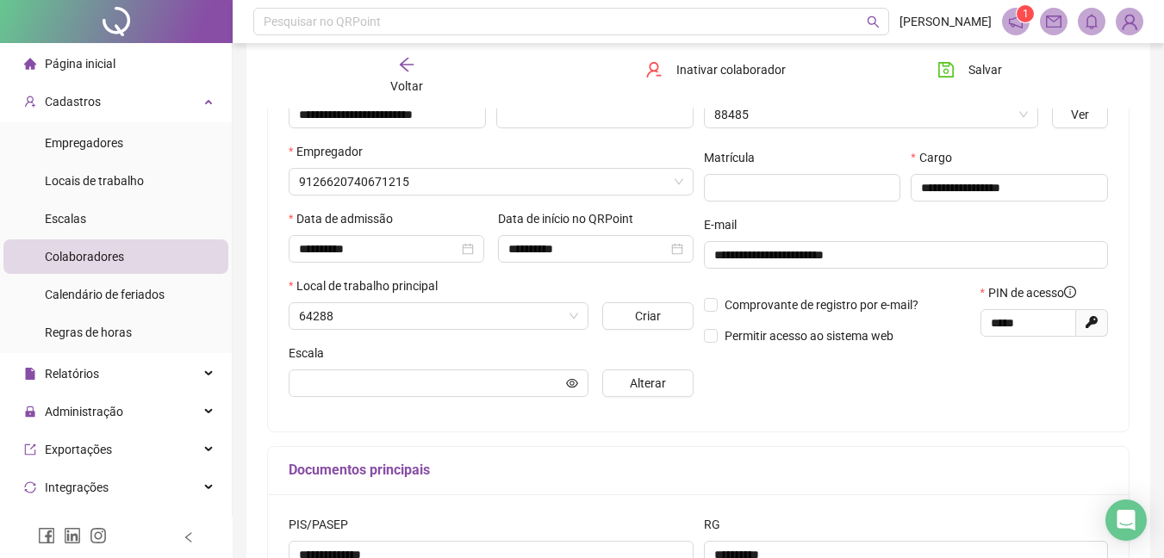
type input "**********"
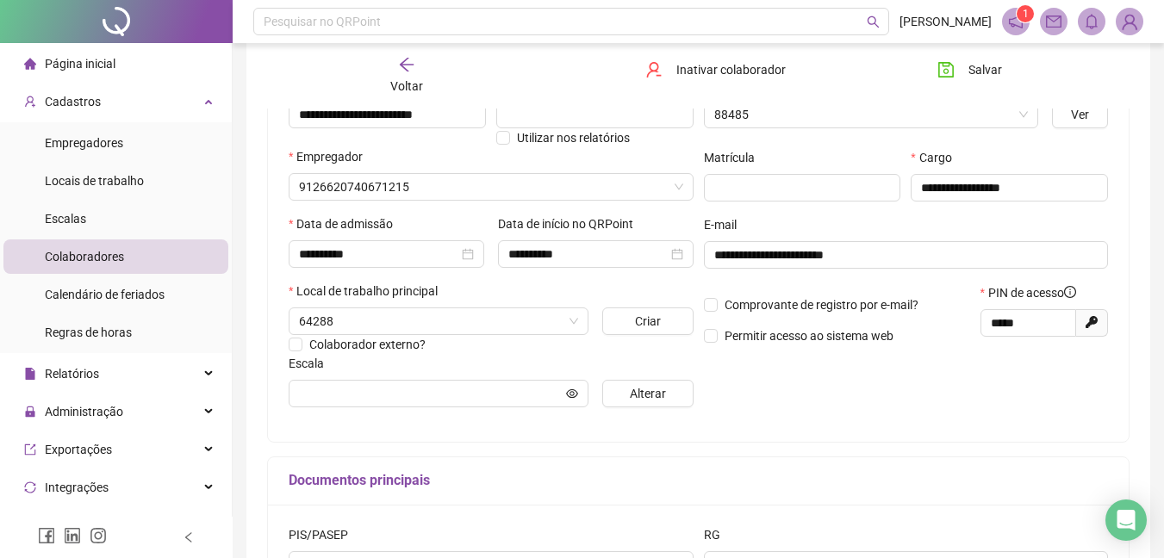
type input "********"
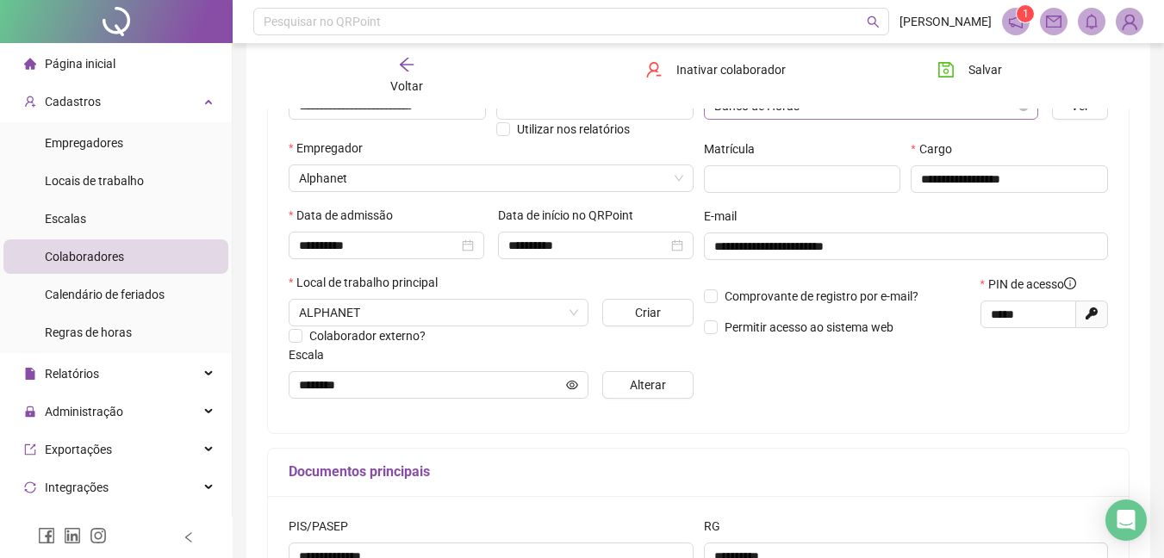
scroll to position [0, 0]
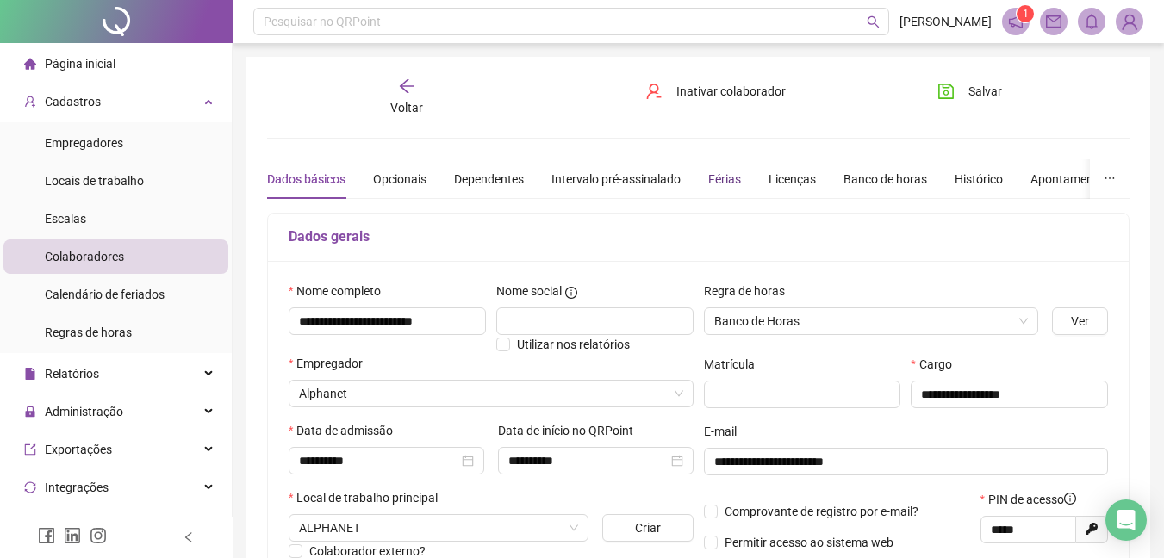
click at [725, 176] on div "Férias" at bounding box center [724, 179] width 33 height 19
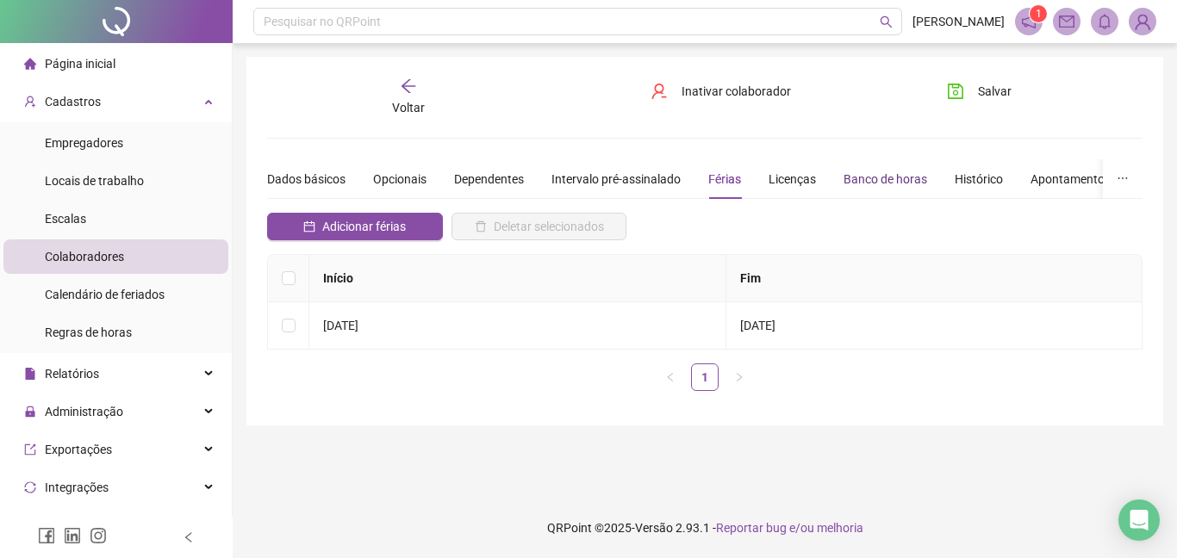
click at [878, 172] on div "Banco de horas" at bounding box center [885, 179] width 84 height 19
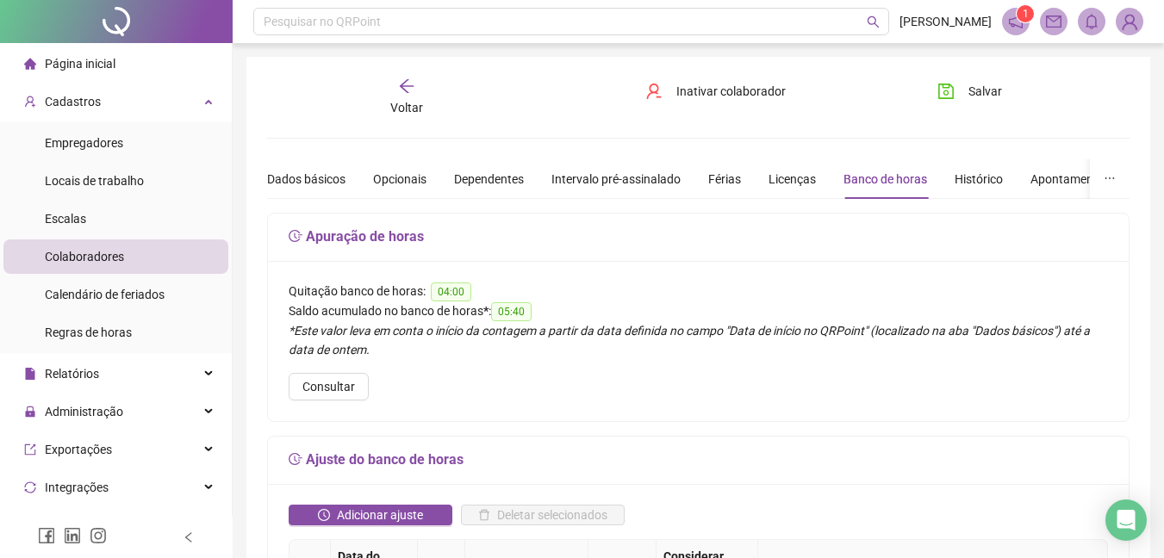
click at [407, 90] on icon "arrow-left" at bounding box center [406, 86] width 17 height 17
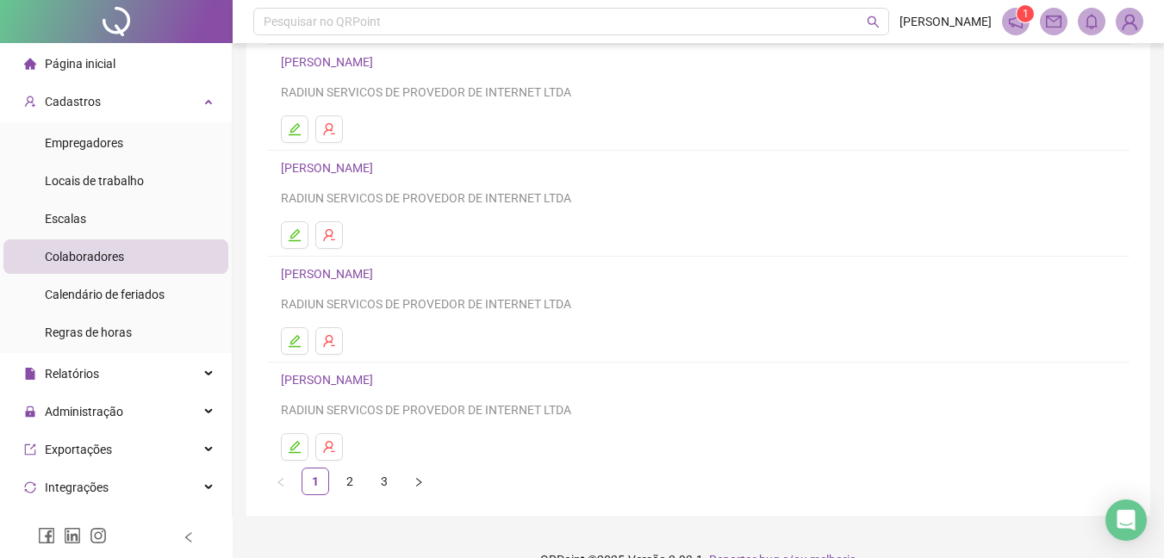
scroll to position [275, 0]
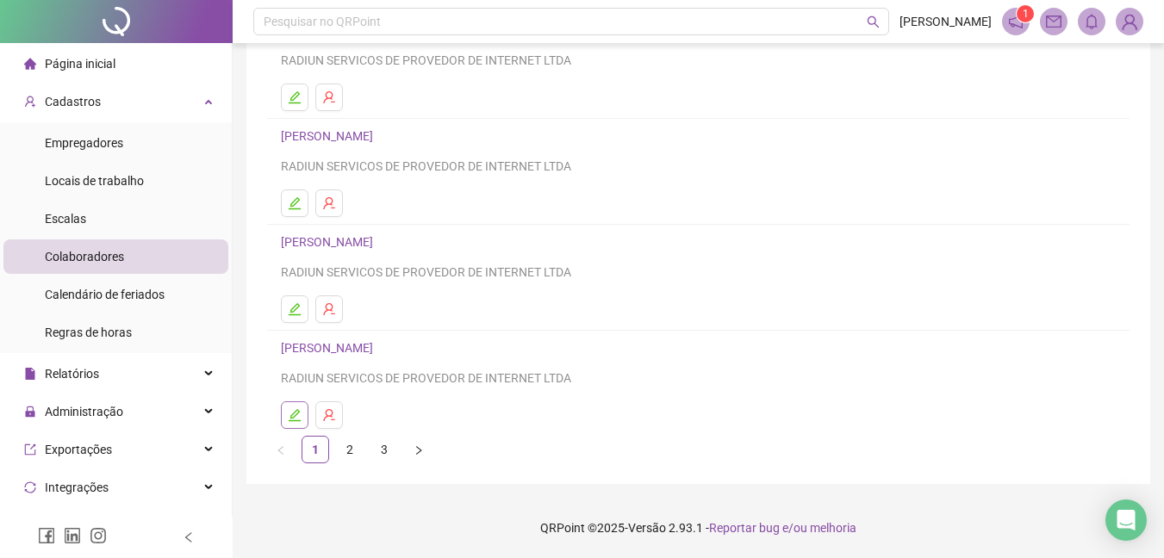
click at [294, 412] on icon "edit" at bounding box center [295, 415] width 14 height 14
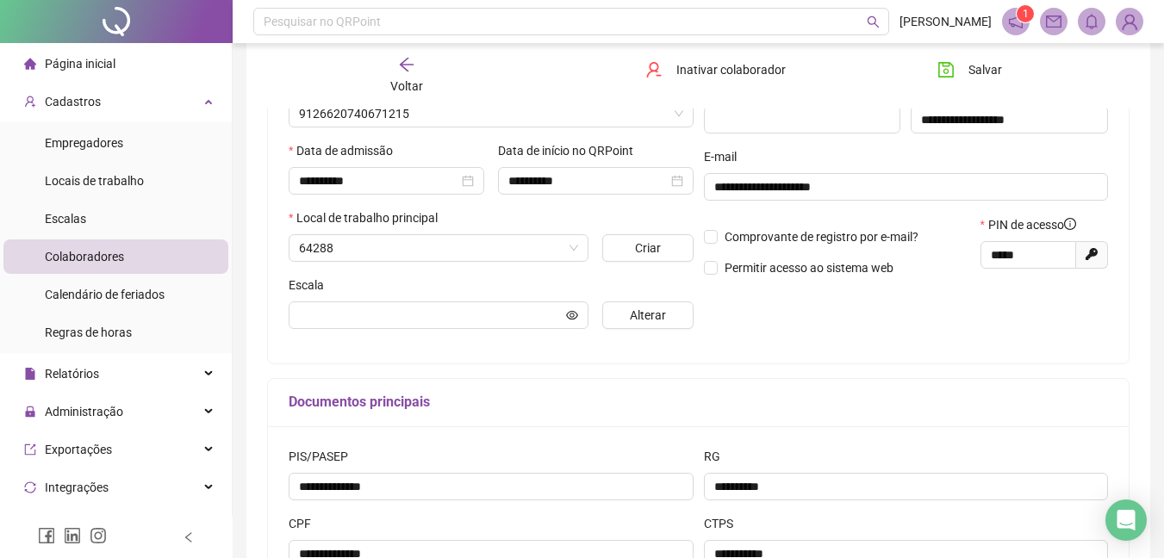
scroll to position [283, 0]
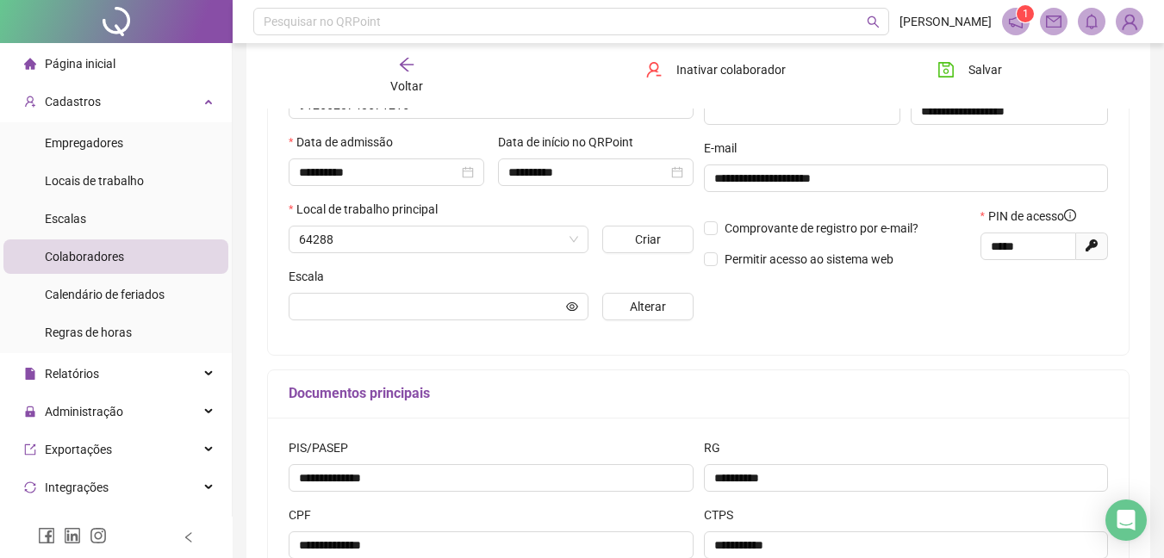
type input "**********"
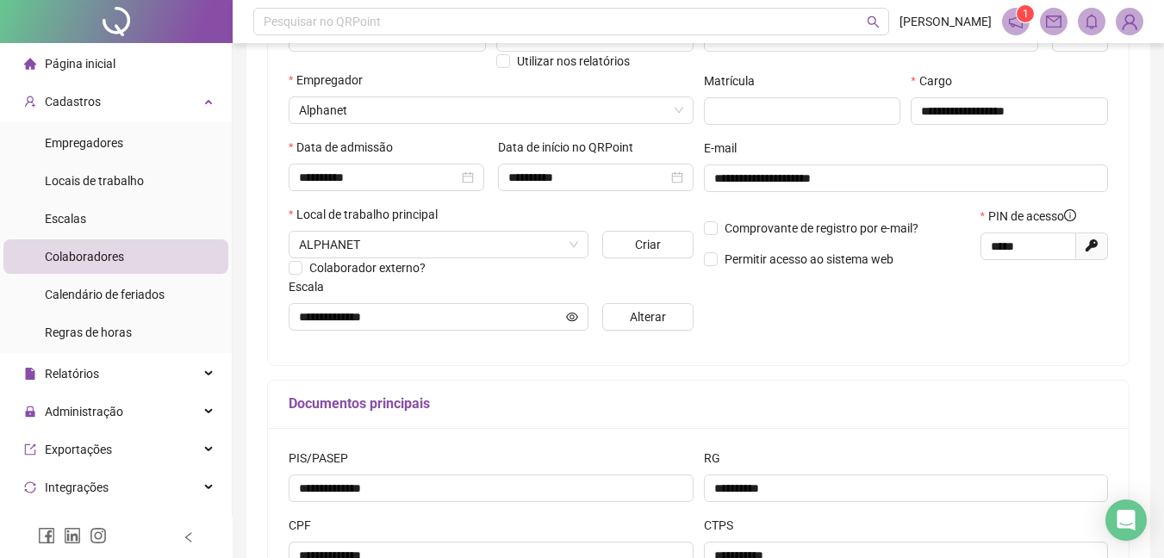
scroll to position [0, 0]
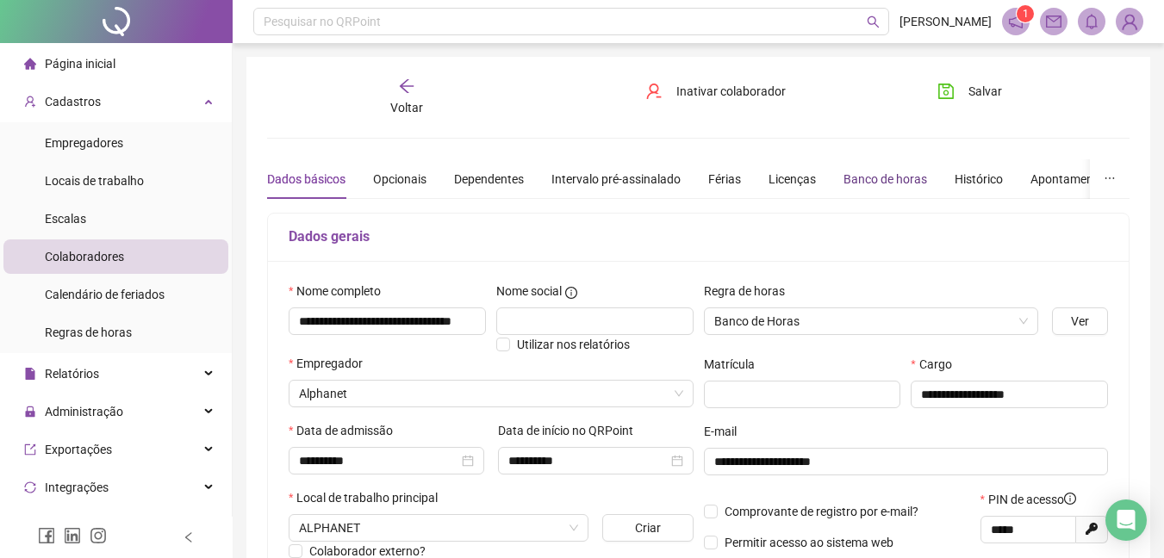
click at [848, 178] on div "Banco de horas" at bounding box center [885, 179] width 84 height 19
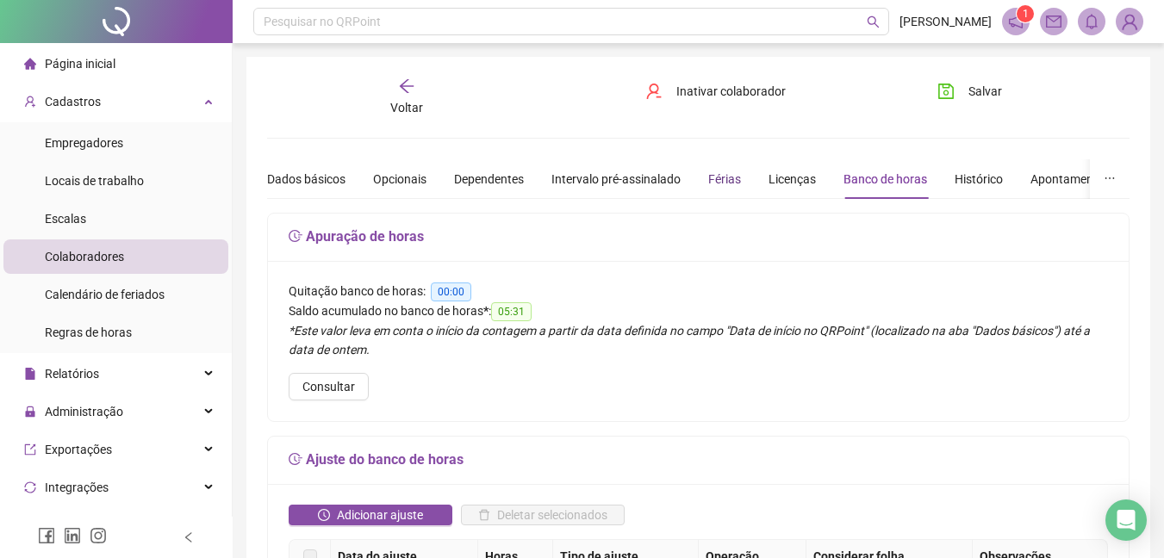
click at [733, 182] on div "Férias" at bounding box center [724, 179] width 33 height 19
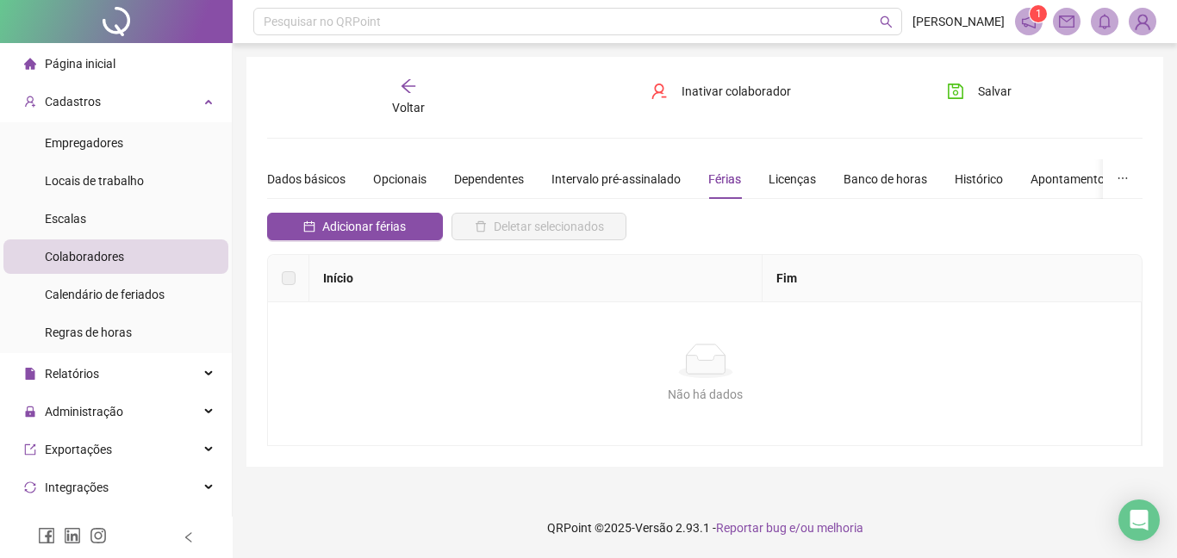
click at [422, 82] on div "Voltar" at bounding box center [408, 98] width 134 height 40
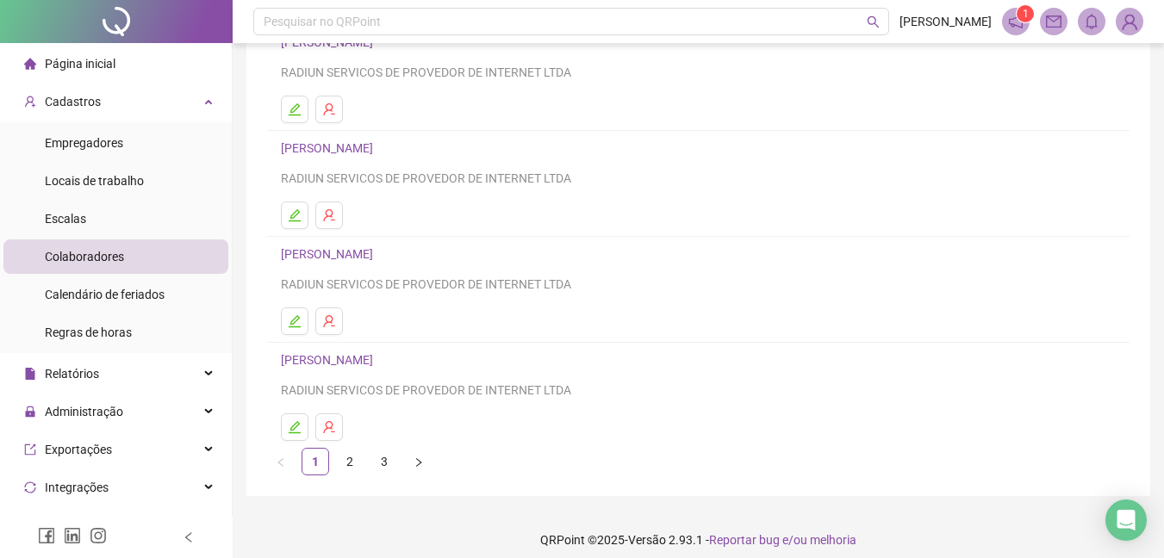
scroll to position [275, 0]
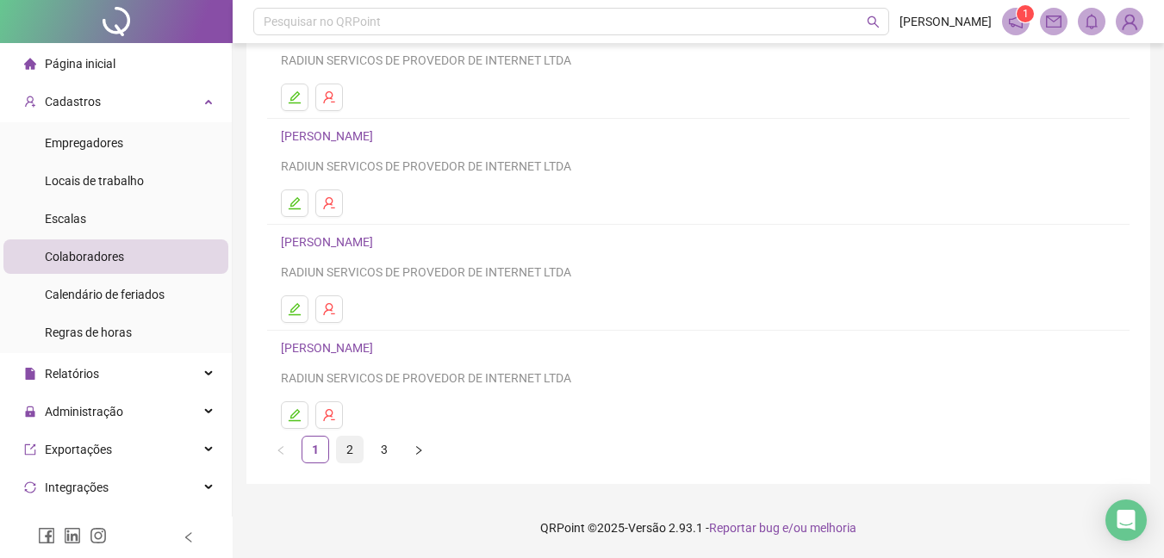
click at [340, 451] on link "2" at bounding box center [350, 450] width 26 height 26
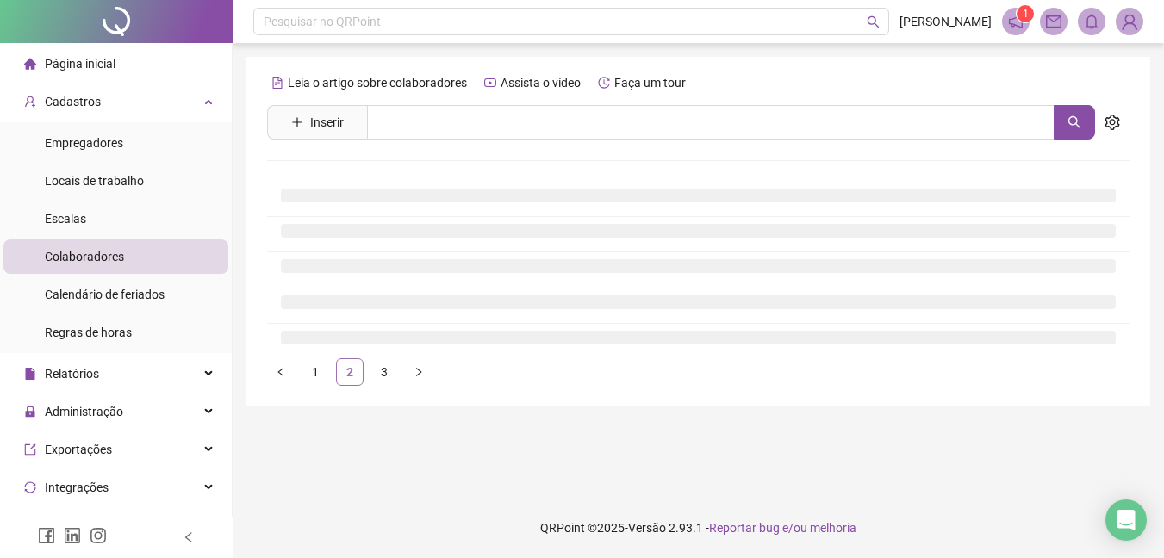
scroll to position [0, 0]
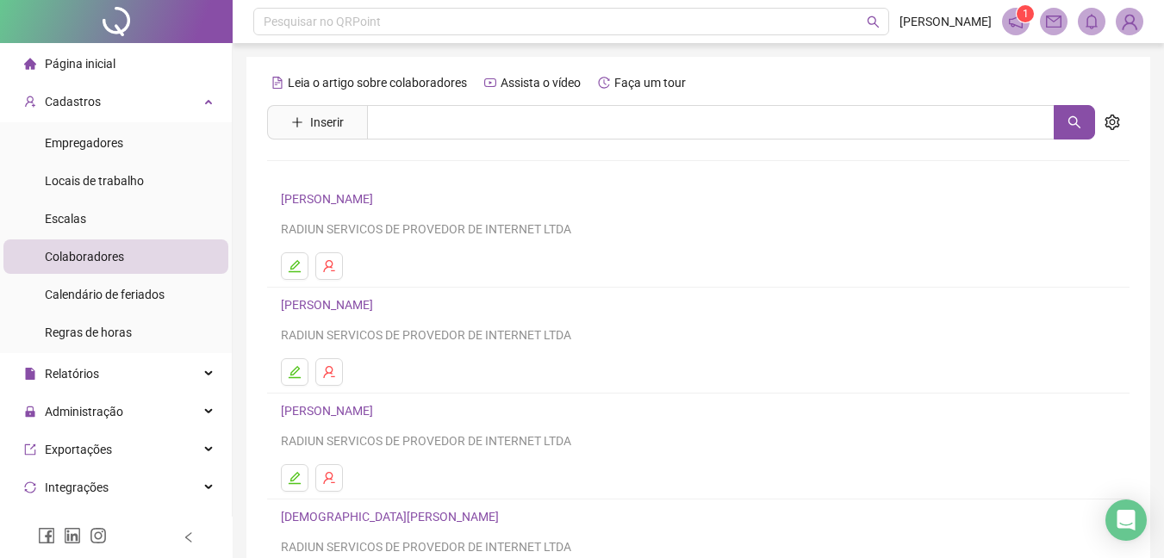
click at [287, 250] on li "[PERSON_NAME] RADIUN SERVICOS DE PROVEDOR DE INTERNET LTDA" at bounding box center [698, 235] width 862 height 106
click at [291, 254] on button "button" at bounding box center [295, 266] width 28 height 28
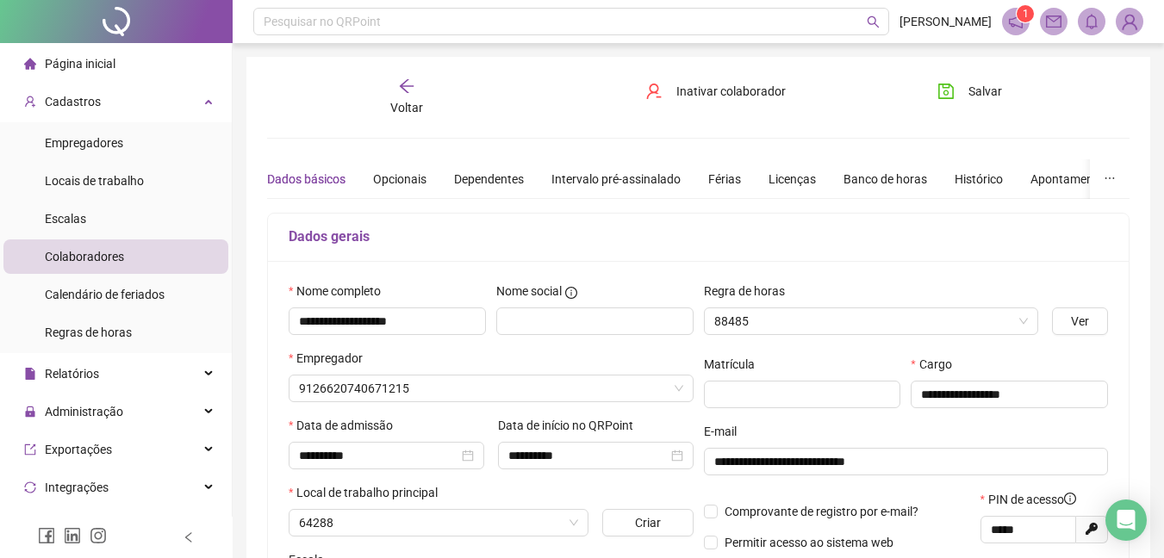
type input "**********"
type input "********"
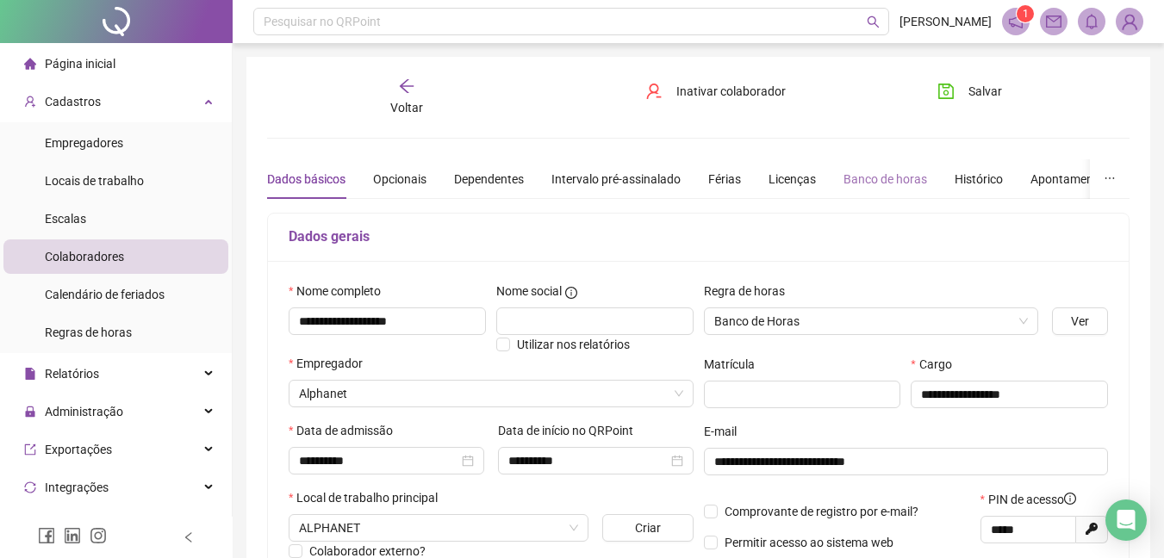
click at [852, 168] on div "Banco de horas" at bounding box center [885, 179] width 84 height 40
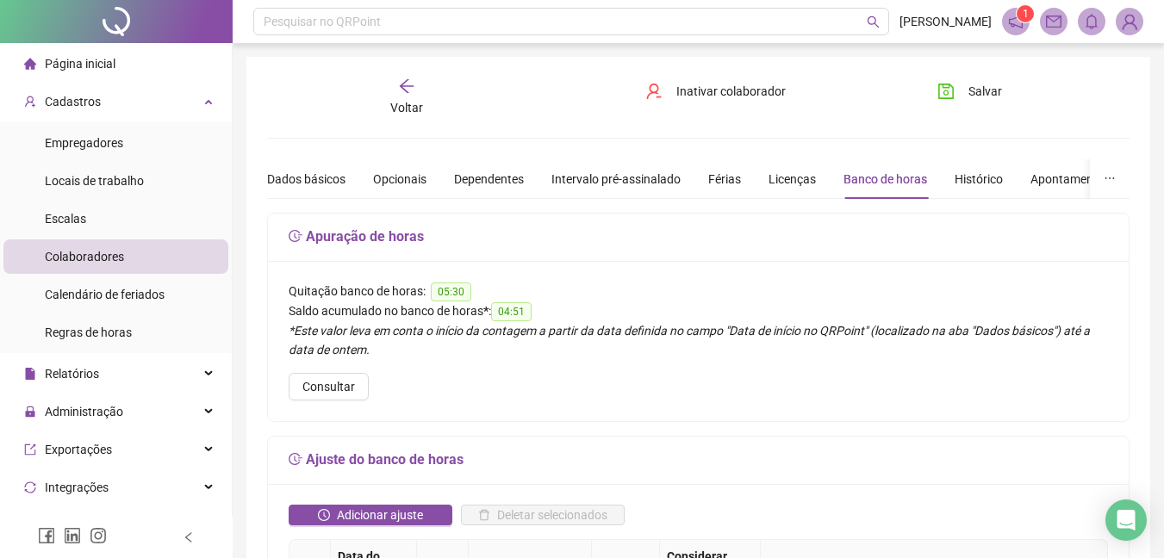
click at [748, 178] on div "Dados básicos Opcionais Dependentes Intervalo pré-assinalado Férias Licenças Ba…" at bounding box center [782, 179] width 1030 height 40
click at [739, 178] on div "Férias" at bounding box center [724, 179] width 33 height 19
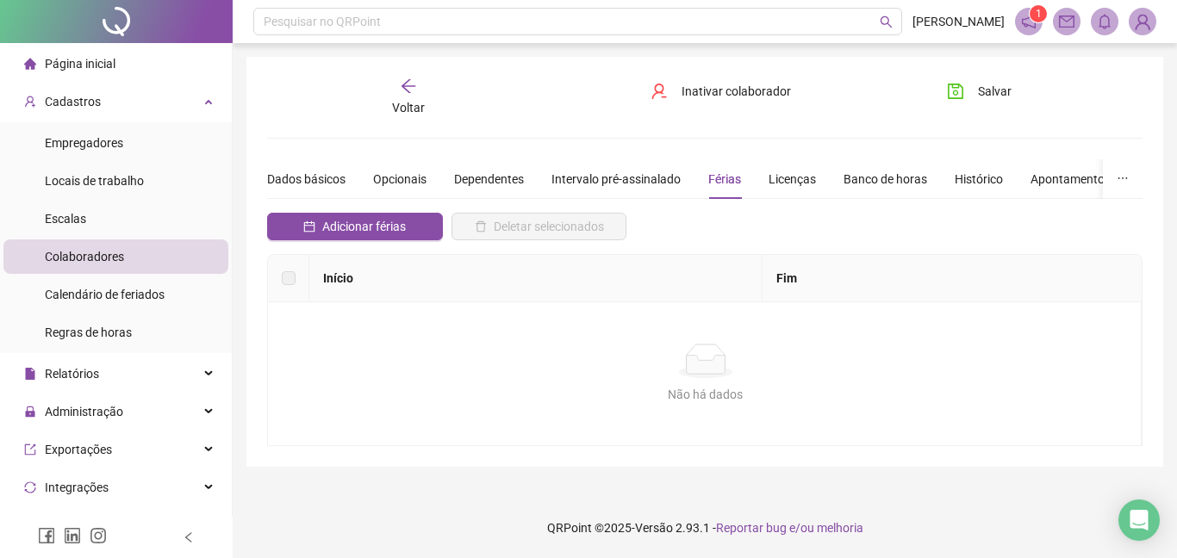
click at [416, 106] on span "Voltar" at bounding box center [408, 108] width 33 height 14
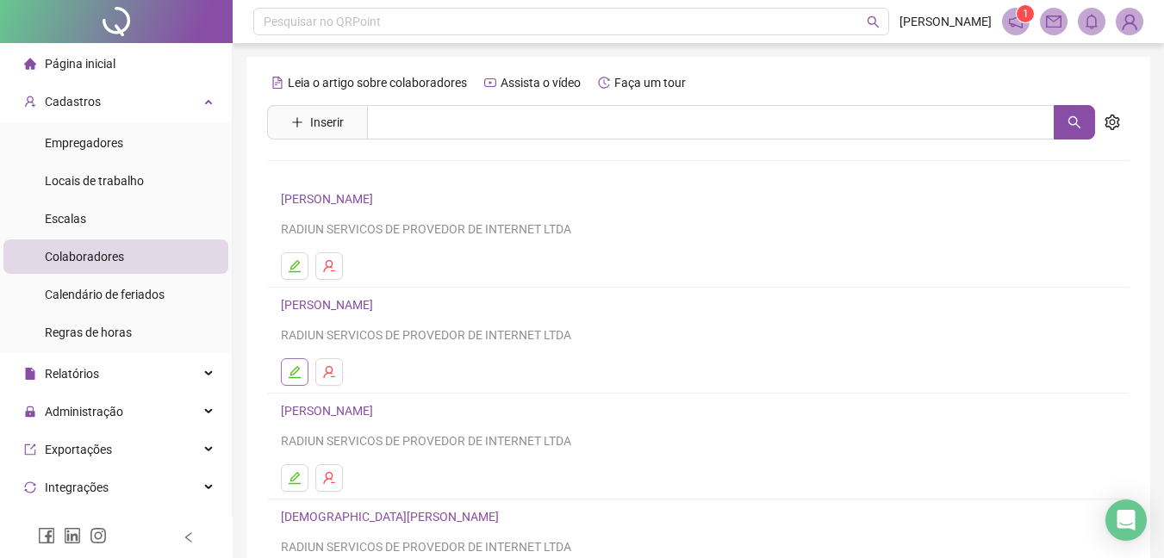
click at [299, 378] on icon "edit" at bounding box center [295, 372] width 12 height 12
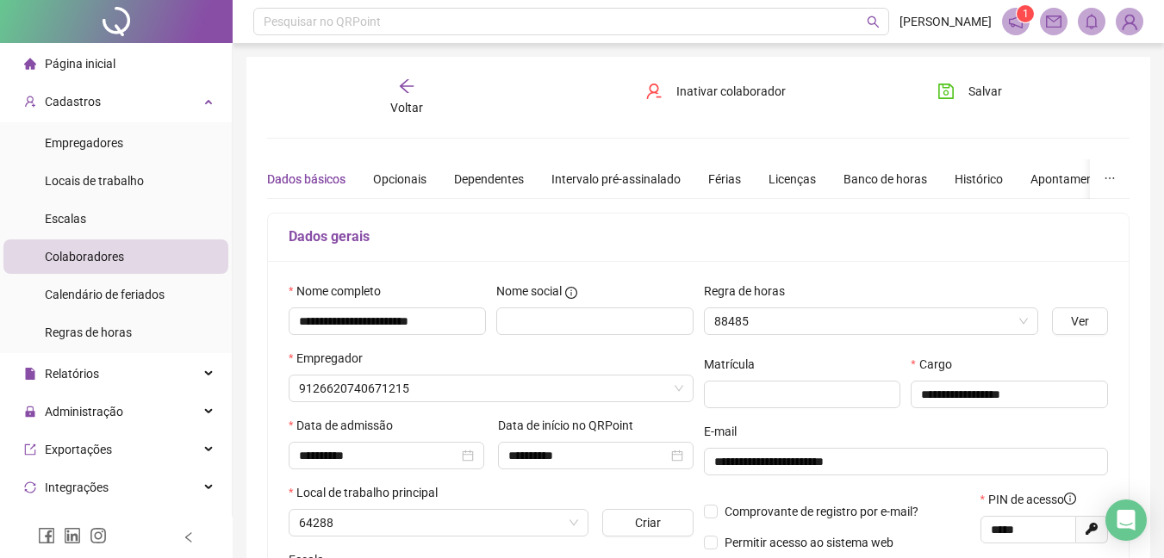
type input "********"
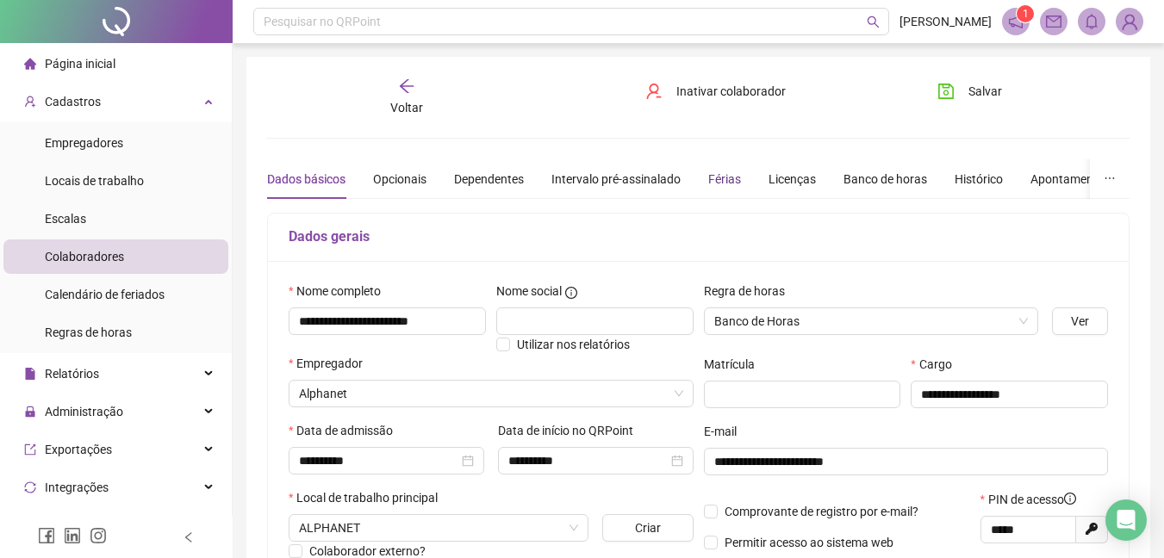
click at [737, 177] on div "Férias" at bounding box center [724, 179] width 33 height 19
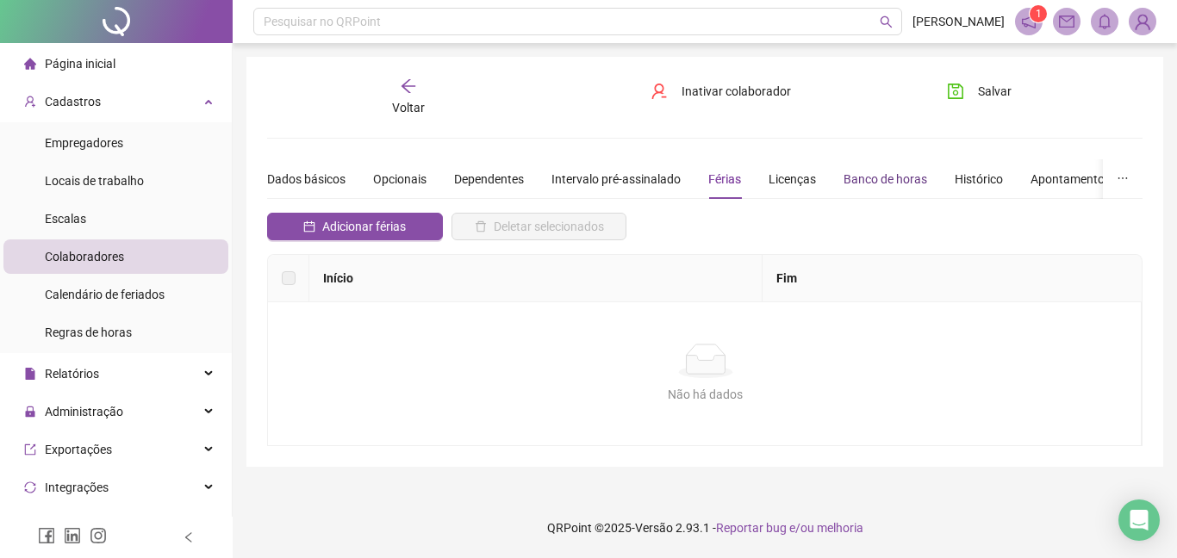
click at [879, 184] on div "Banco de horas" at bounding box center [885, 179] width 84 height 19
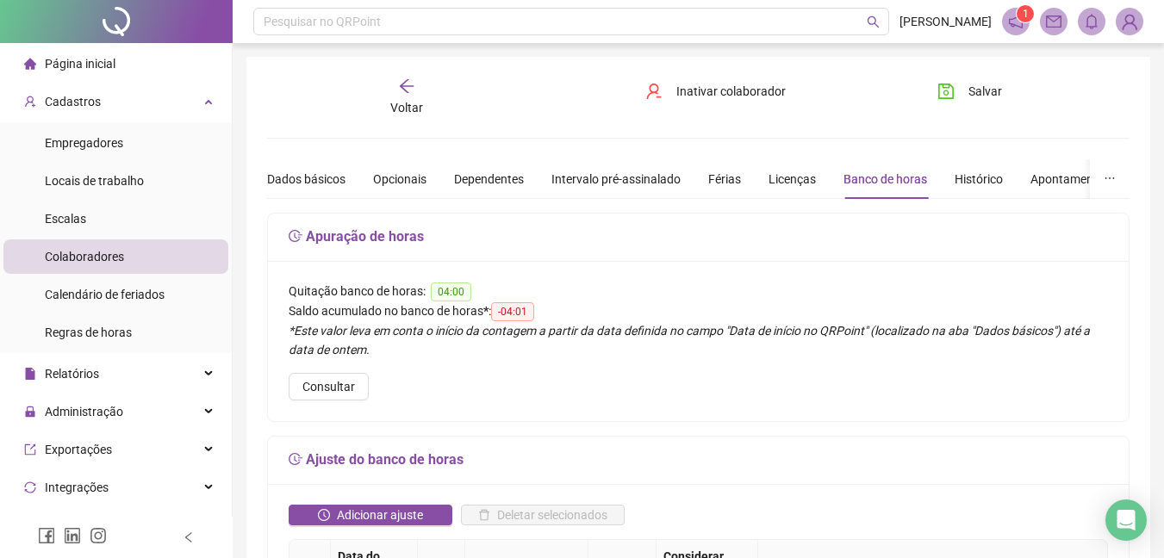
click at [413, 90] on icon "arrow-left" at bounding box center [406, 86] width 17 height 17
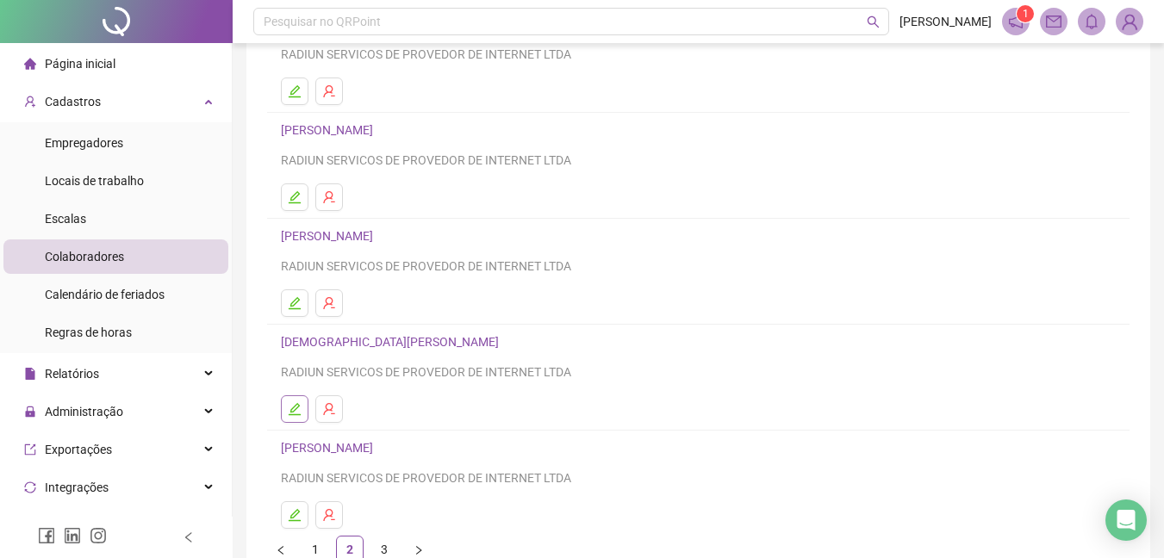
scroll to position [207, 0]
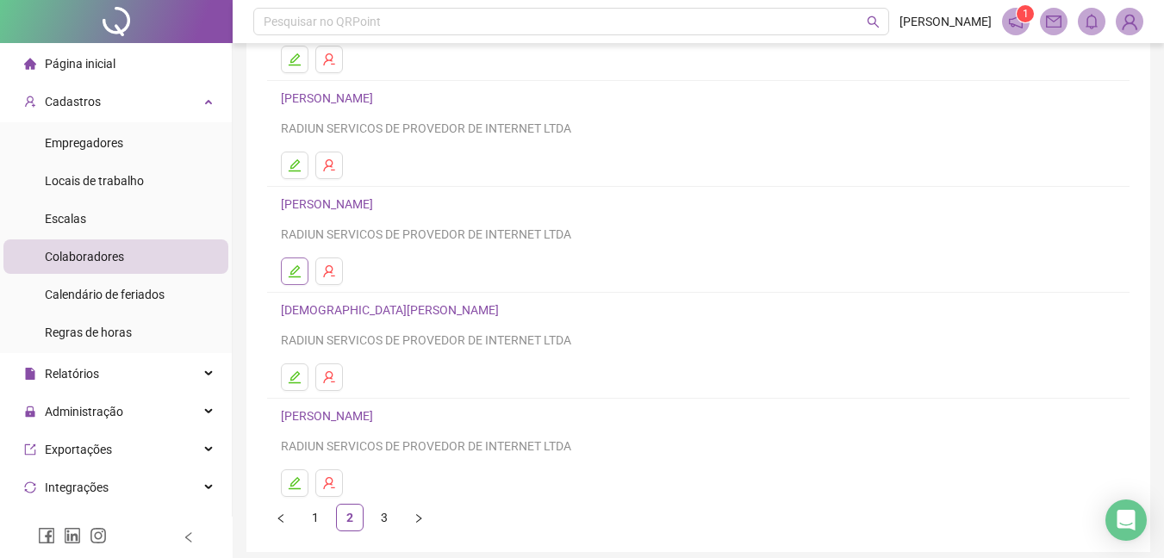
click at [292, 264] on icon "edit" at bounding box center [295, 271] width 14 height 14
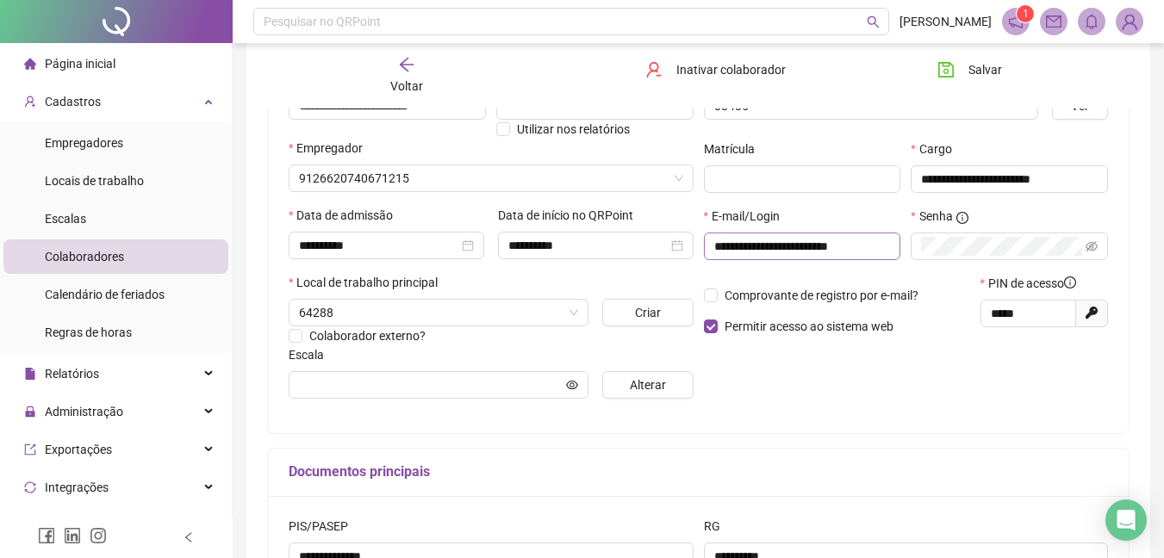
type input "**********"
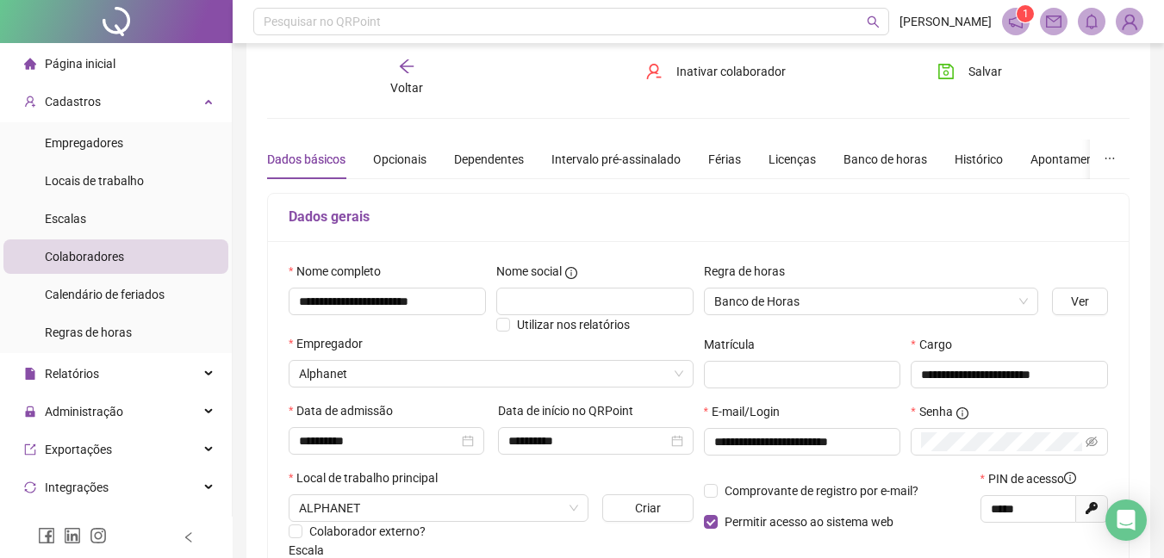
scroll to position [0, 0]
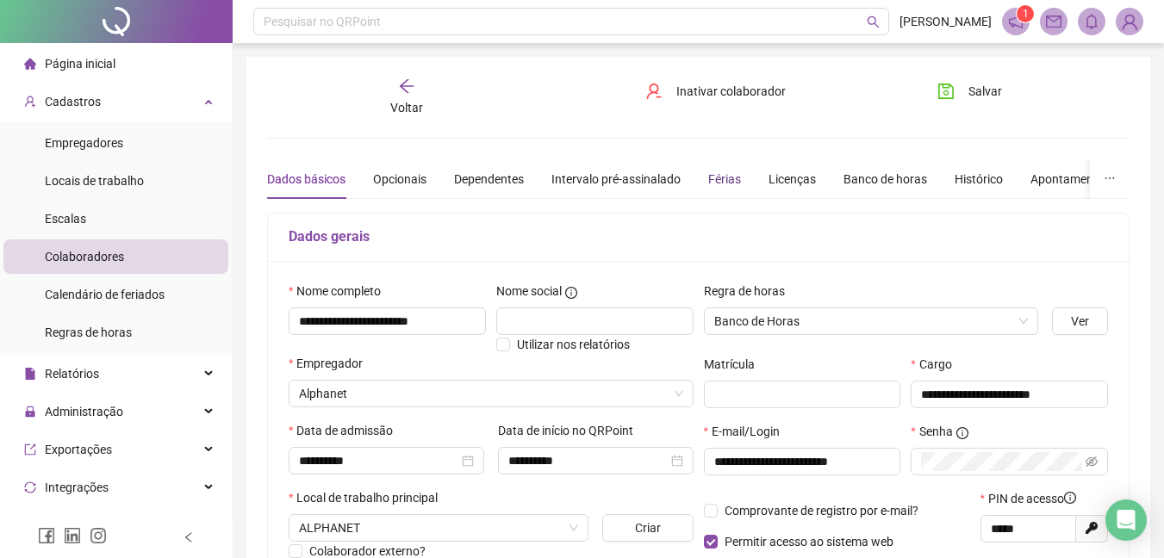
click at [733, 184] on div "Férias" at bounding box center [724, 179] width 33 height 19
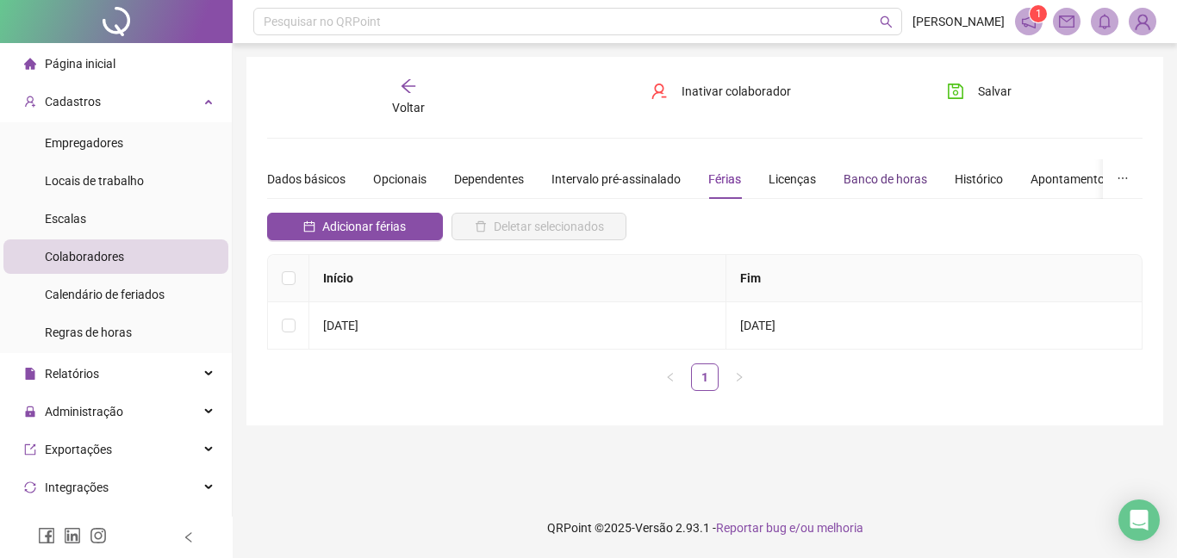
click at [878, 177] on div "Banco de horas" at bounding box center [885, 179] width 84 height 19
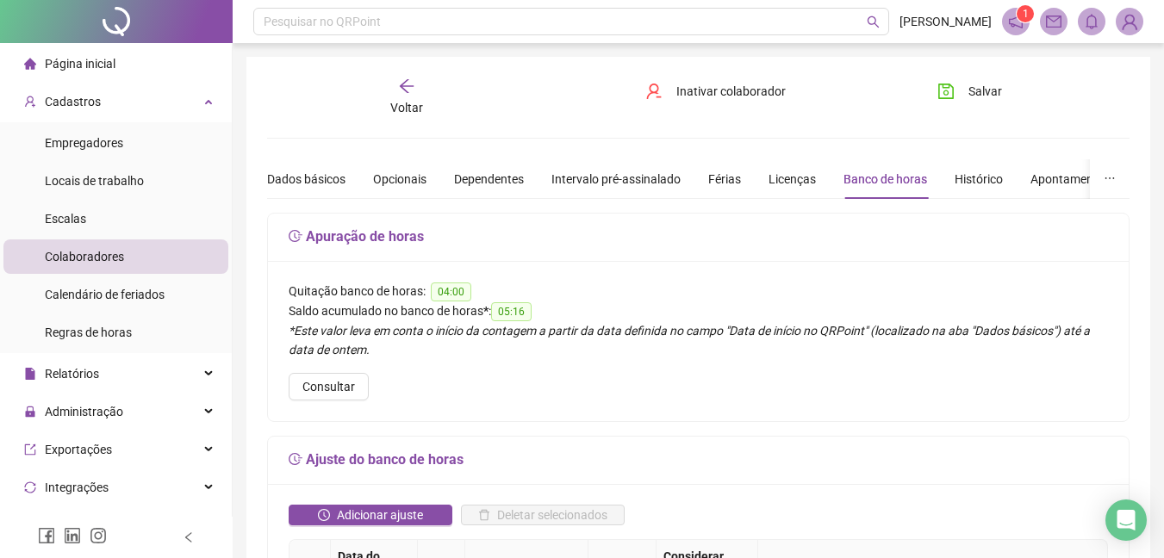
click at [382, 101] on div "Voltar" at bounding box center [406, 98] width 133 height 40
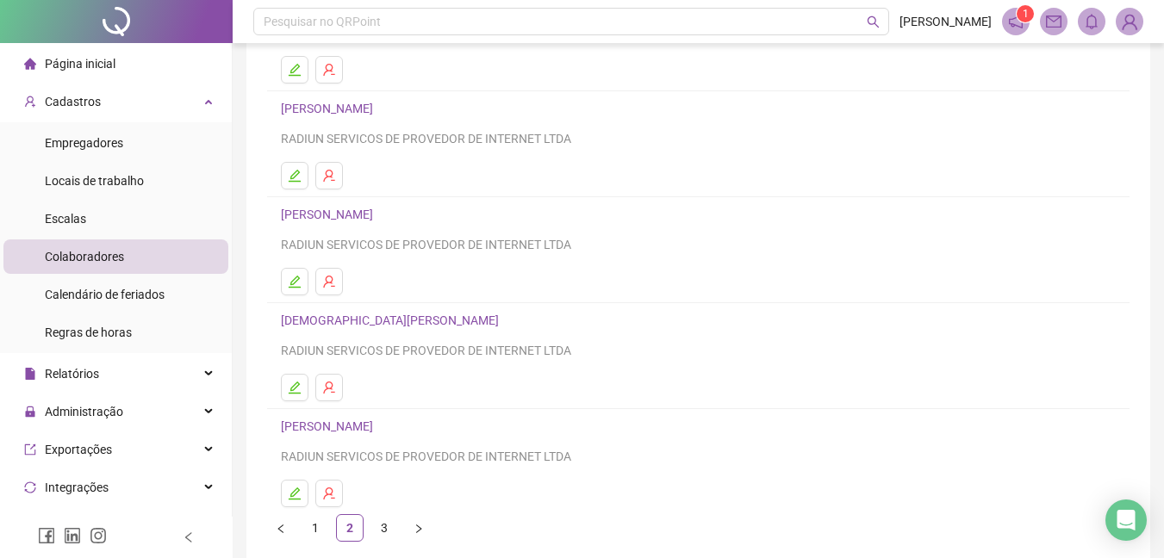
scroll to position [275, 0]
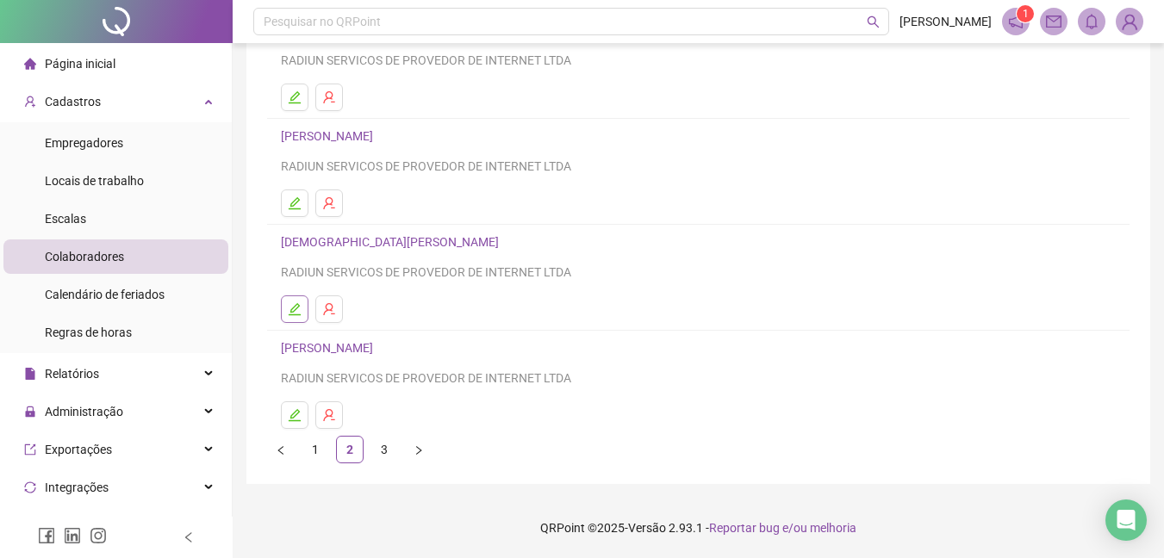
click at [296, 296] on button "button" at bounding box center [295, 310] width 28 height 28
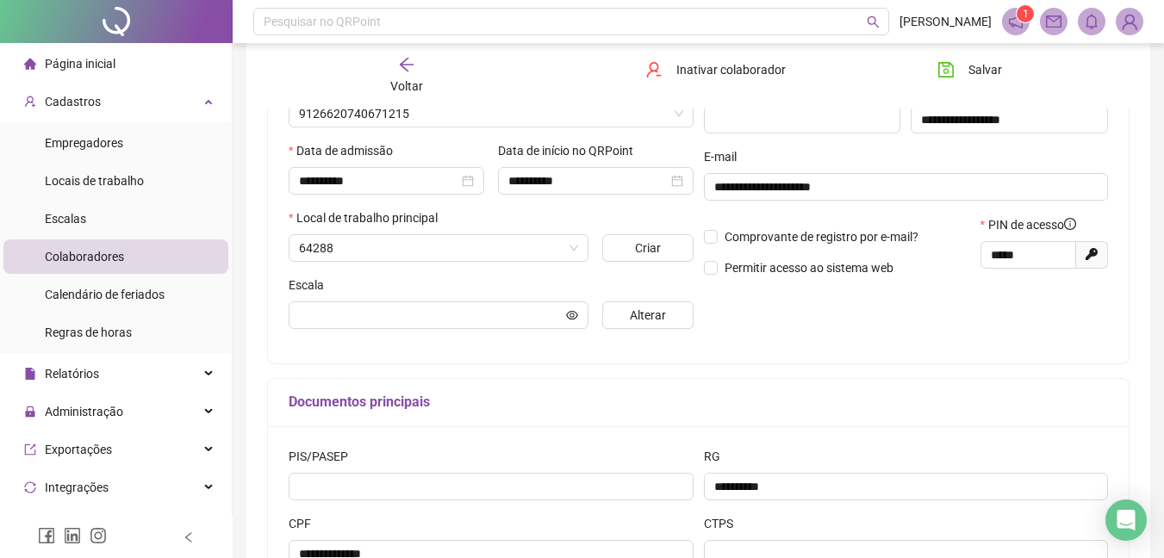
type input "********"
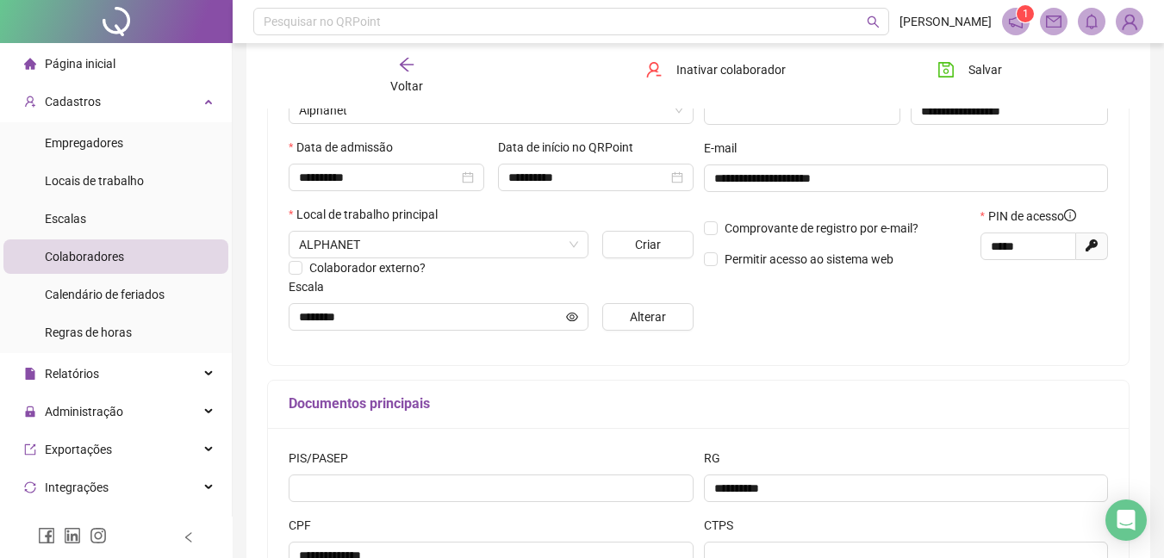
scroll to position [0, 0]
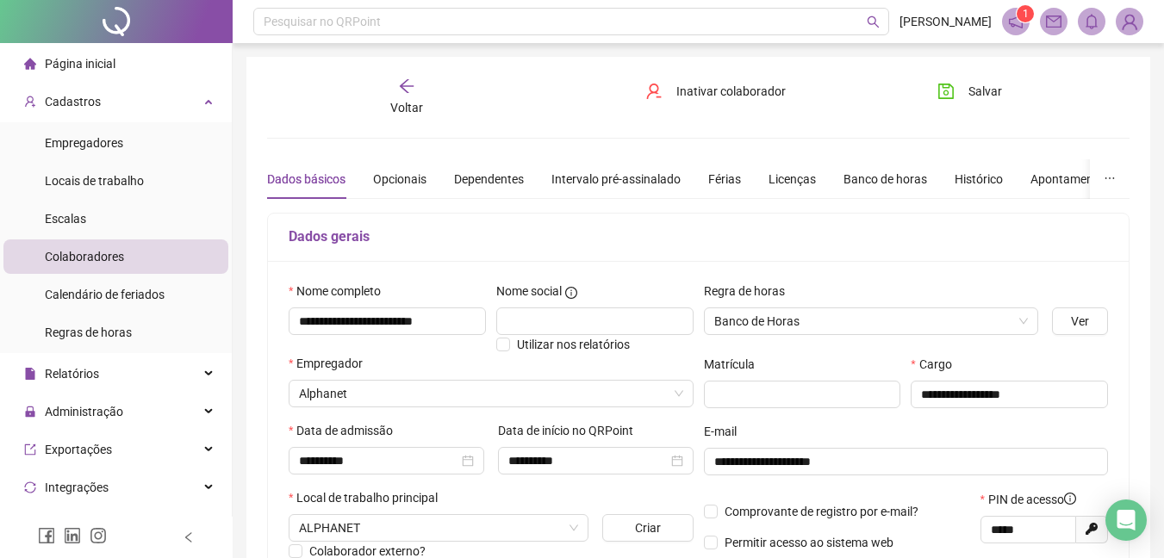
click at [754, 189] on div "Dados básicos Opcionais Dependentes Intervalo pré-assinalado Férias Licenças Ba…" at bounding box center [782, 179] width 1030 height 40
click at [775, 178] on div "Licenças" at bounding box center [791, 179] width 47 height 19
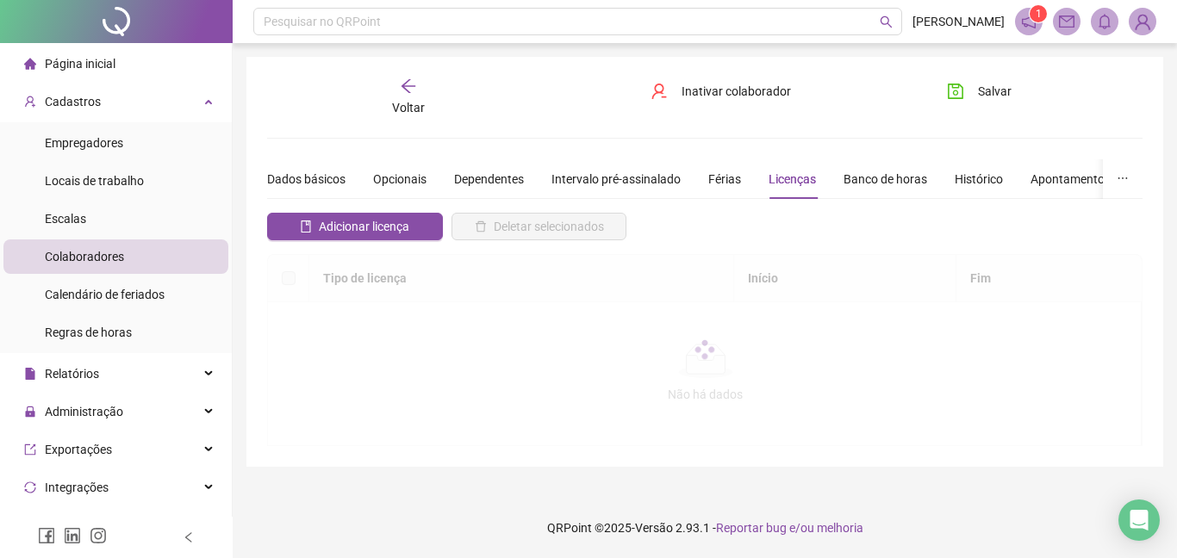
click at [694, 184] on div "Dados básicos Opcionais Dependentes Intervalo pré-assinalado Férias Licenças Ba…" at bounding box center [782, 179] width 1030 height 40
click at [710, 180] on div "Férias" at bounding box center [724, 179] width 33 height 19
drag, startPoint x: 894, startPoint y: 154, endPoint x: 887, endPoint y: 169, distance: 16.2
click at [896, 154] on div "**********" at bounding box center [704, 262] width 875 height 369
click at [884, 172] on div "Banco de horas" at bounding box center [885, 179] width 84 height 19
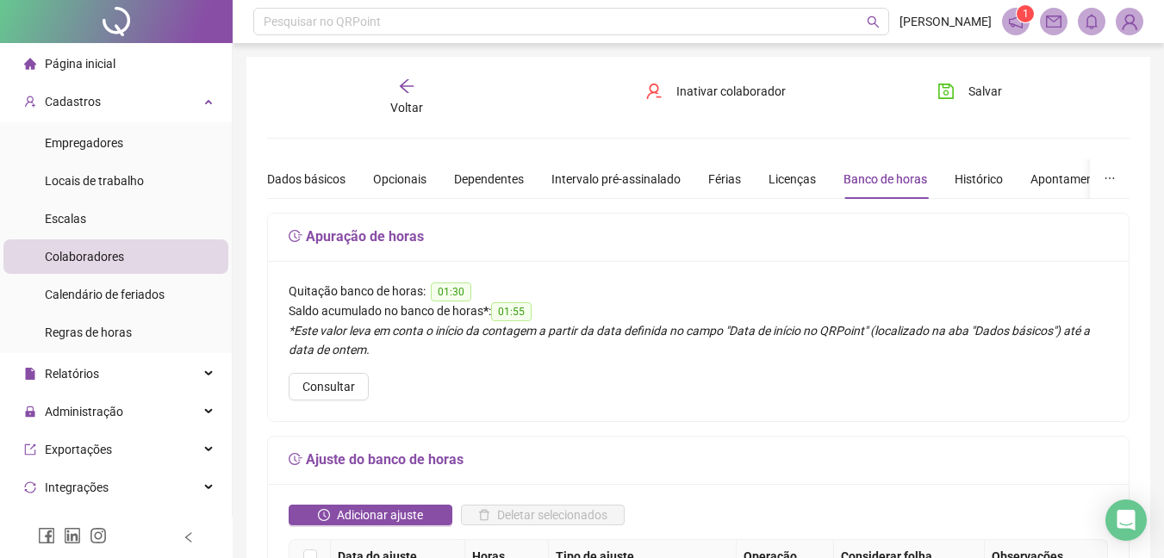
click at [401, 99] on div "Voltar" at bounding box center [406, 98] width 133 height 40
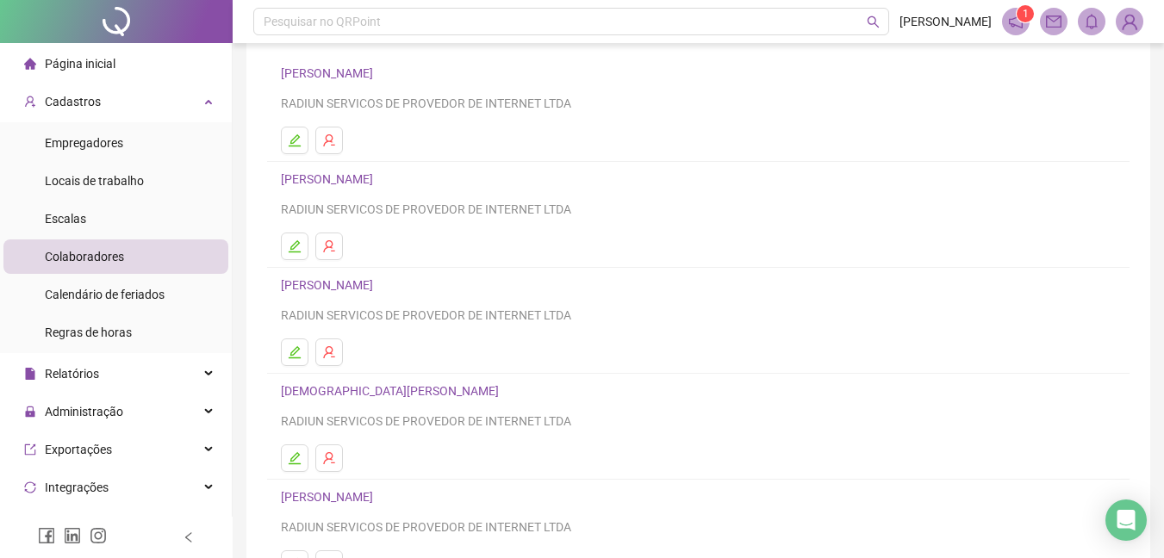
scroll to position [207, 0]
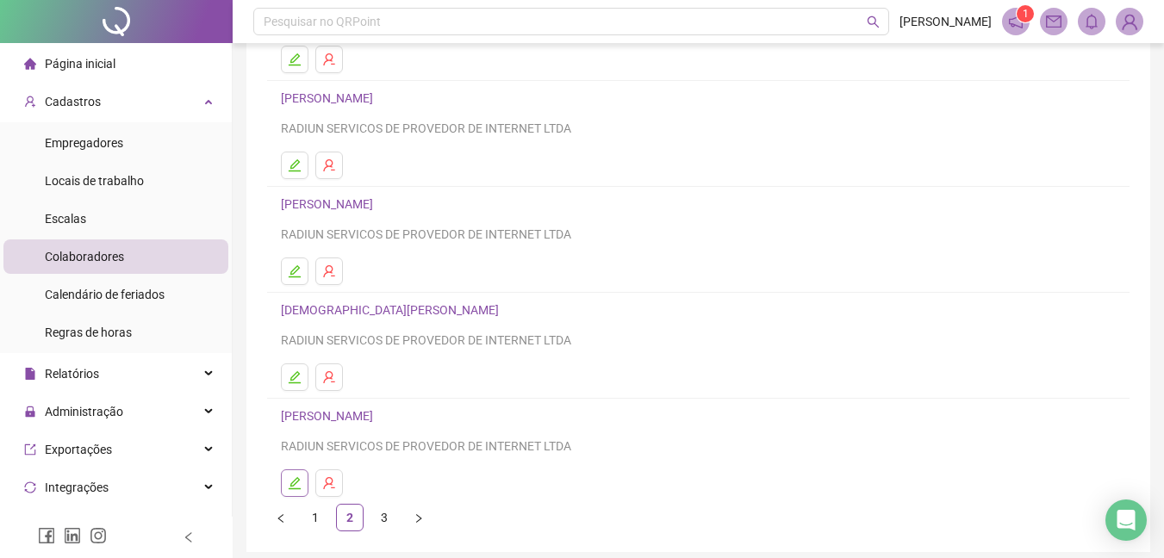
click at [301, 490] on button "button" at bounding box center [295, 484] width 28 height 28
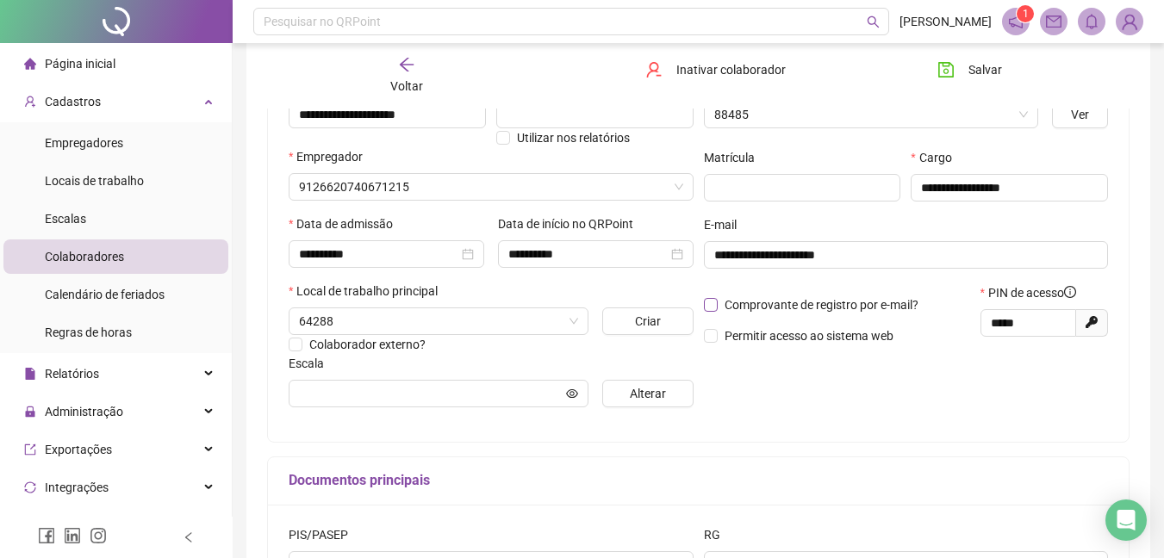
scroll to position [215, 0]
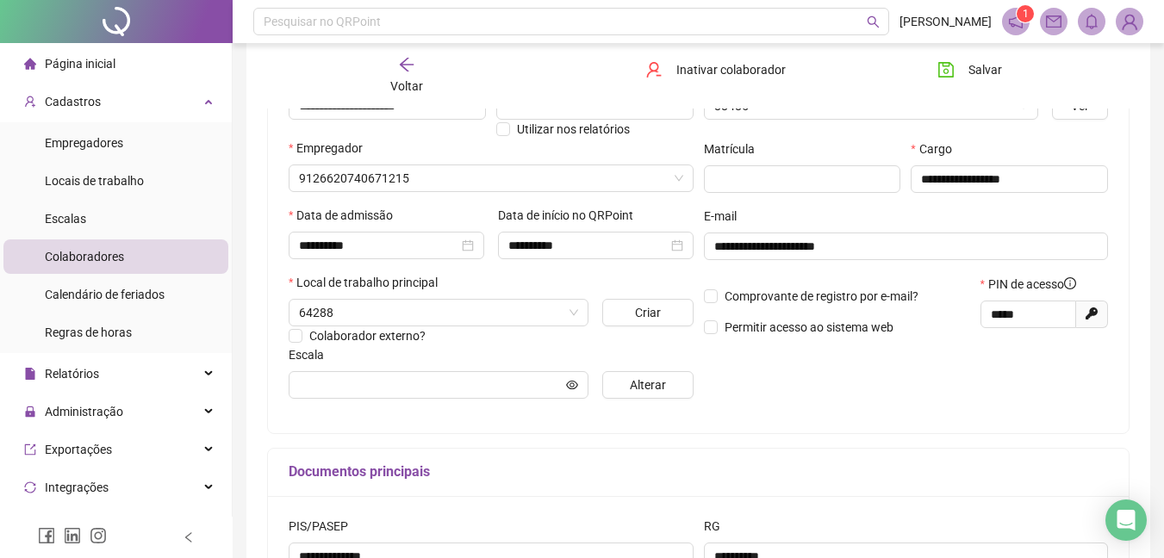
type input "********"
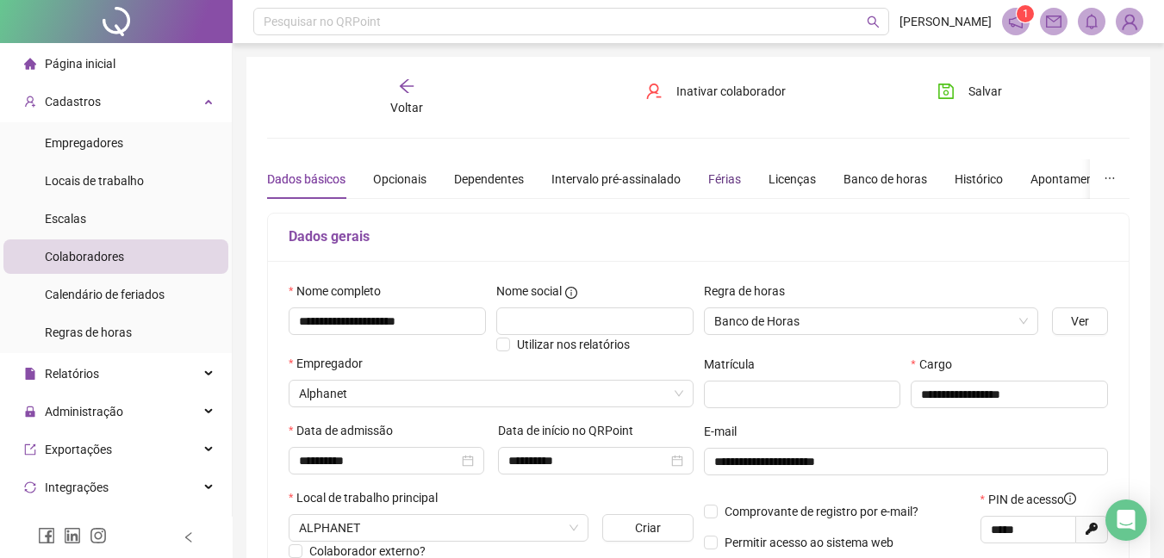
click at [712, 183] on div "Férias" at bounding box center [724, 179] width 33 height 19
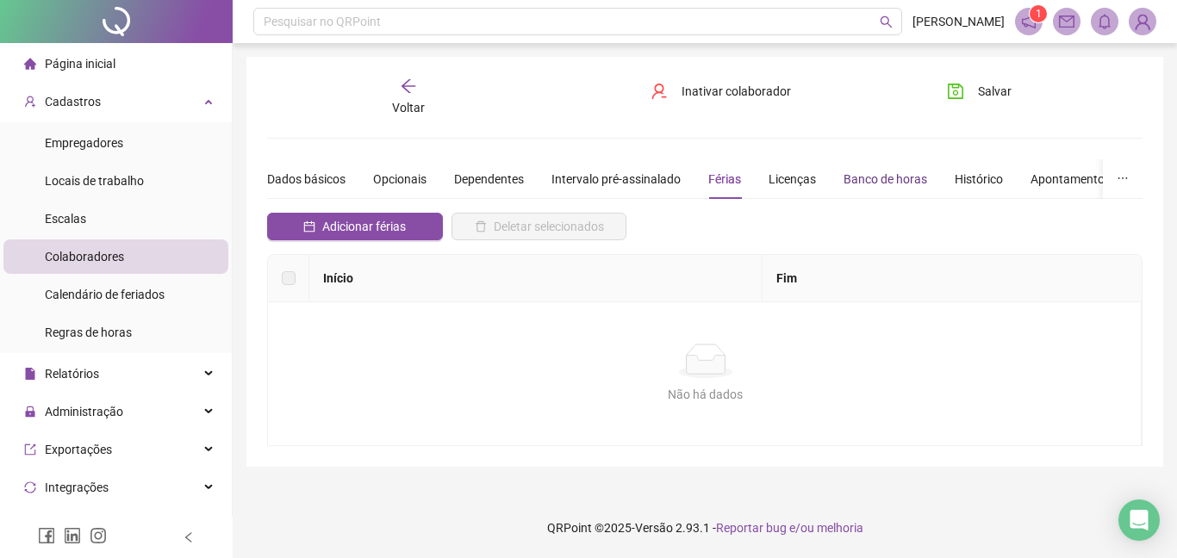
click at [904, 184] on div "Banco de horas" at bounding box center [885, 179] width 84 height 19
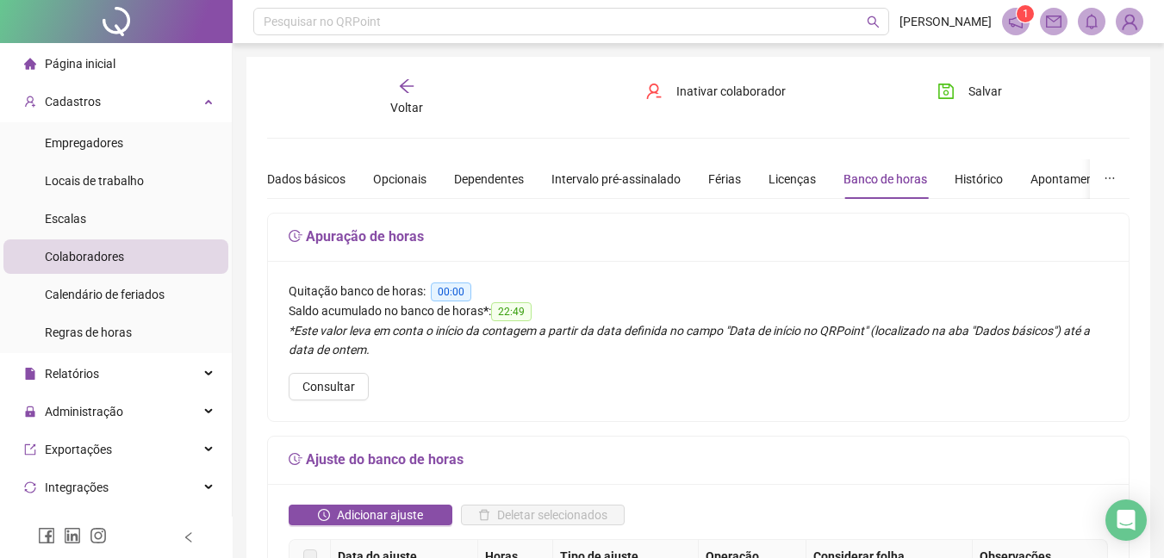
click at [400, 91] on icon "arrow-left" at bounding box center [406, 86] width 17 height 17
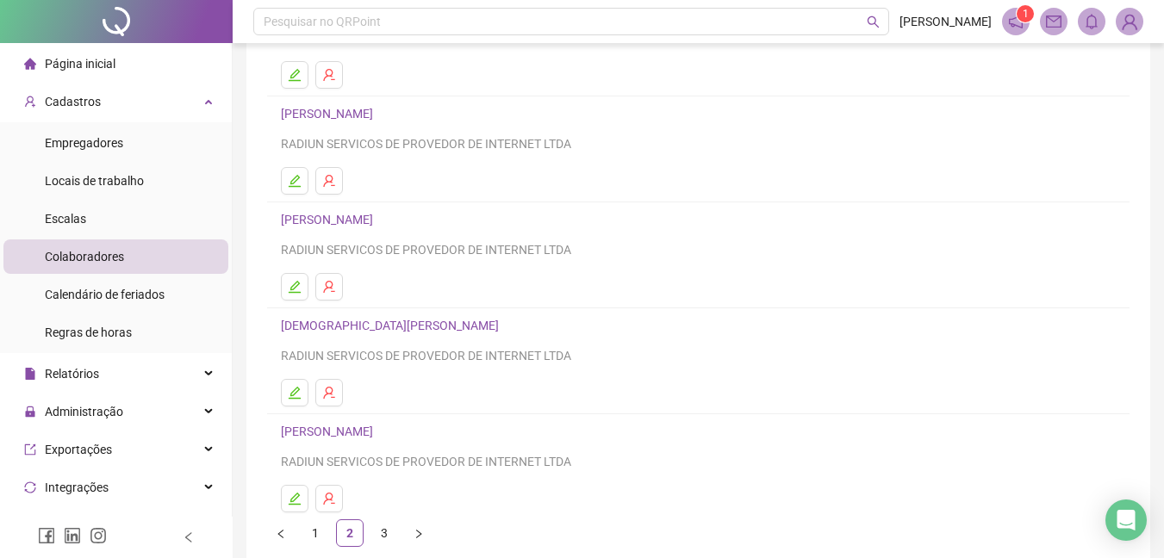
scroll to position [275, 0]
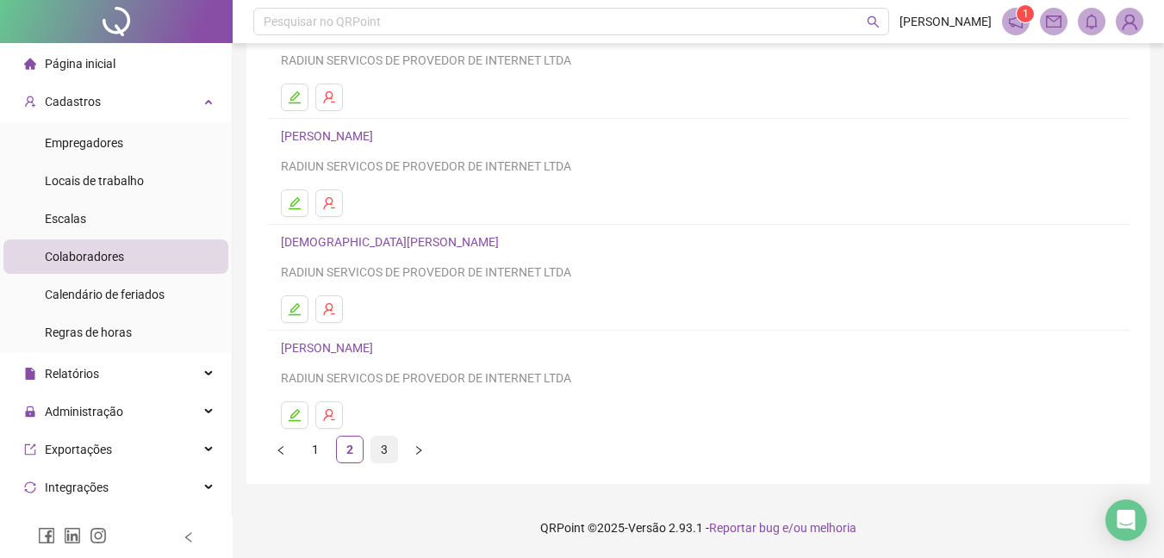
click at [388, 448] on link "3" at bounding box center [384, 450] width 26 height 26
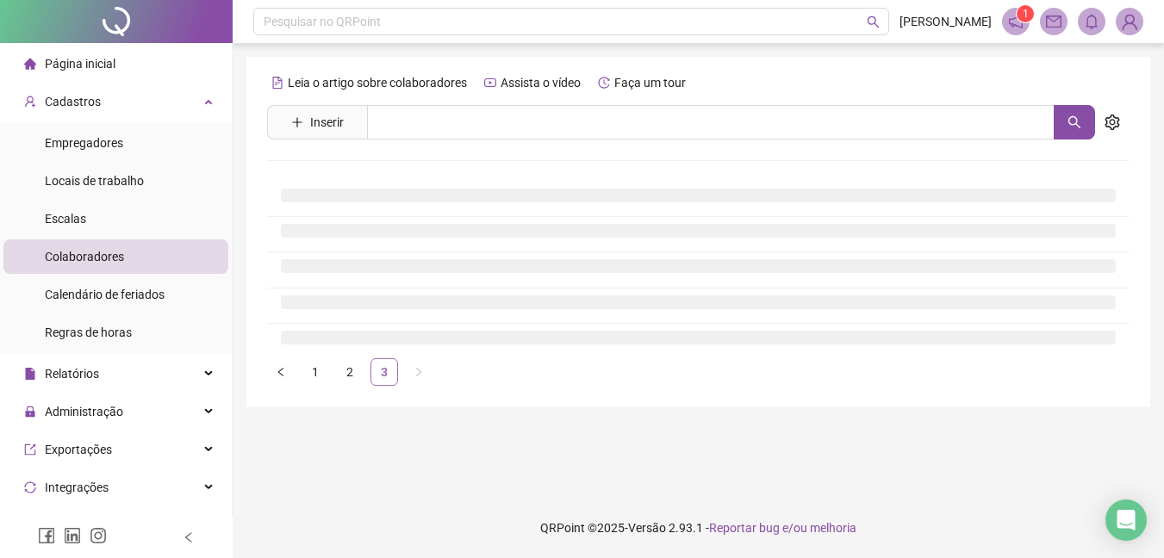
scroll to position [0, 0]
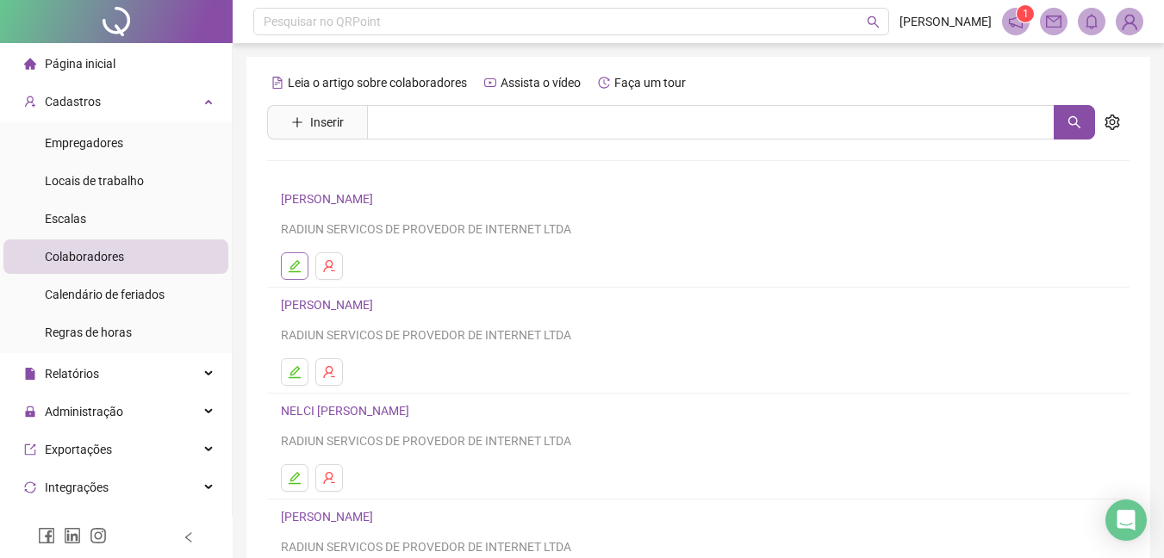
click at [298, 271] on icon "edit" at bounding box center [295, 266] width 12 height 12
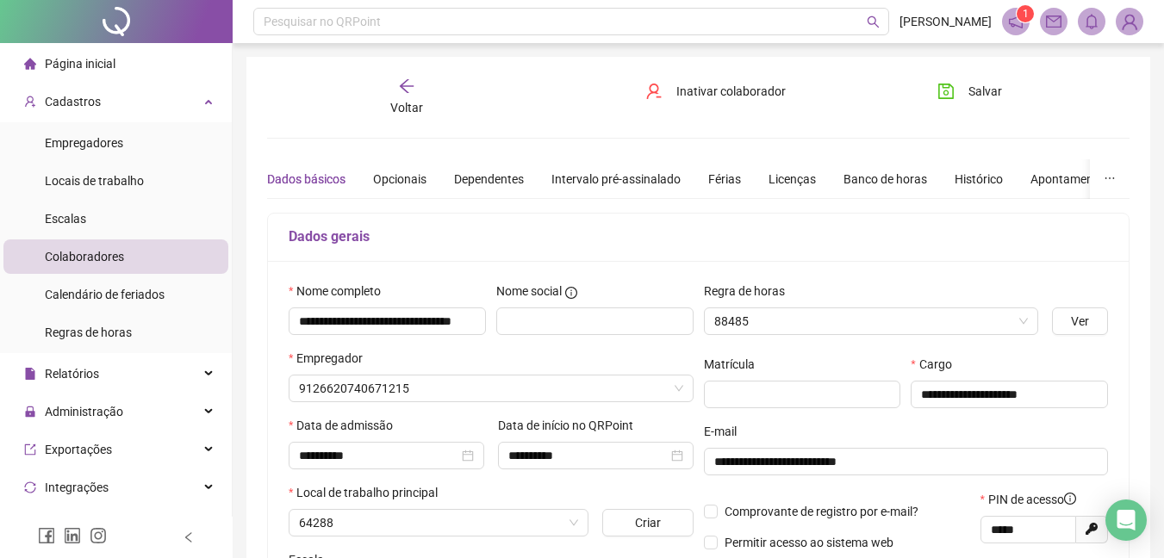
type input "********"
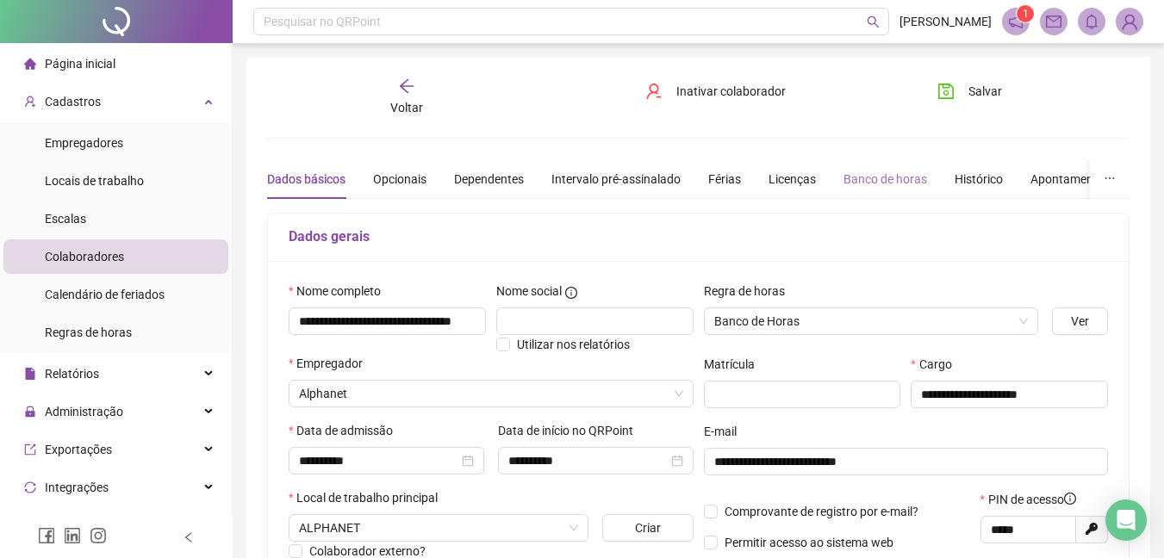
click at [874, 190] on div "Banco de horas" at bounding box center [885, 179] width 84 height 40
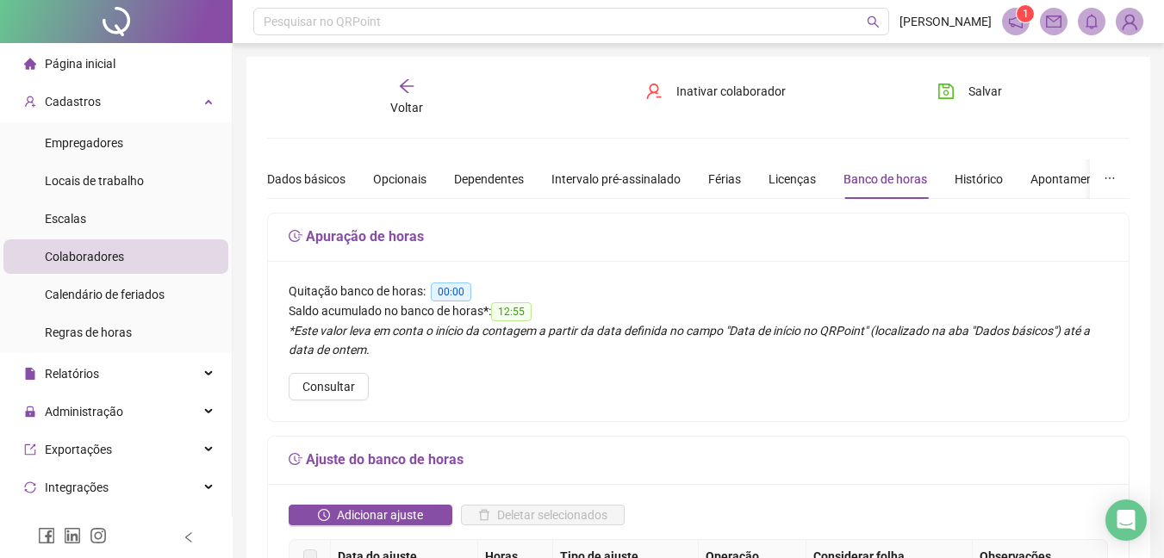
click at [412, 101] on span "Voltar" at bounding box center [406, 108] width 33 height 14
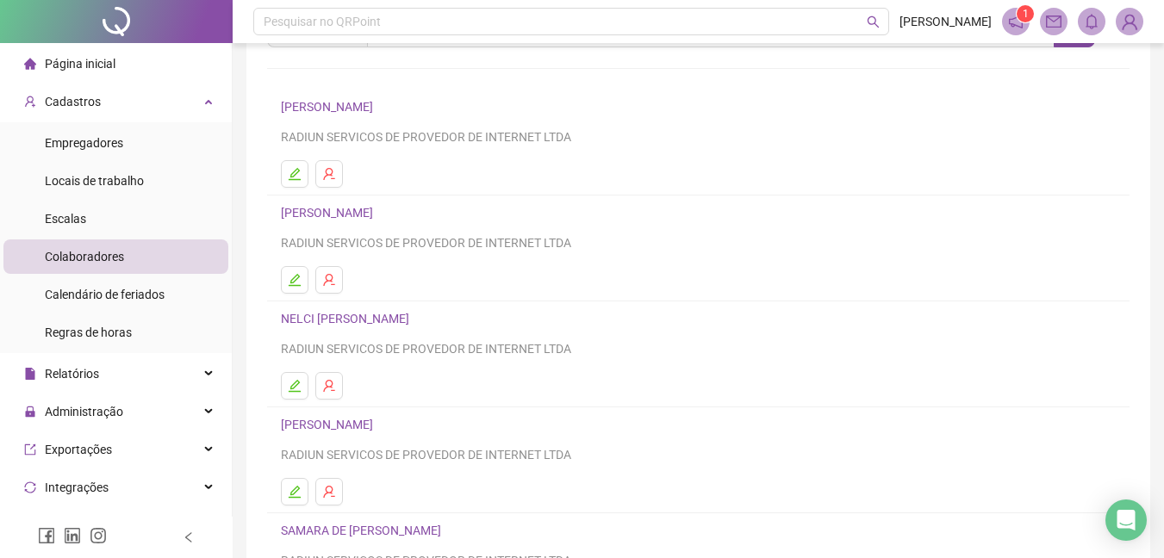
scroll to position [103, 0]
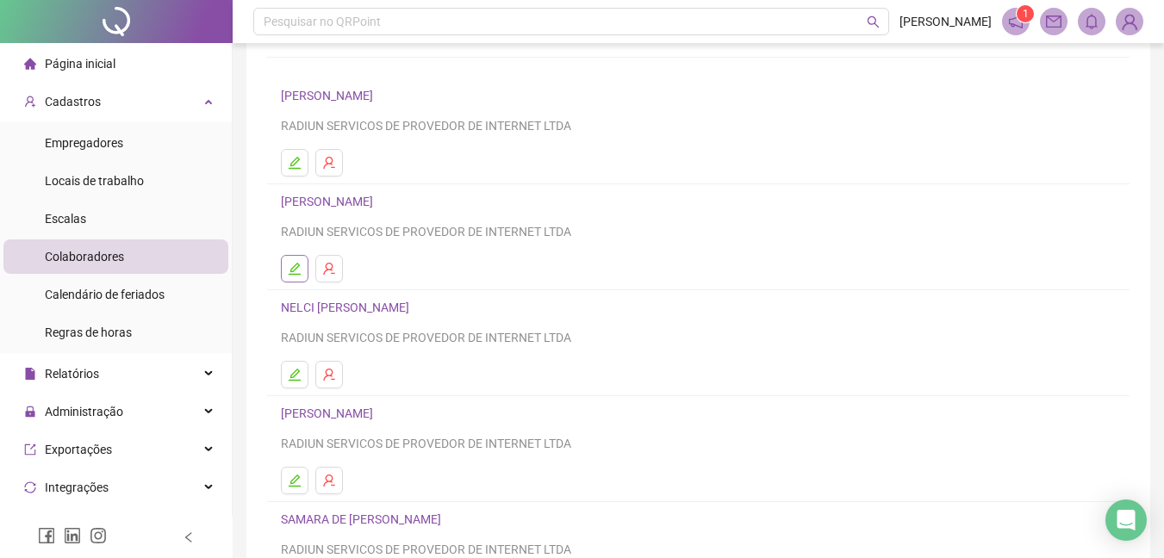
click at [293, 273] on icon "edit" at bounding box center [295, 269] width 14 height 14
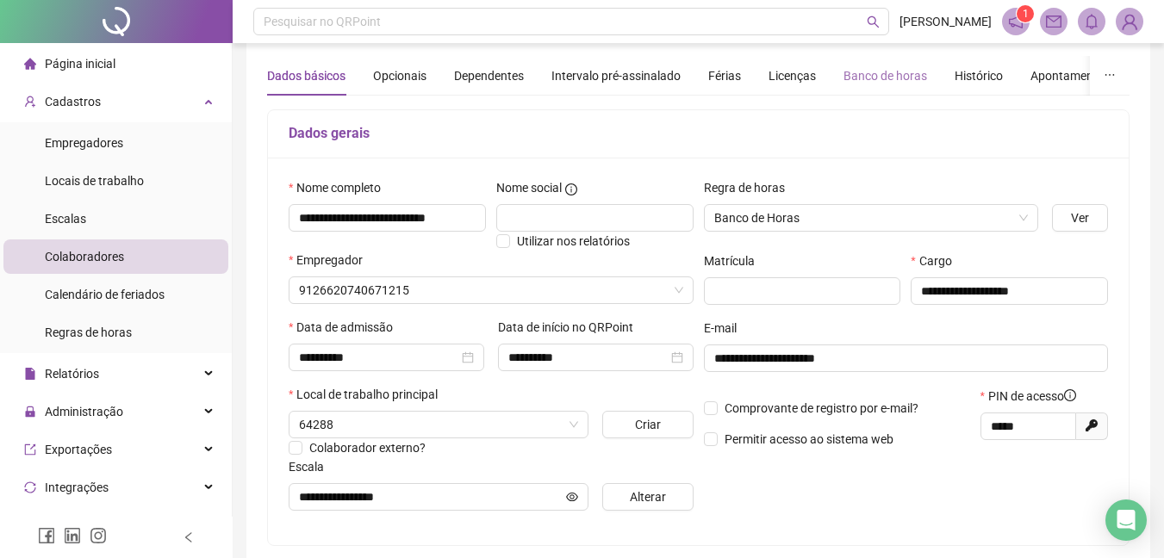
type input "**********"
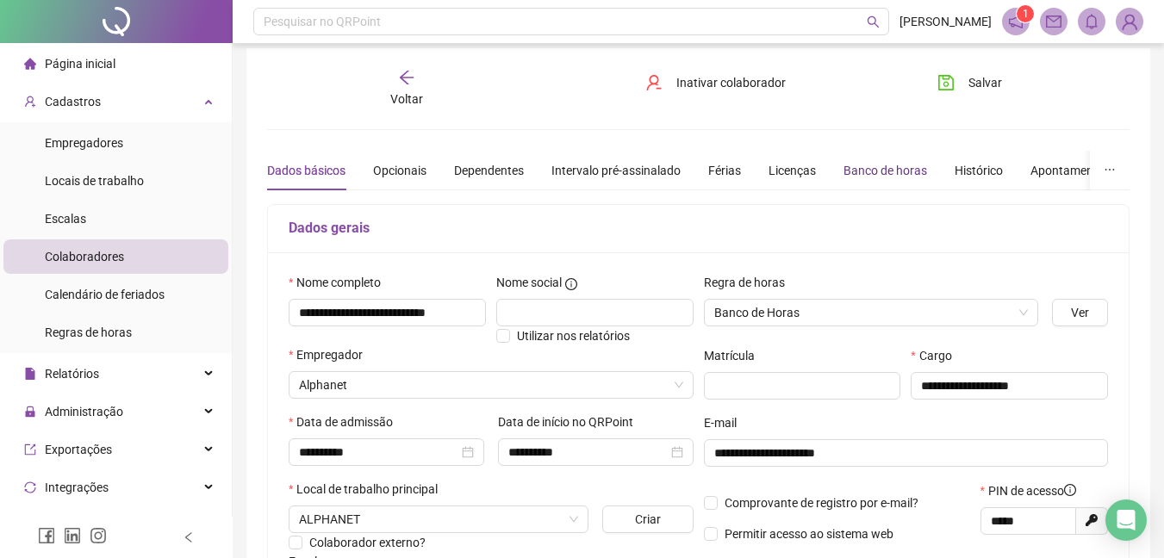
click at [917, 172] on div "Banco de horas" at bounding box center [885, 170] width 84 height 19
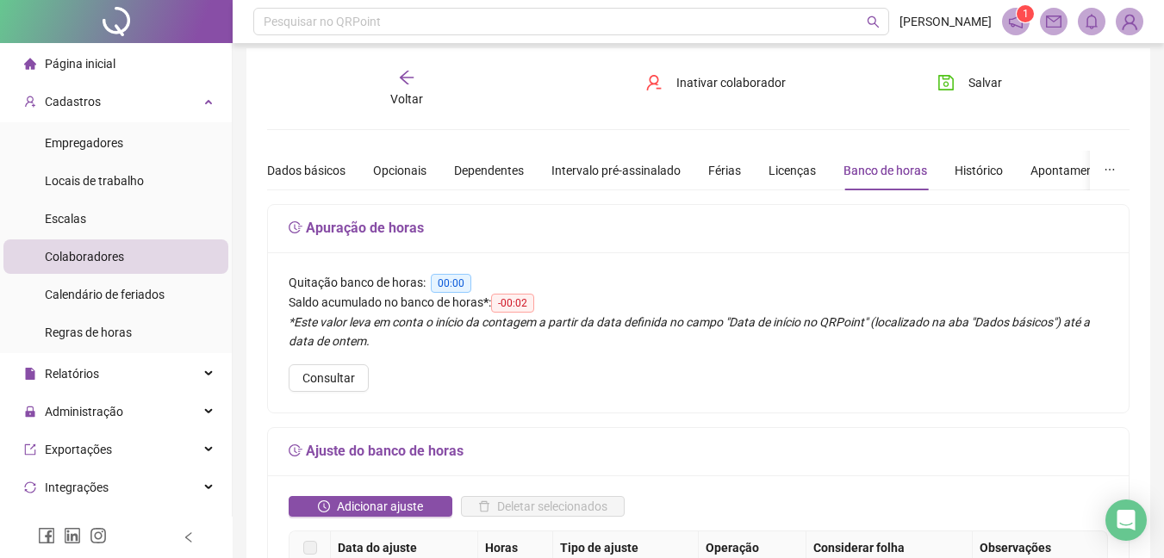
click at [394, 74] on div "Voltar" at bounding box center [406, 89] width 133 height 40
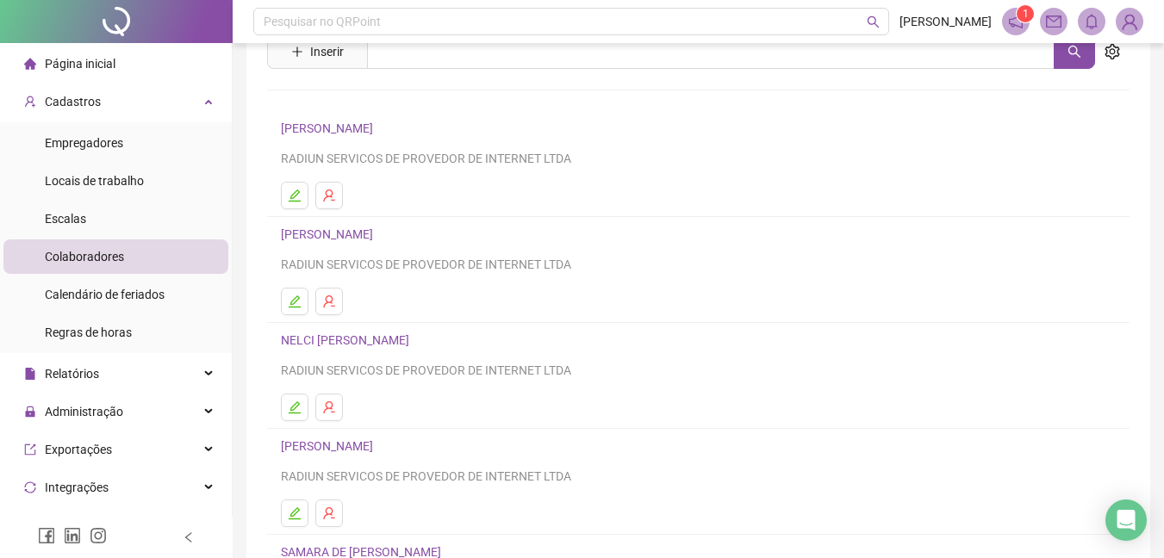
scroll to position [207, 0]
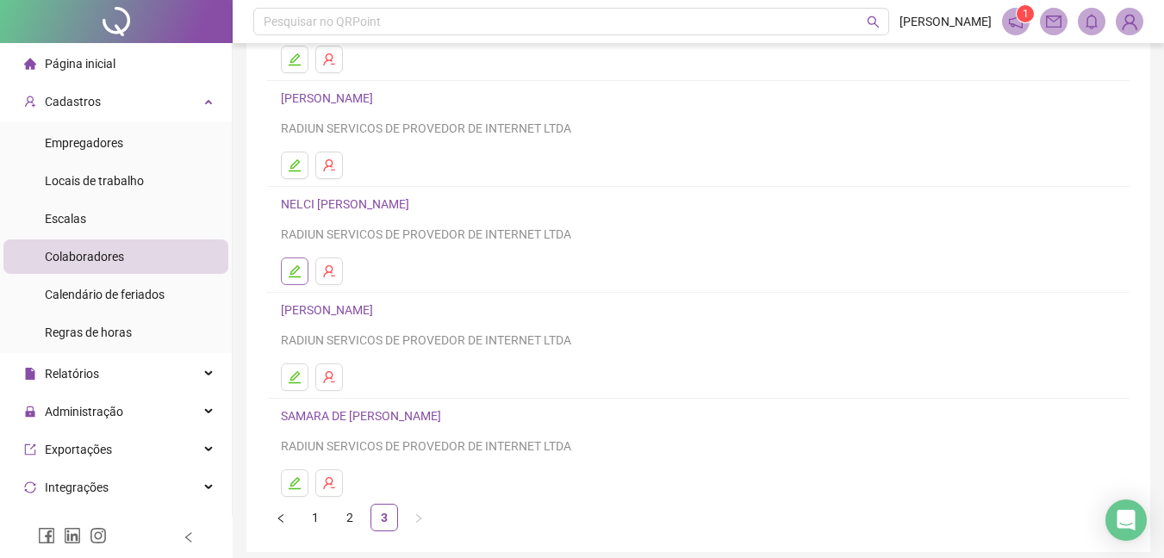
click at [285, 270] on button "button" at bounding box center [295, 272] width 28 height 28
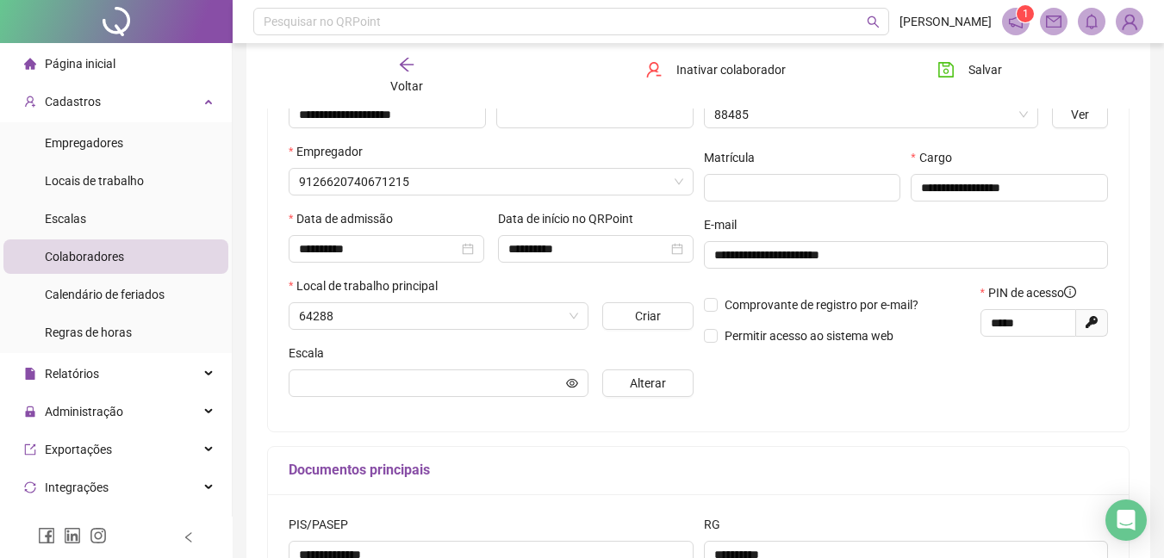
scroll to position [215, 0]
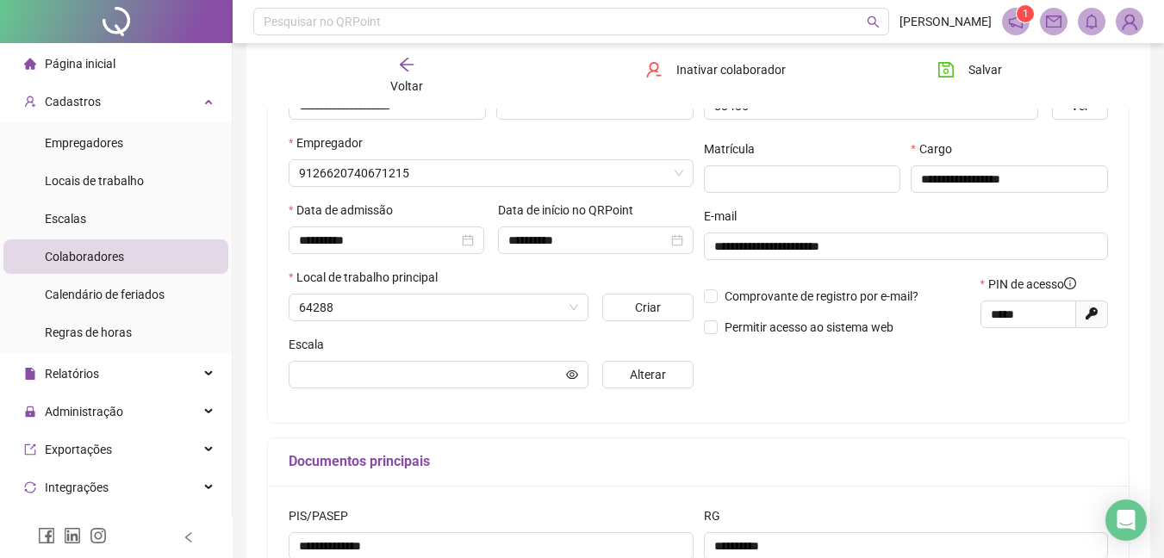
type input "********"
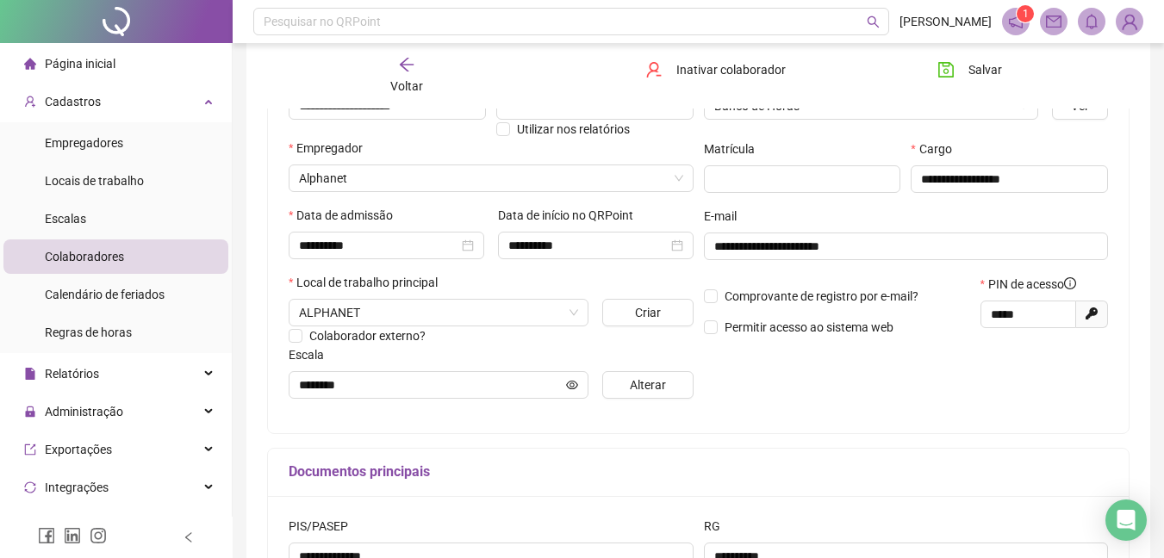
scroll to position [0, 0]
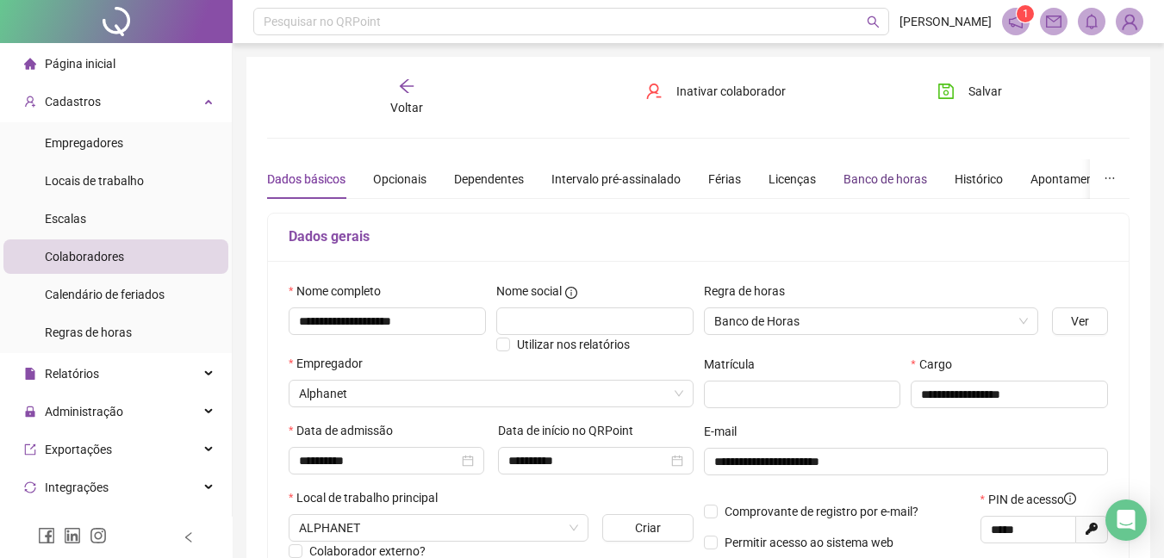
click at [862, 179] on div "Banco de horas" at bounding box center [885, 179] width 84 height 19
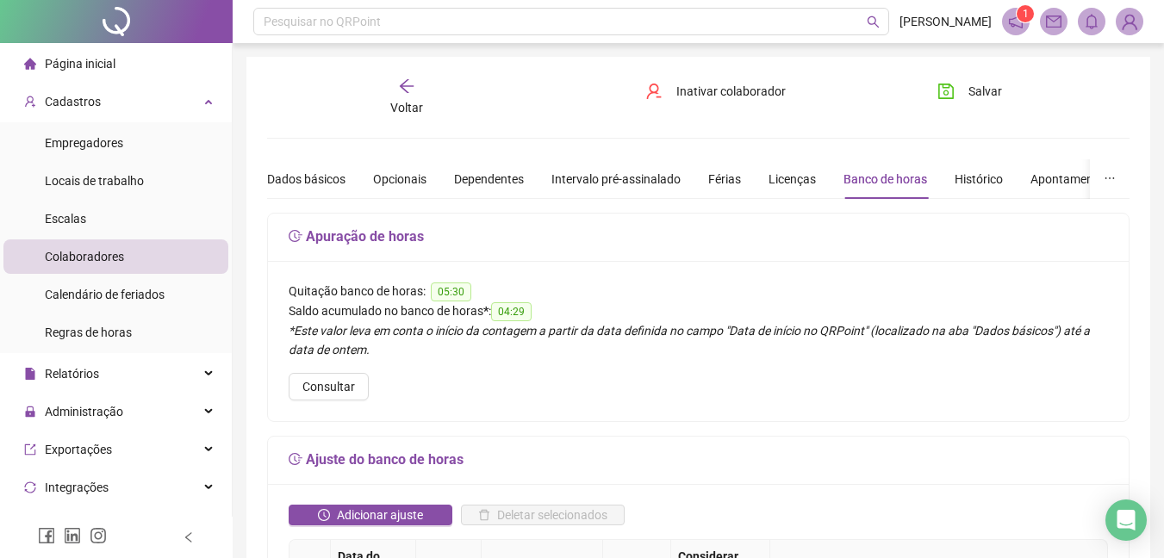
click at [416, 114] on span "Voltar" at bounding box center [406, 108] width 33 height 14
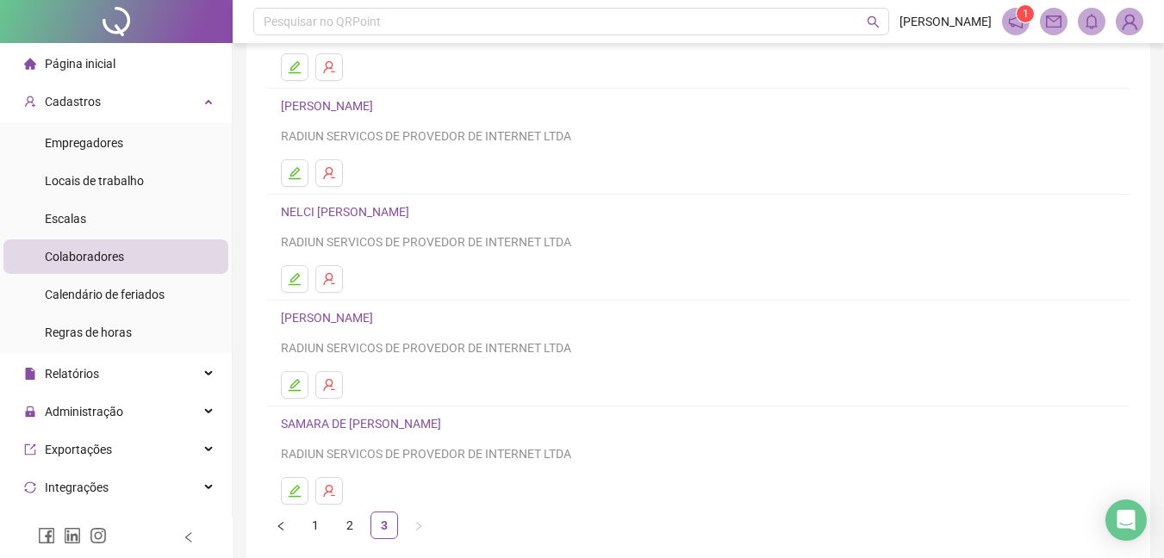
scroll to position [207, 0]
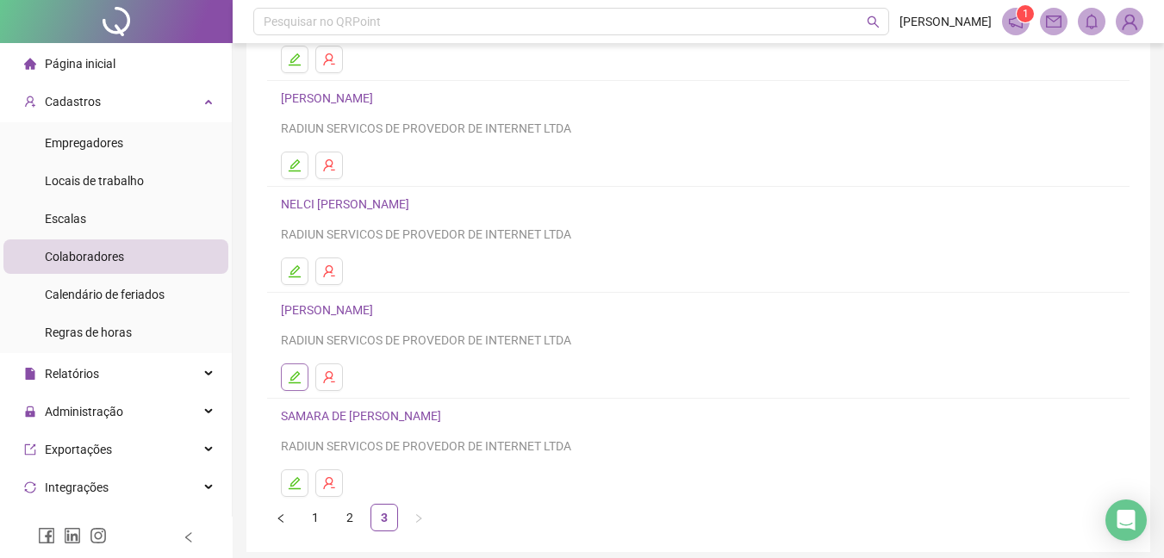
click at [303, 365] on button "button" at bounding box center [295, 378] width 28 height 28
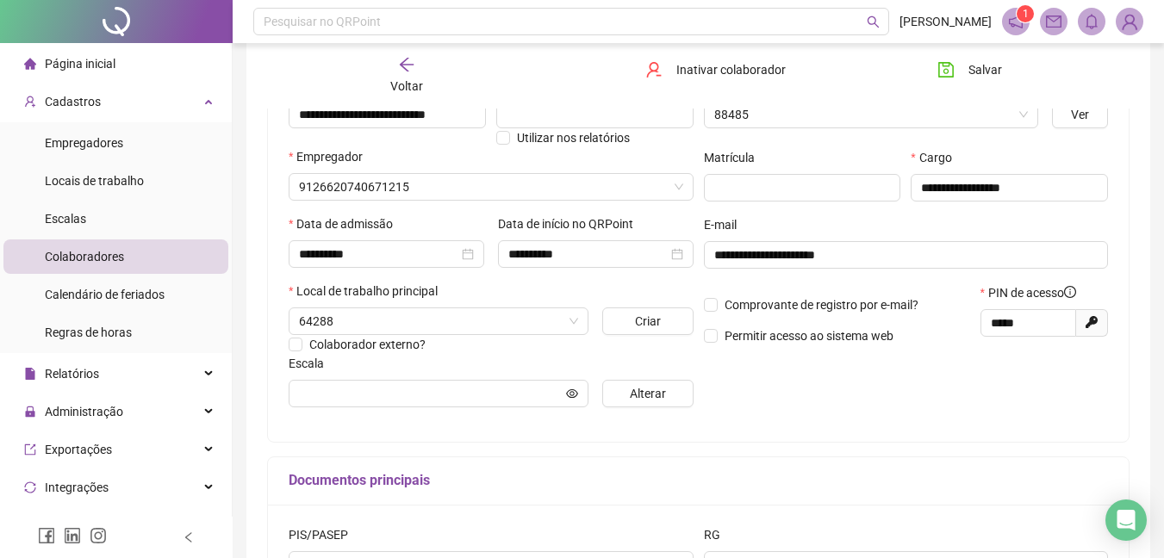
type input "**********"
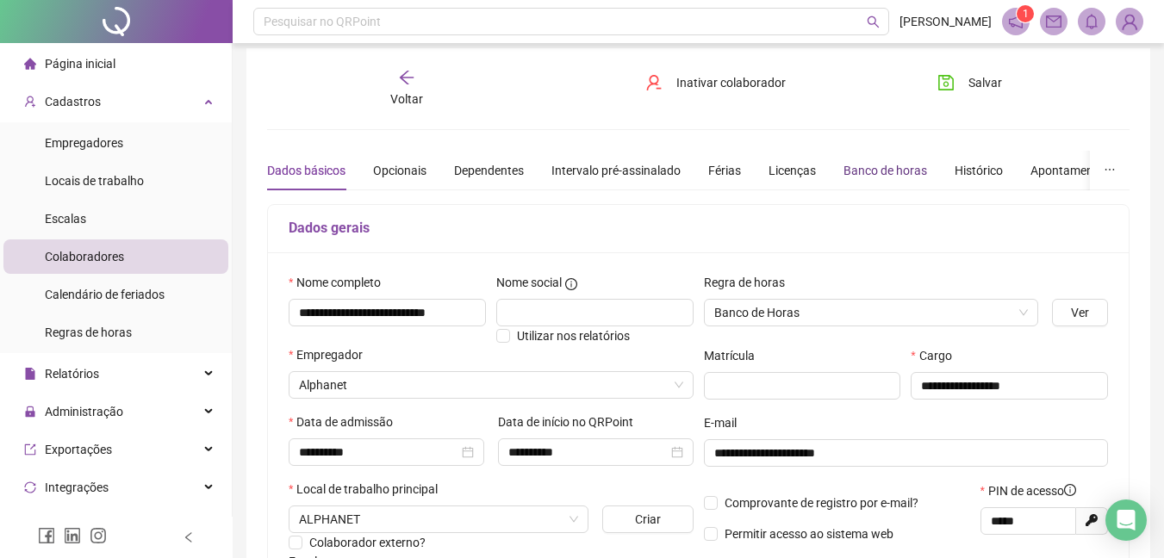
click at [922, 177] on div "Banco de horas" at bounding box center [885, 170] width 84 height 19
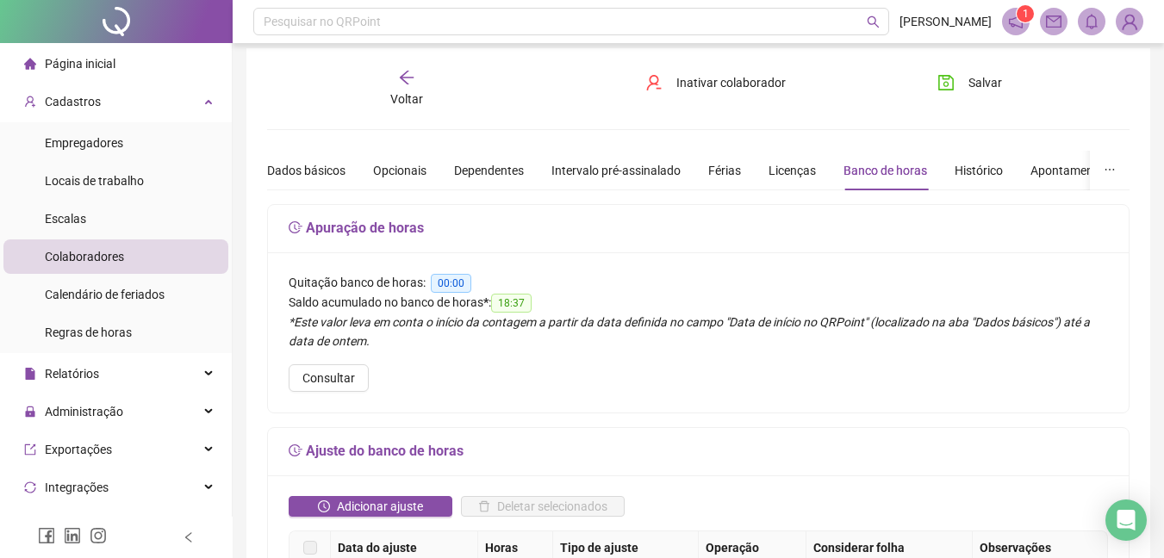
click at [439, 85] on div "Voltar" at bounding box center [406, 89] width 133 height 40
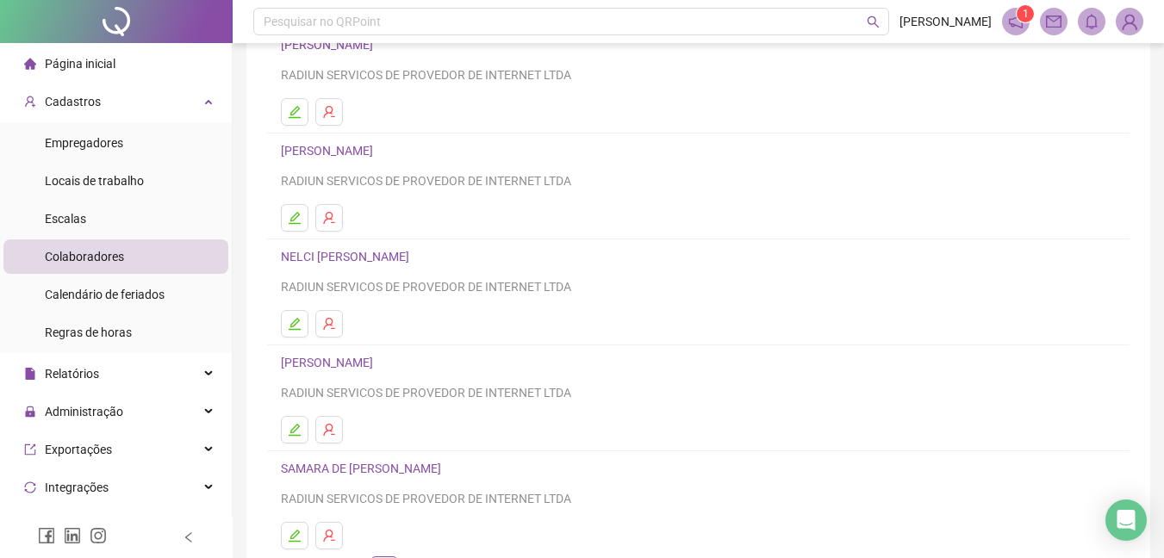
scroll to position [275, 0]
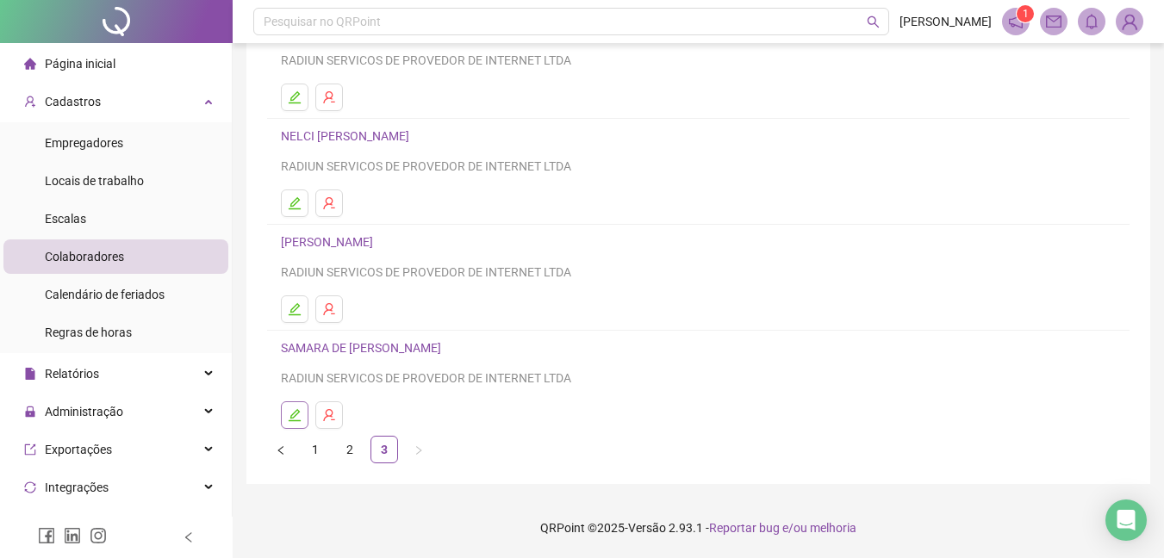
click at [286, 425] on button "button" at bounding box center [295, 415] width 28 height 28
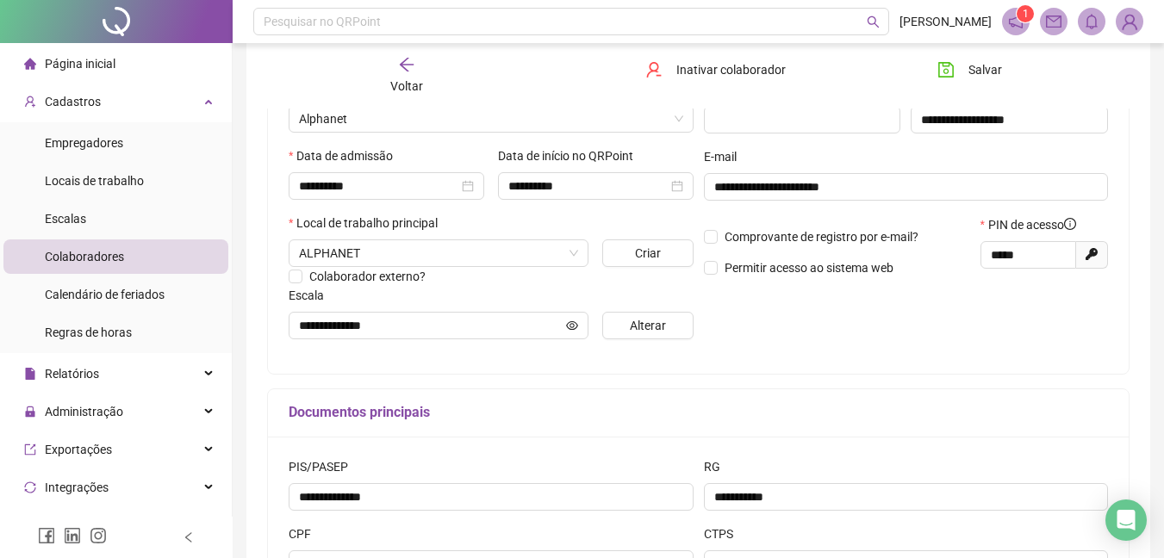
type input "**********"
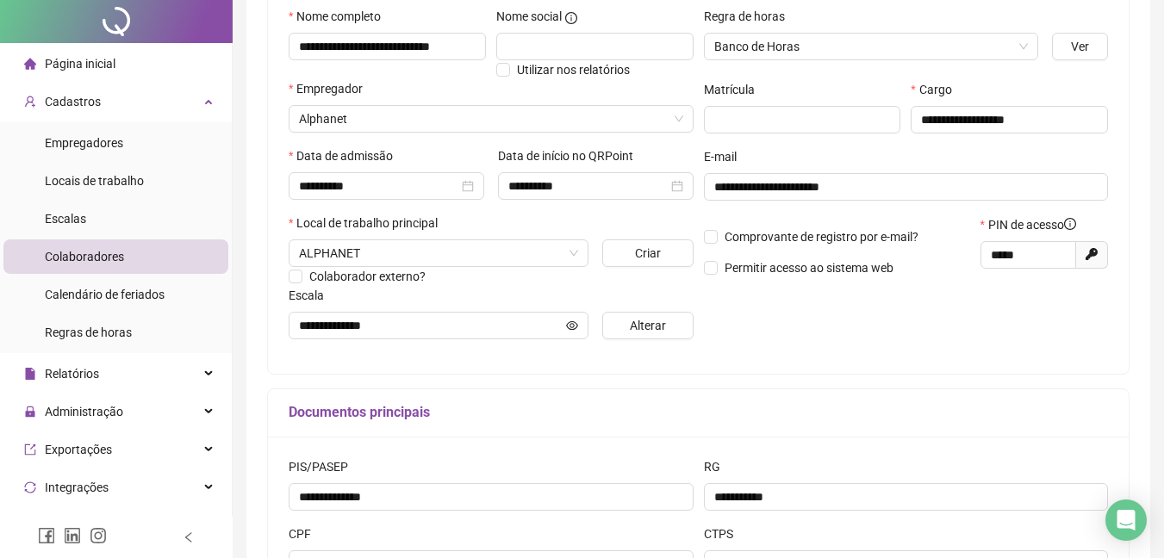
scroll to position [0, 0]
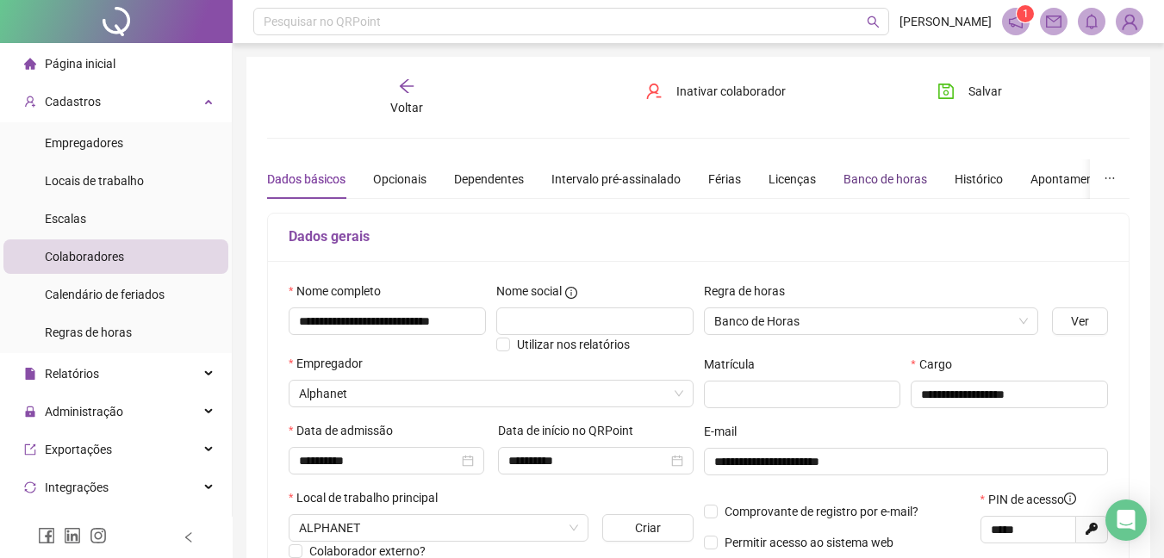
click at [902, 171] on div "Banco de horas" at bounding box center [885, 179] width 84 height 19
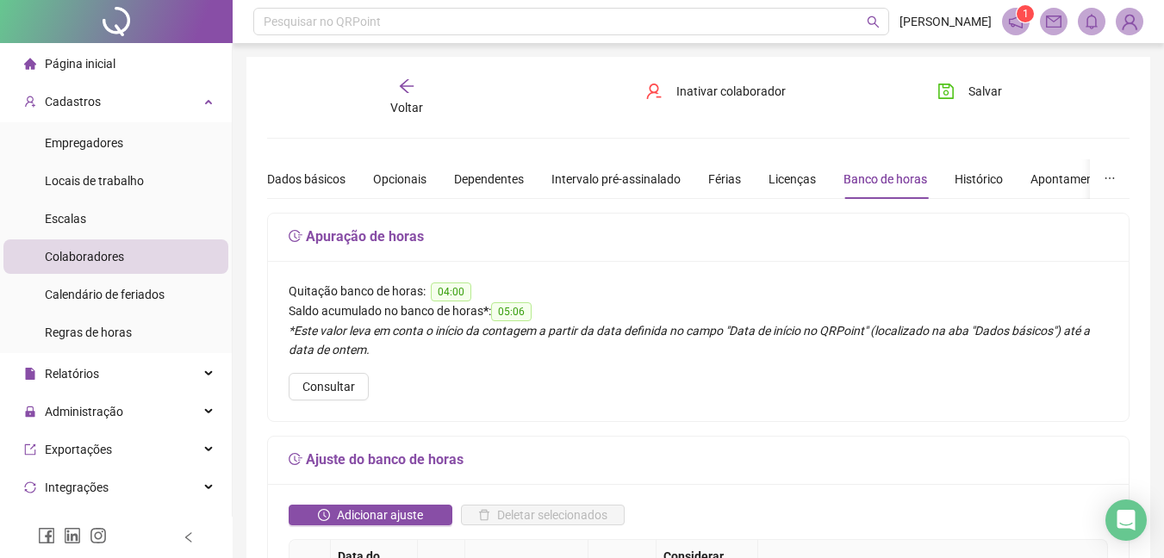
click at [424, 95] on div "Voltar" at bounding box center [406, 98] width 133 height 40
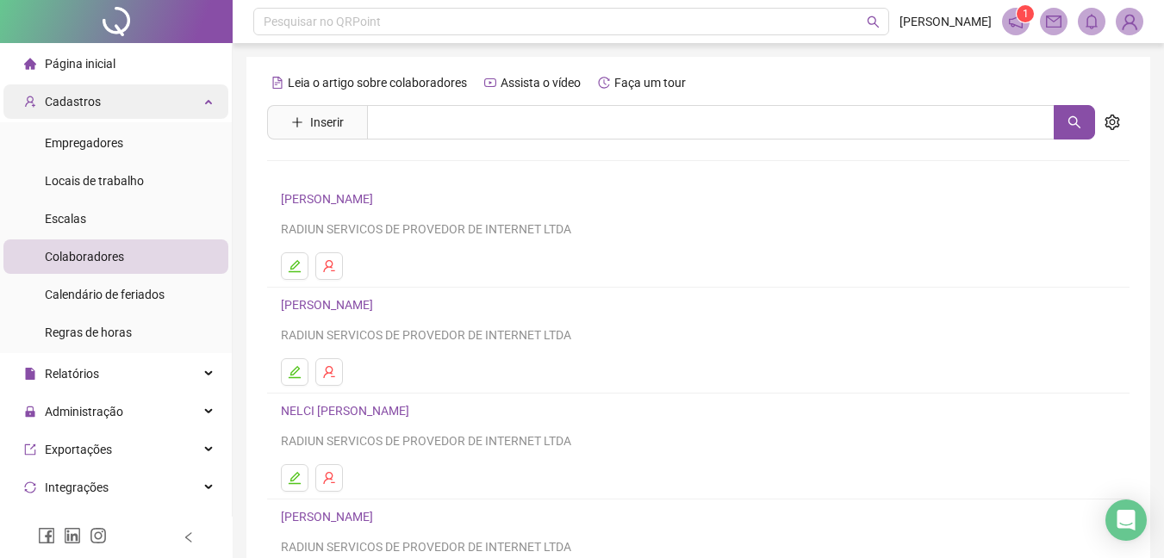
click at [175, 108] on div "Cadastros" at bounding box center [115, 101] width 225 height 34
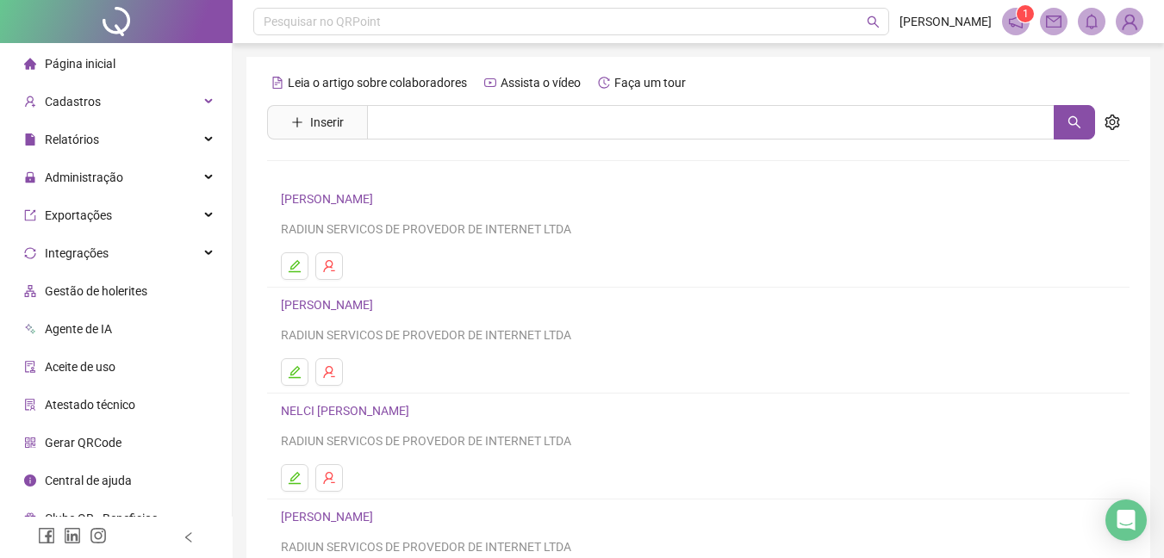
click at [167, 60] on li "Página inicial" at bounding box center [115, 64] width 225 height 34
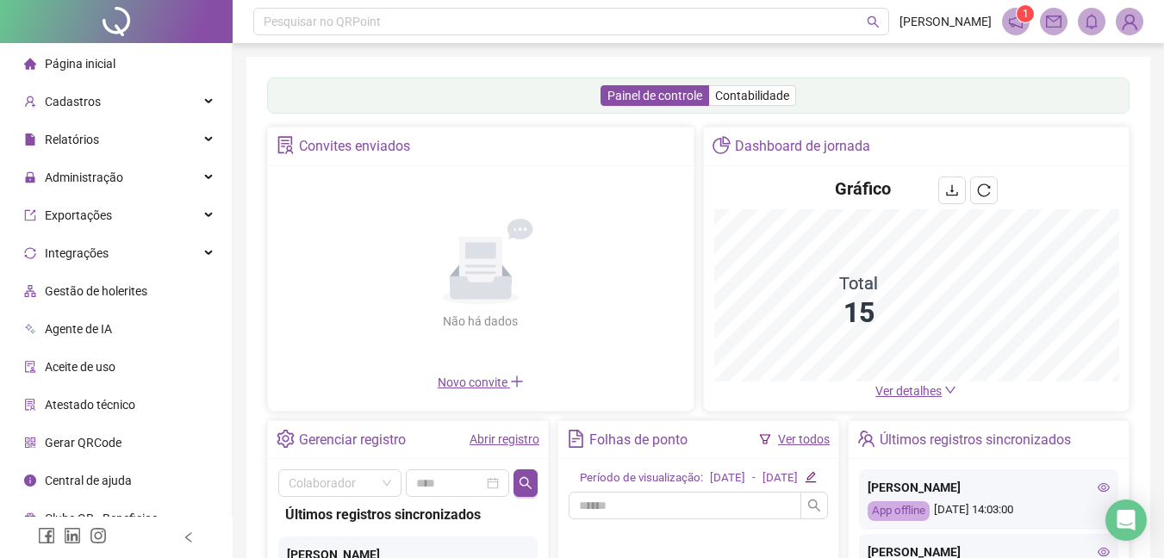
click at [1021, 23] on icon "notification" at bounding box center [1016, 22] width 16 height 16
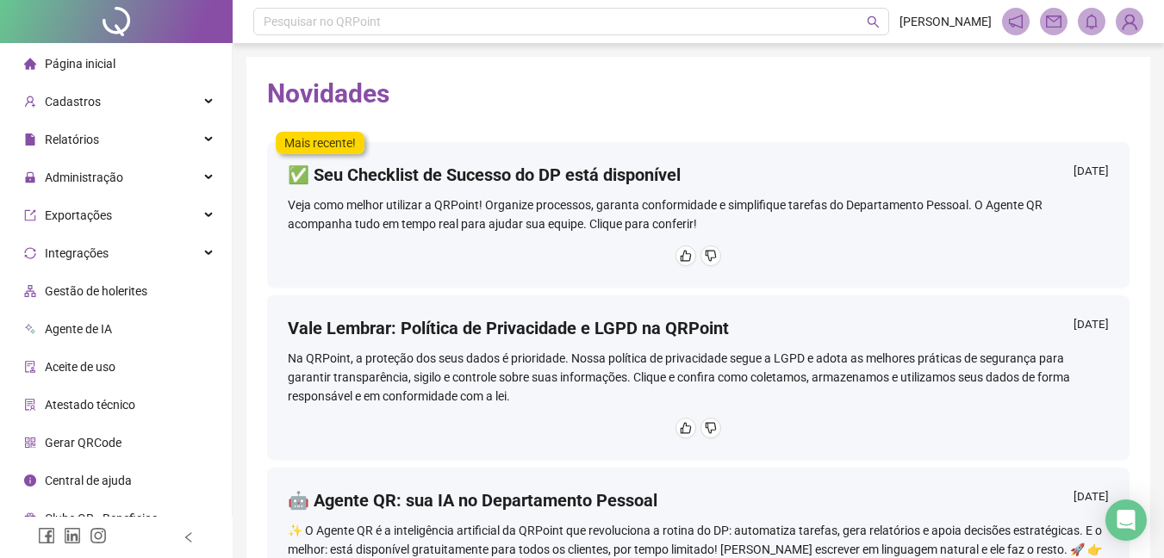
click at [163, 67] on li "Página inicial" at bounding box center [115, 64] width 225 height 34
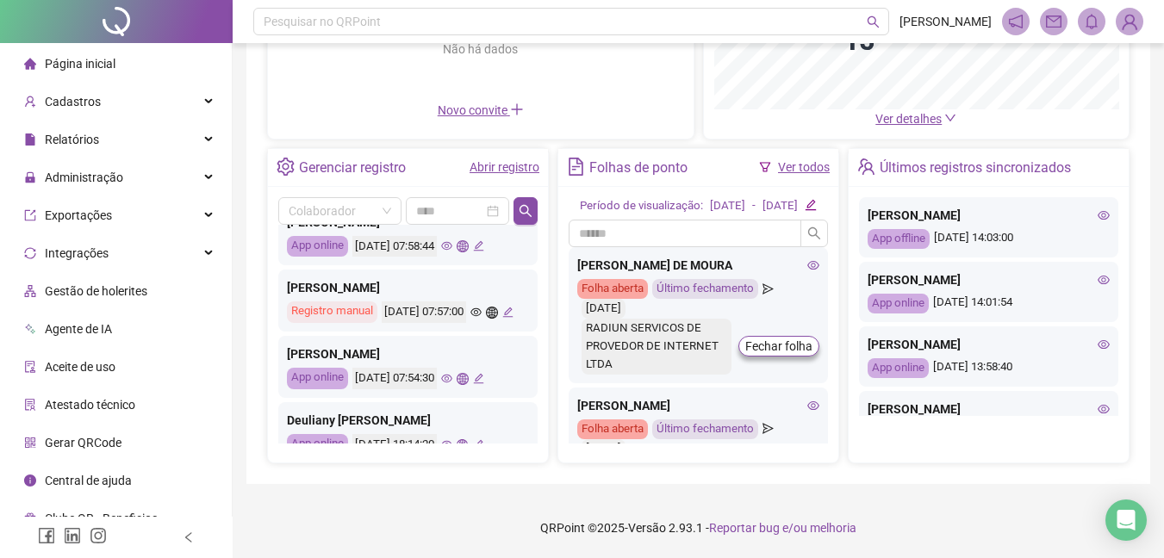
scroll to position [850, 0]
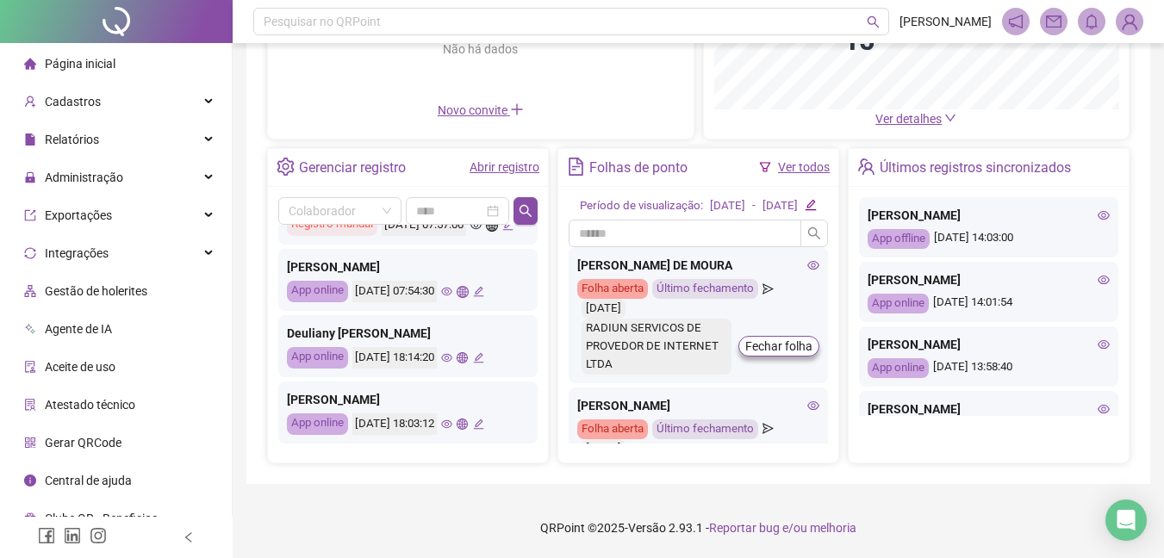
click at [476, 343] on div "[PERSON_NAME] App online [DATE] 18:14:20" at bounding box center [407, 346] width 259 height 62
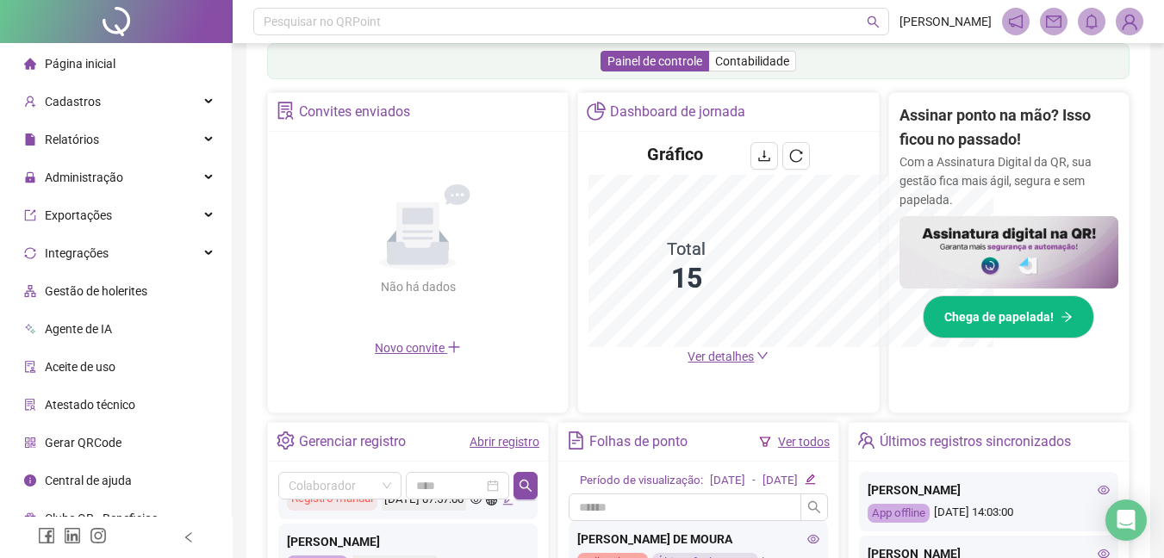
scroll to position [543, 0]
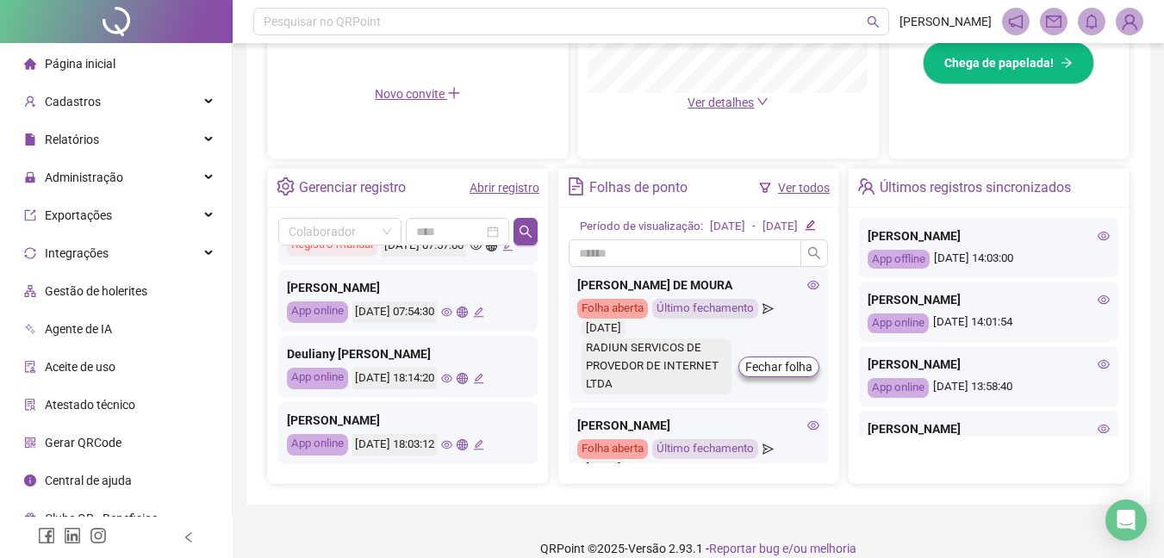
click at [452, 379] on icon "eye" at bounding box center [446, 378] width 11 height 9
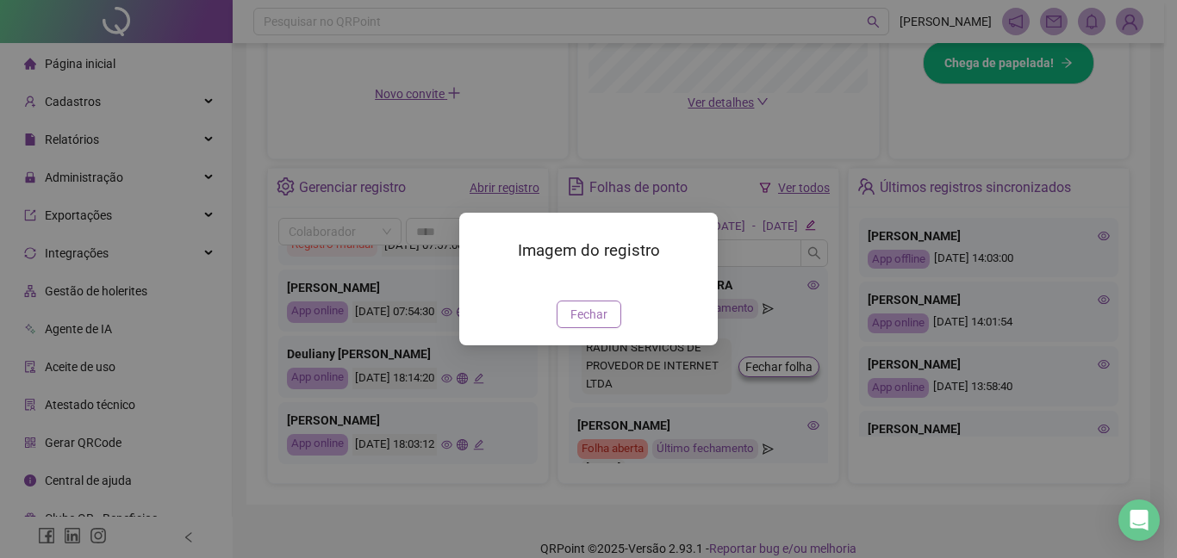
click at [577, 324] on span "Fechar" at bounding box center [588, 314] width 37 height 19
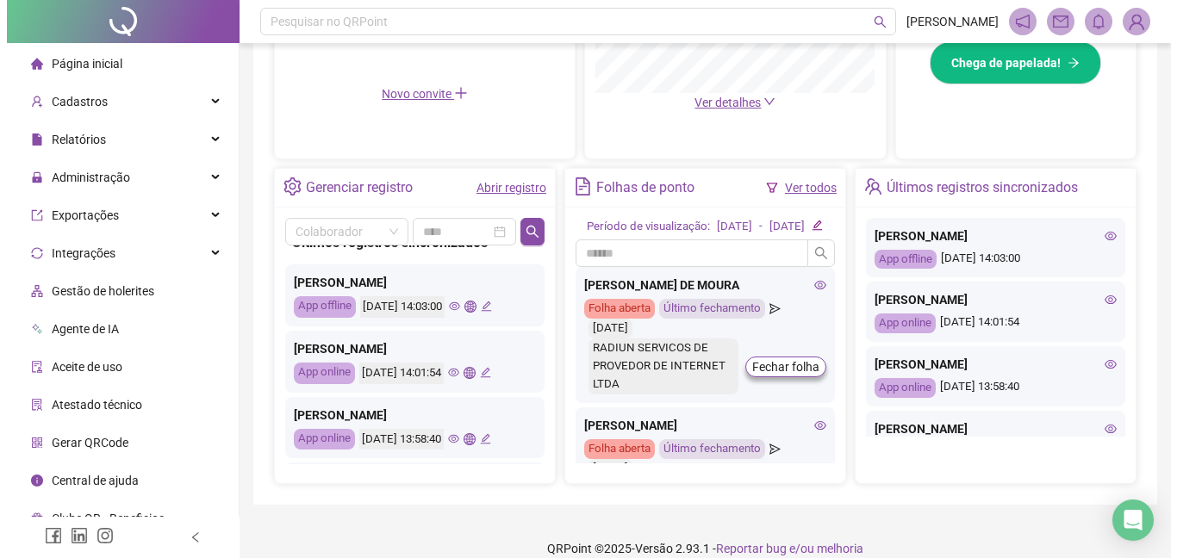
scroll to position [0, 0]
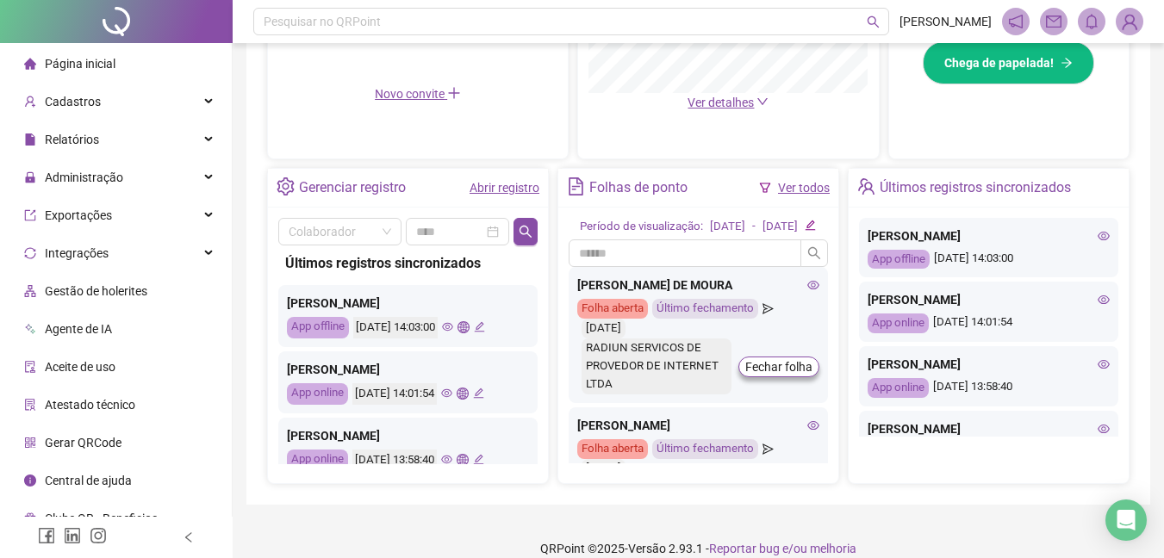
click at [1134, 2] on header "Pesquisar no QRPoint [PERSON_NAME]" at bounding box center [698, 21] width 931 height 43
click at [1136, 22] on img at bounding box center [1130, 22] width 26 height 26
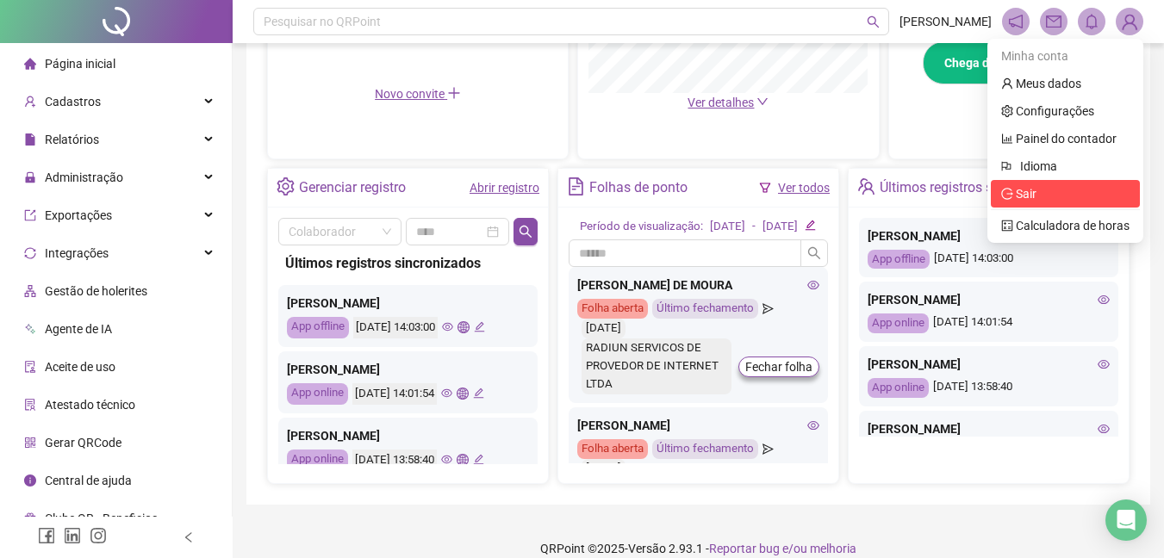
click at [1041, 196] on span "Sair" at bounding box center [1065, 193] width 128 height 19
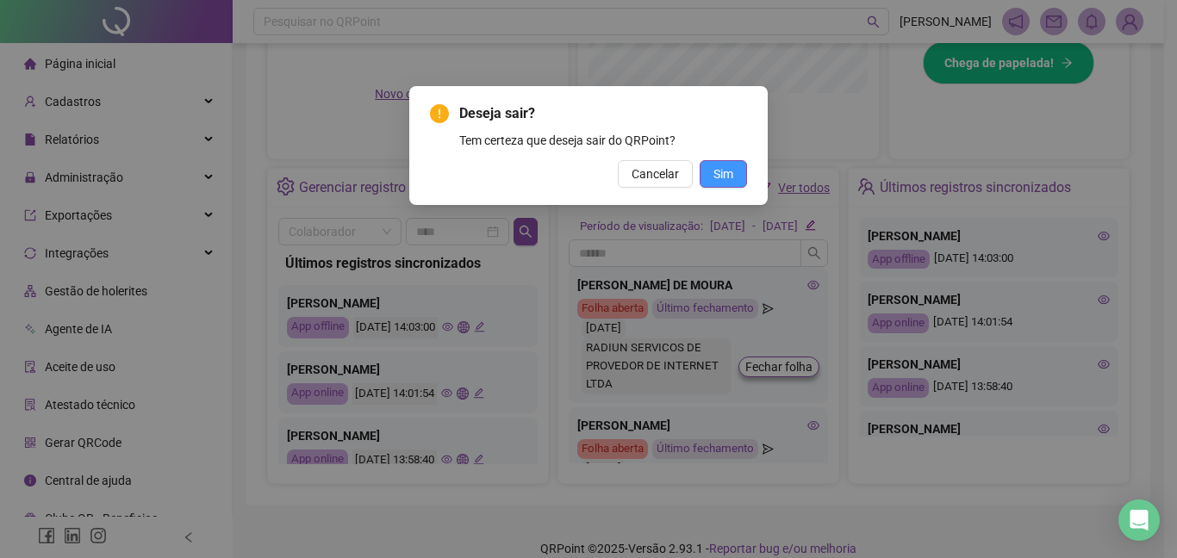
click at [740, 177] on button "Sim" at bounding box center [723, 174] width 47 height 28
